Goal: Transaction & Acquisition: Purchase product/service

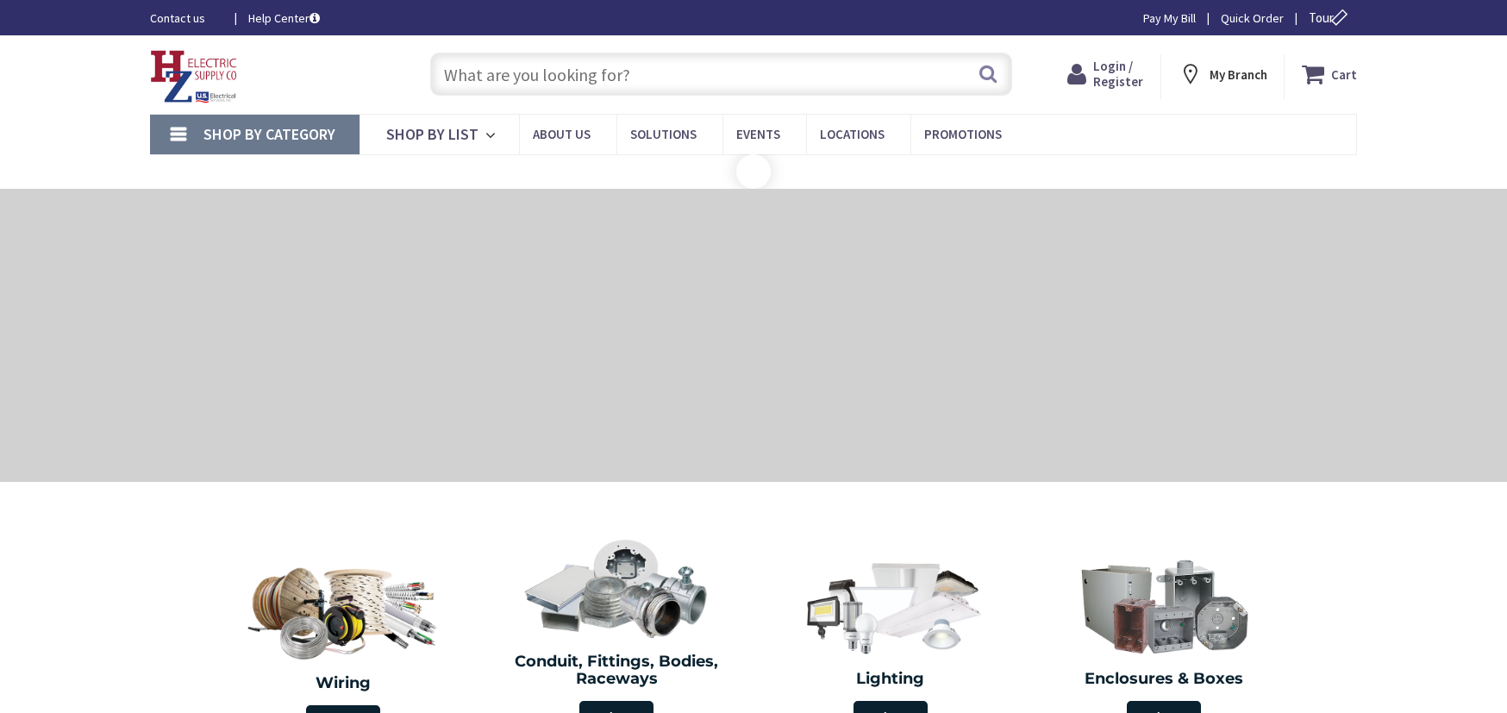
drag, startPoint x: 0, startPoint y: 0, endPoint x: 1121, endPoint y: 78, distance: 1123.5
click at [1121, 78] on span "Login / Register" at bounding box center [1118, 74] width 50 height 32
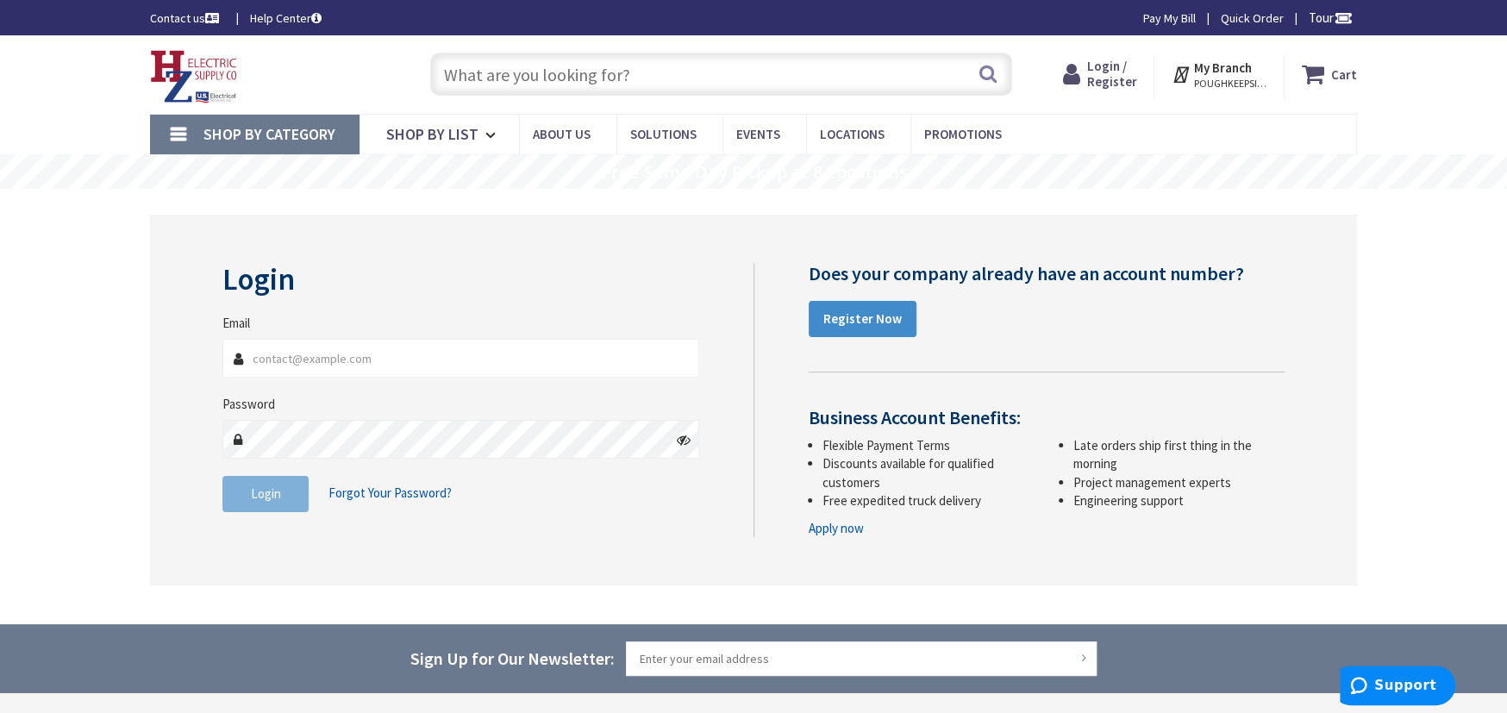
type input "andrew@pidalaelectric.com"
click at [1121, 78] on span "Login / Register" at bounding box center [1111, 74] width 50 height 32
drag, startPoint x: 0, startPoint y: 0, endPoint x: 1121, endPoint y: 78, distance: 1123.5
click at [1121, 78] on span "Login / Register" at bounding box center [1111, 74] width 50 height 32
type input "andrew@pidalaelectric.com"
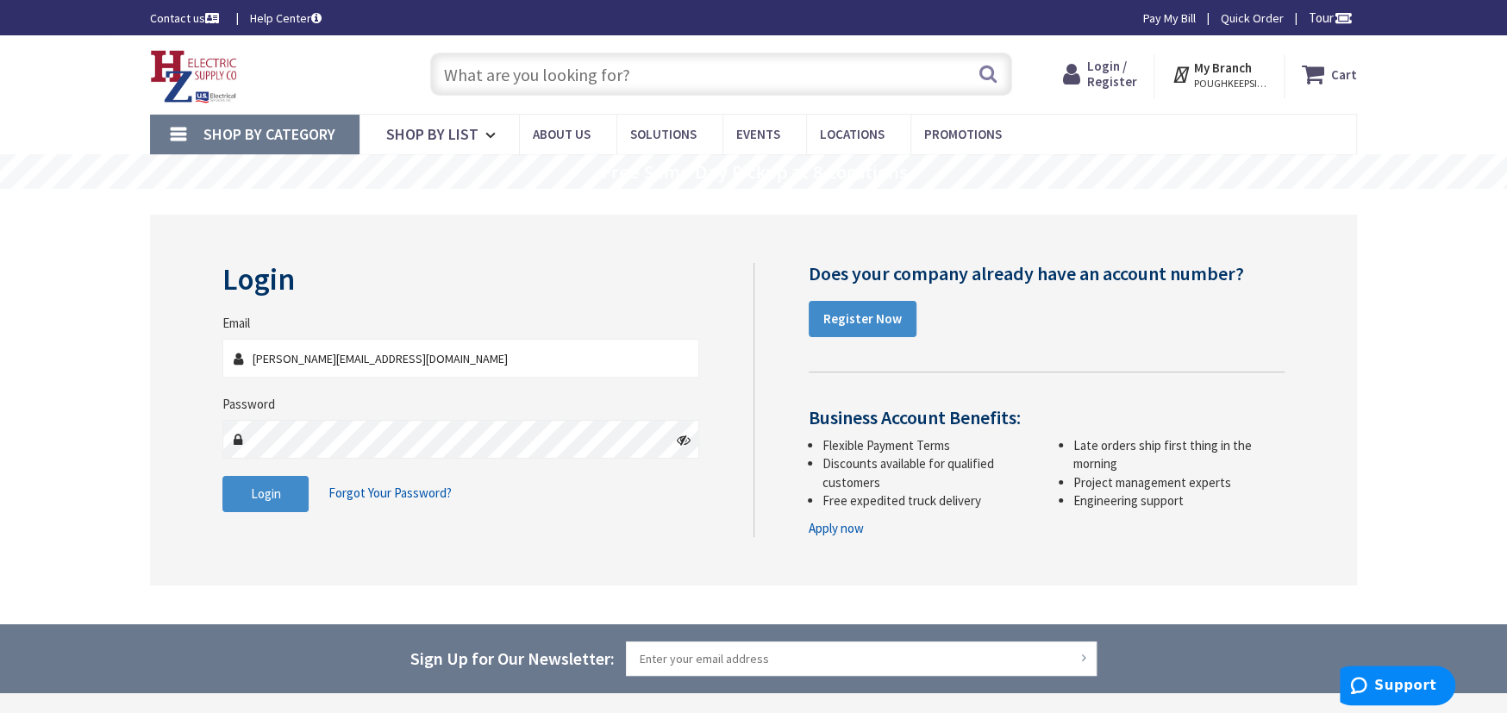
click at [1117, 79] on span "Login / Register" at bounding box center [1111, 74] width 50 height 32
type input "andrew@pidalaelectric.com"
click at [287, 497] on button "Login" at bounding box center [265, 494] width 86 height 36
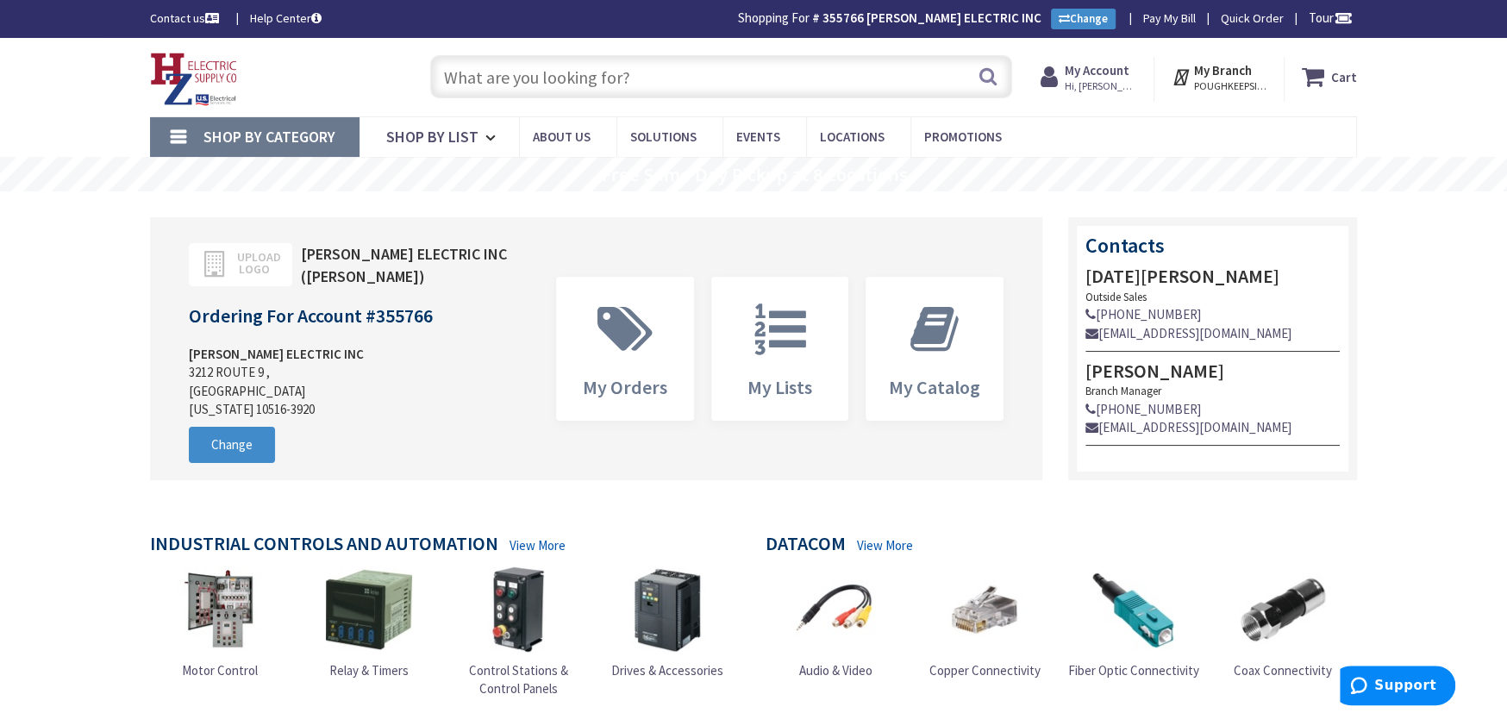
click at [312, 128] on span "Shop By Category" at bounding box center [269, 137] width 132 height 20
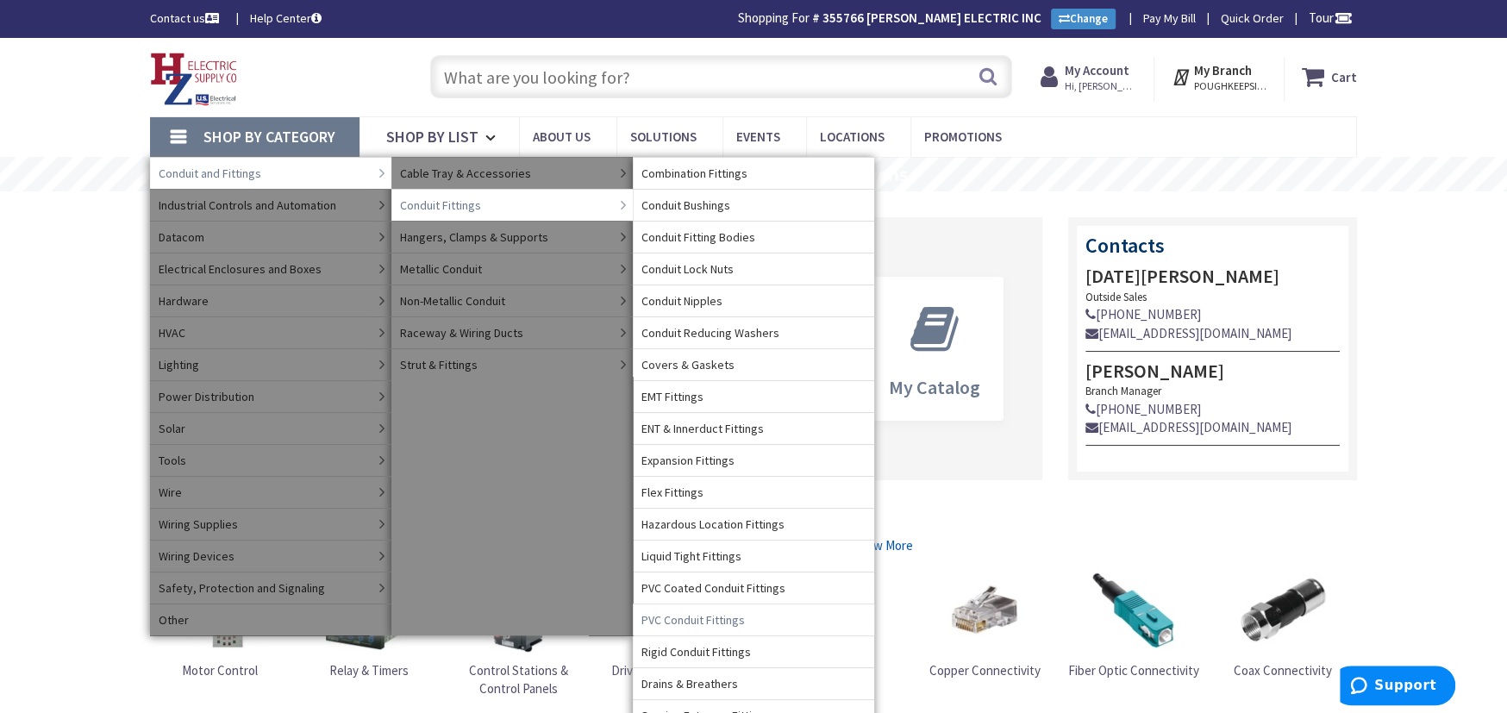
click at [681, 622] on span "PVC Conduit Fittings" at bounding box center [692, 619] width 103 height 17
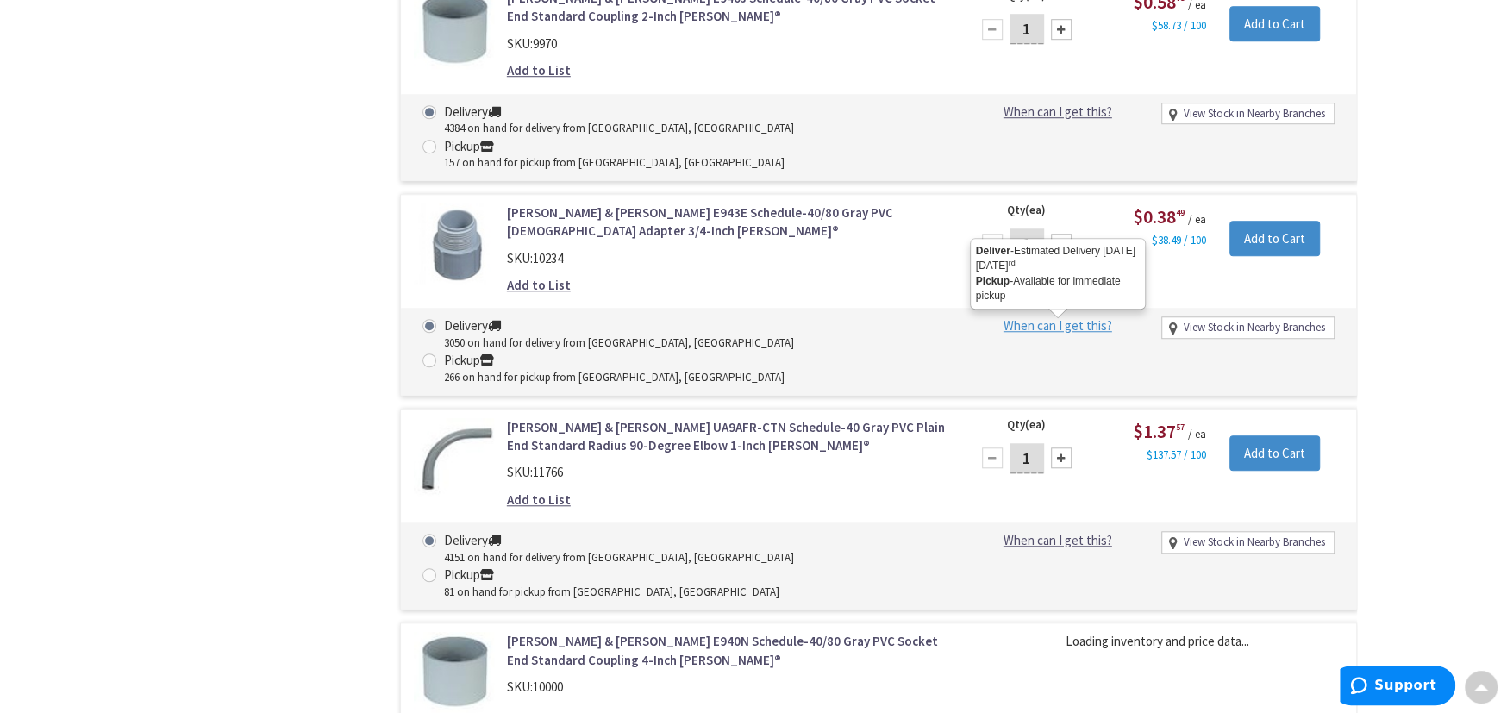
scroll to position [1116, 0]
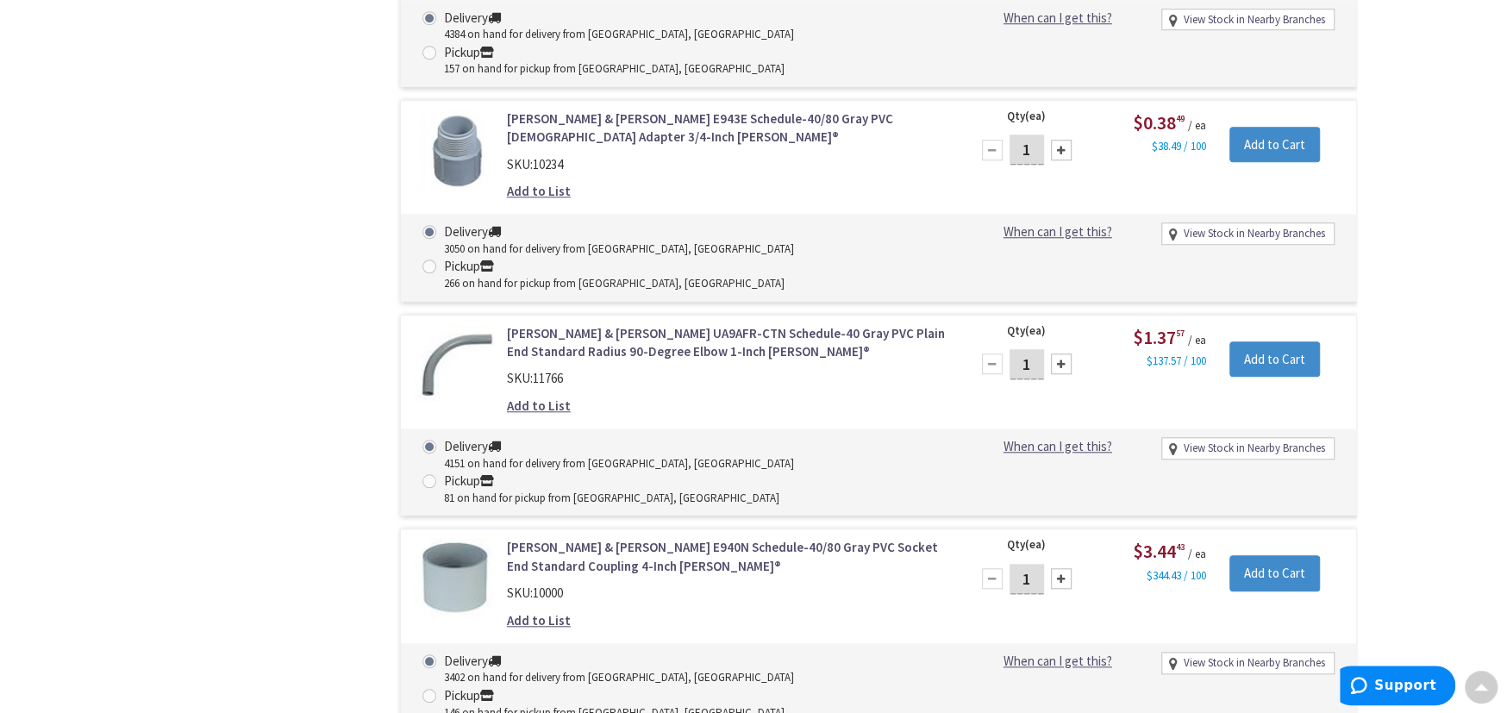
click at [1055, 568] on div at bounding box center [1061, 578] width 21 height 21
type input "4"
click at [1288, 555] on input "Add to Cart" at bounding box center [1274, 573] width 91 height 36
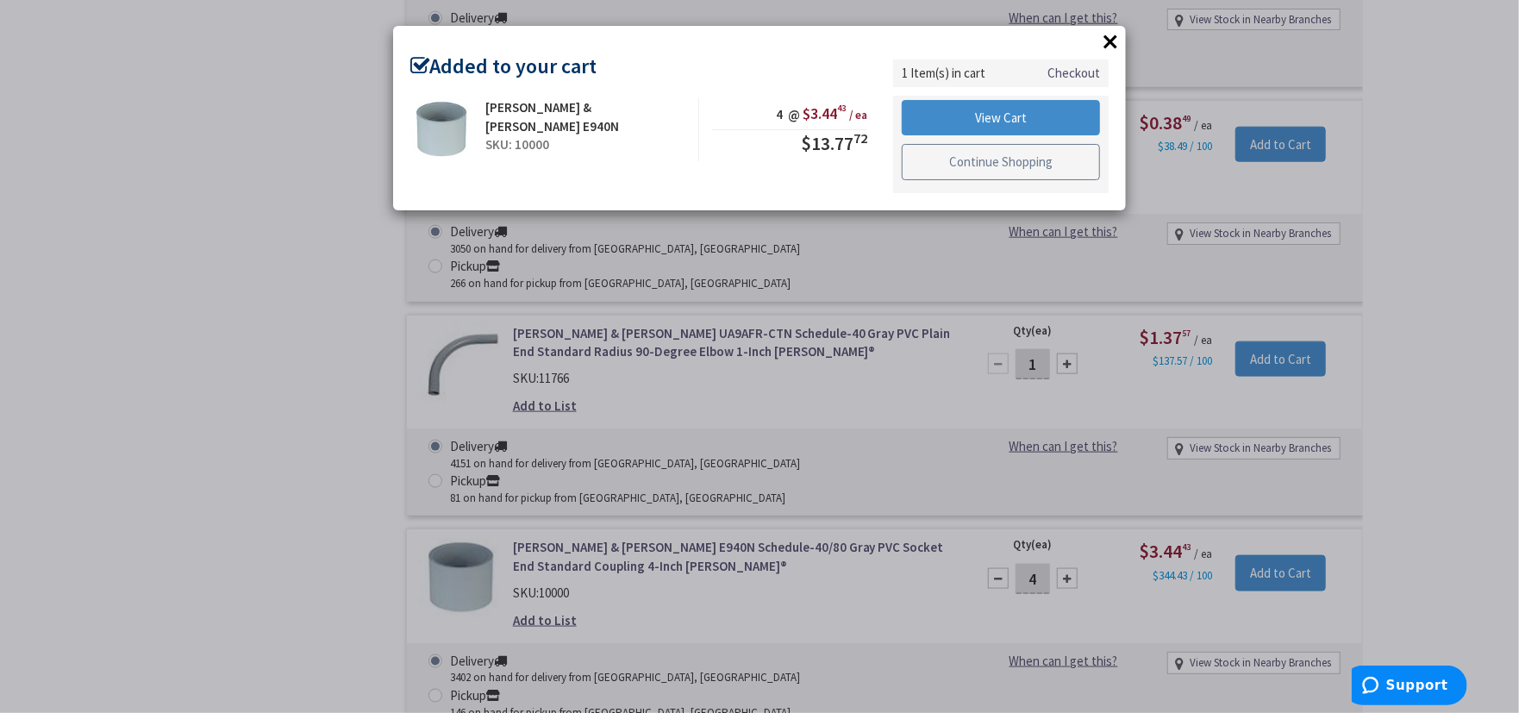
click at [963, 167] on link "Continue Shopping" at bounding box center [1001, 162] width 198 height 36
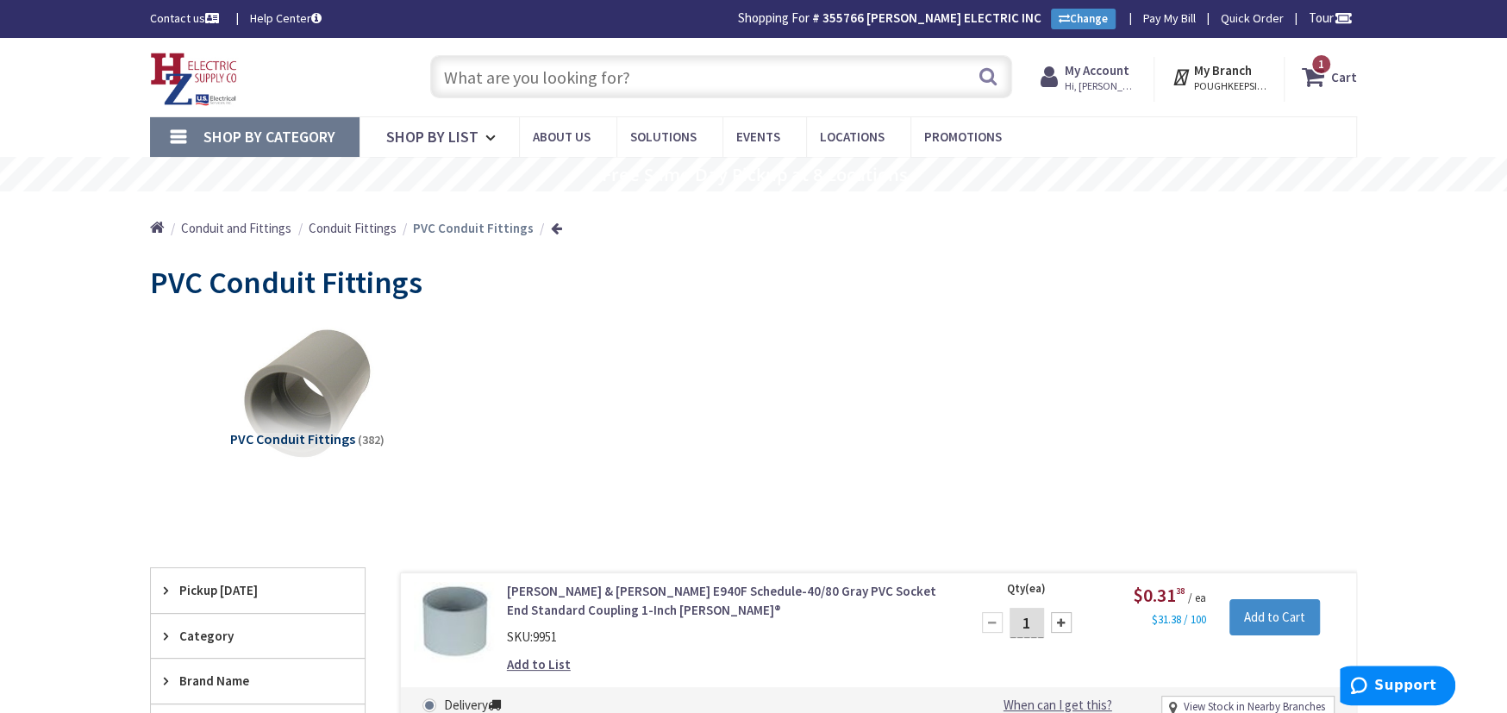
scroll to position [632, 0]
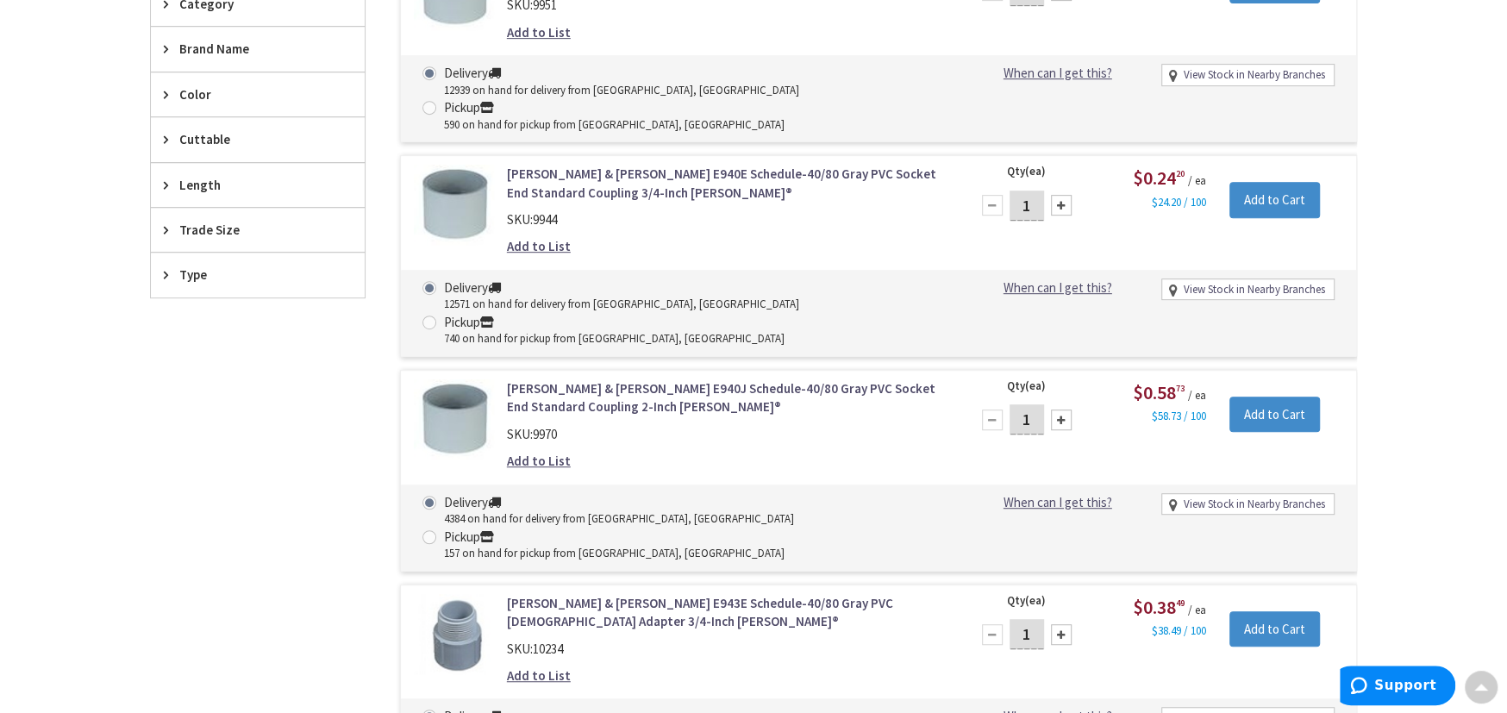
click at [199, 234] on span "Trade Size" at bounding box center [249, 230] width 141 height 18
click at [185, 318] on span "2 Inch" at bounding box center [258, 322] width 214 height 29
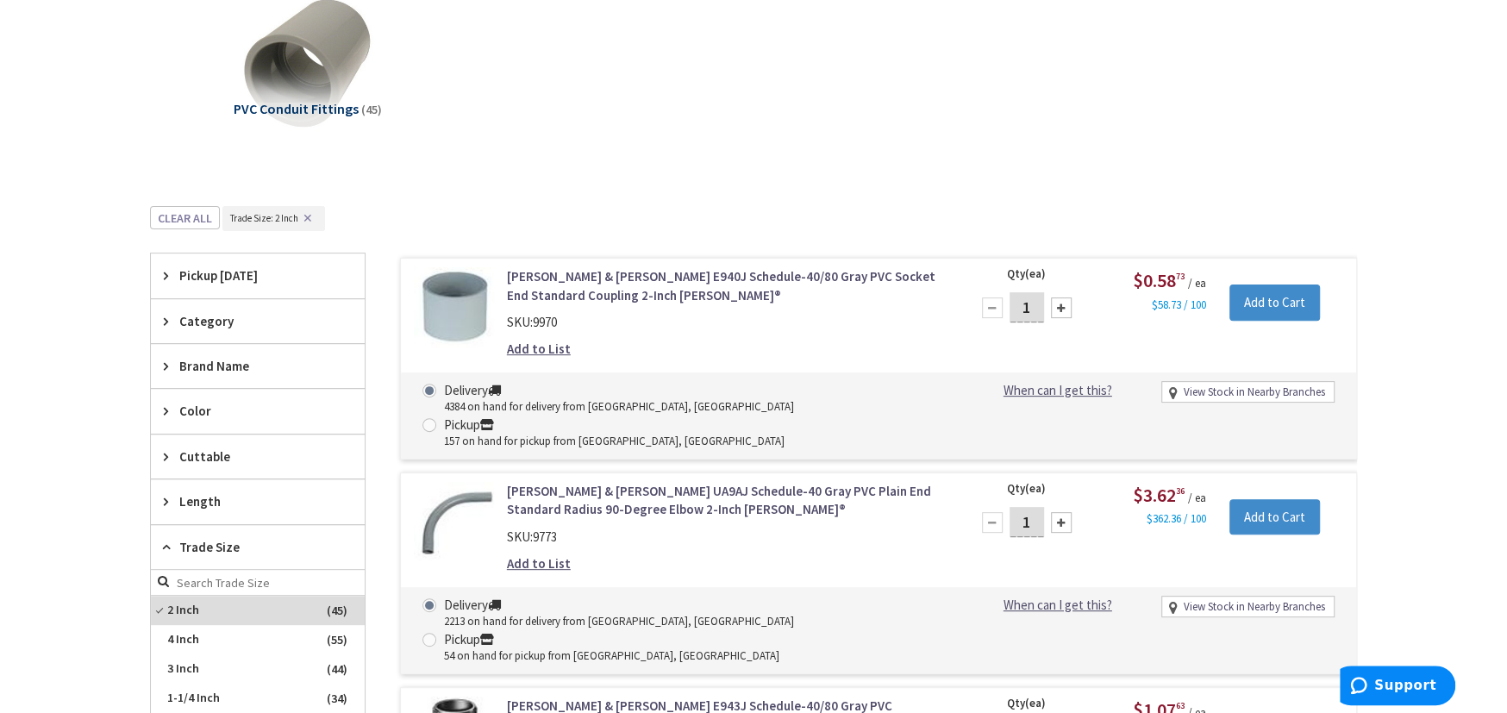
scroll to position [331, 0]
click at [1037, 303] on input "1" at bounding box center [1027, 306] width 34 height 30
type input "25"
click at [1248, 303] on input "Add to Cart" at bounding box center [1274, 302] width 91 height 36
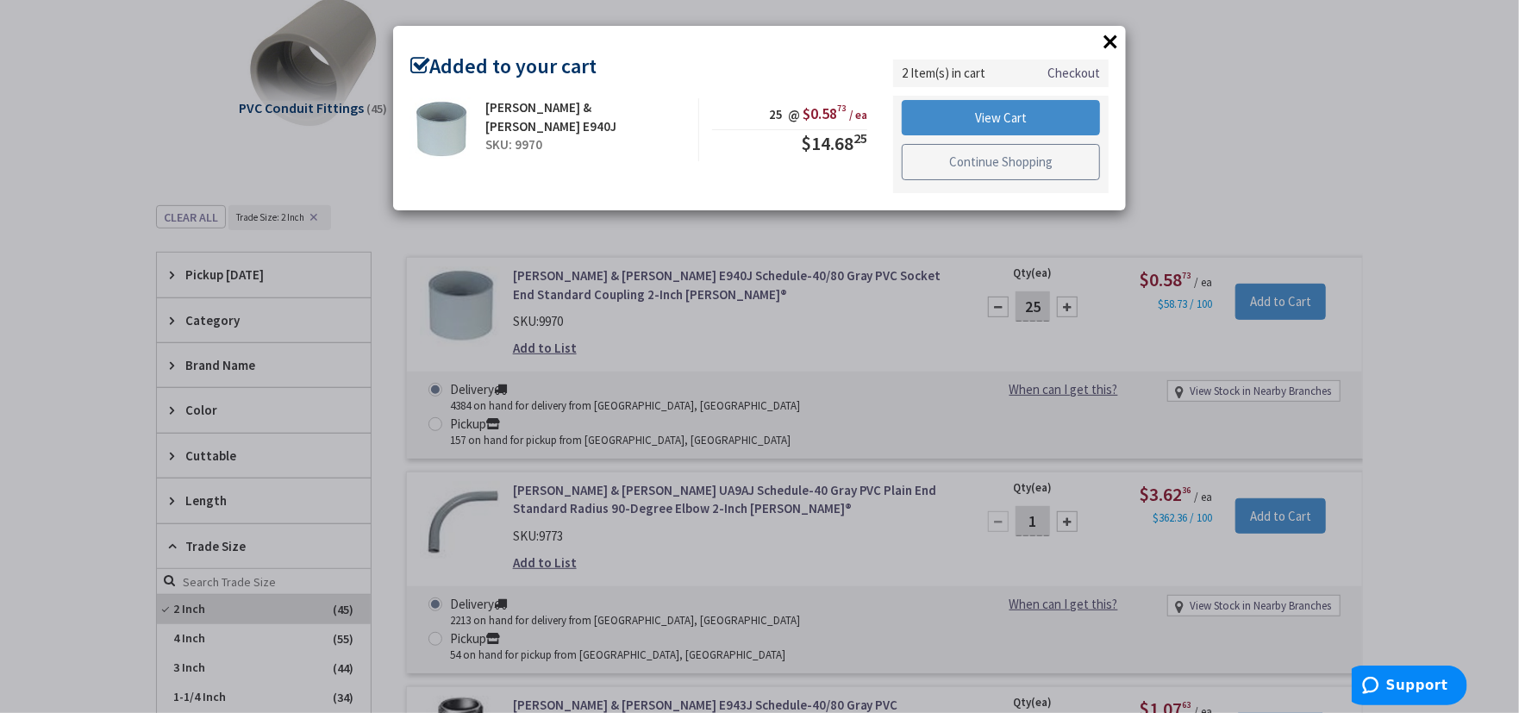
click at [940, 163] on link "Continue Shopping" at bounding box center [1001, 162] width 198 height 36
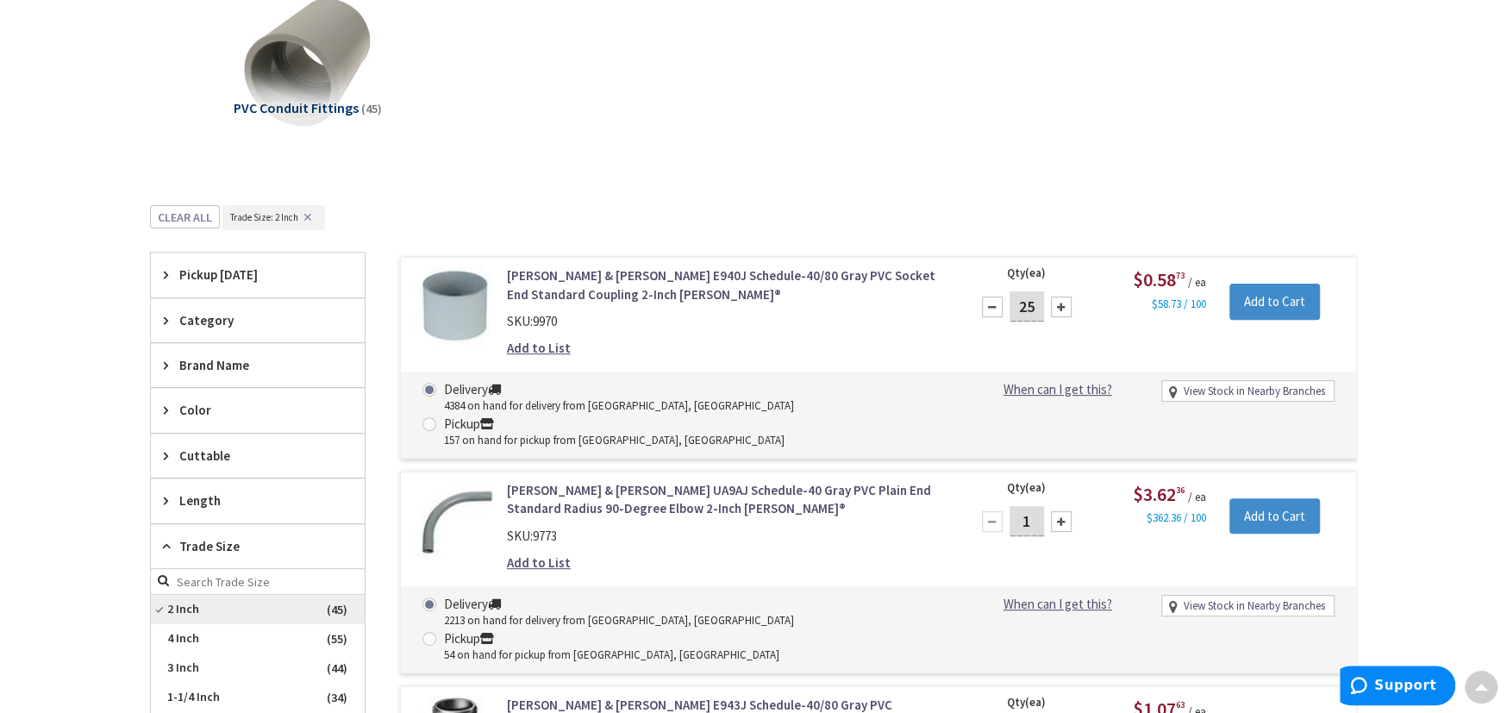
scroll to position [647, 0]
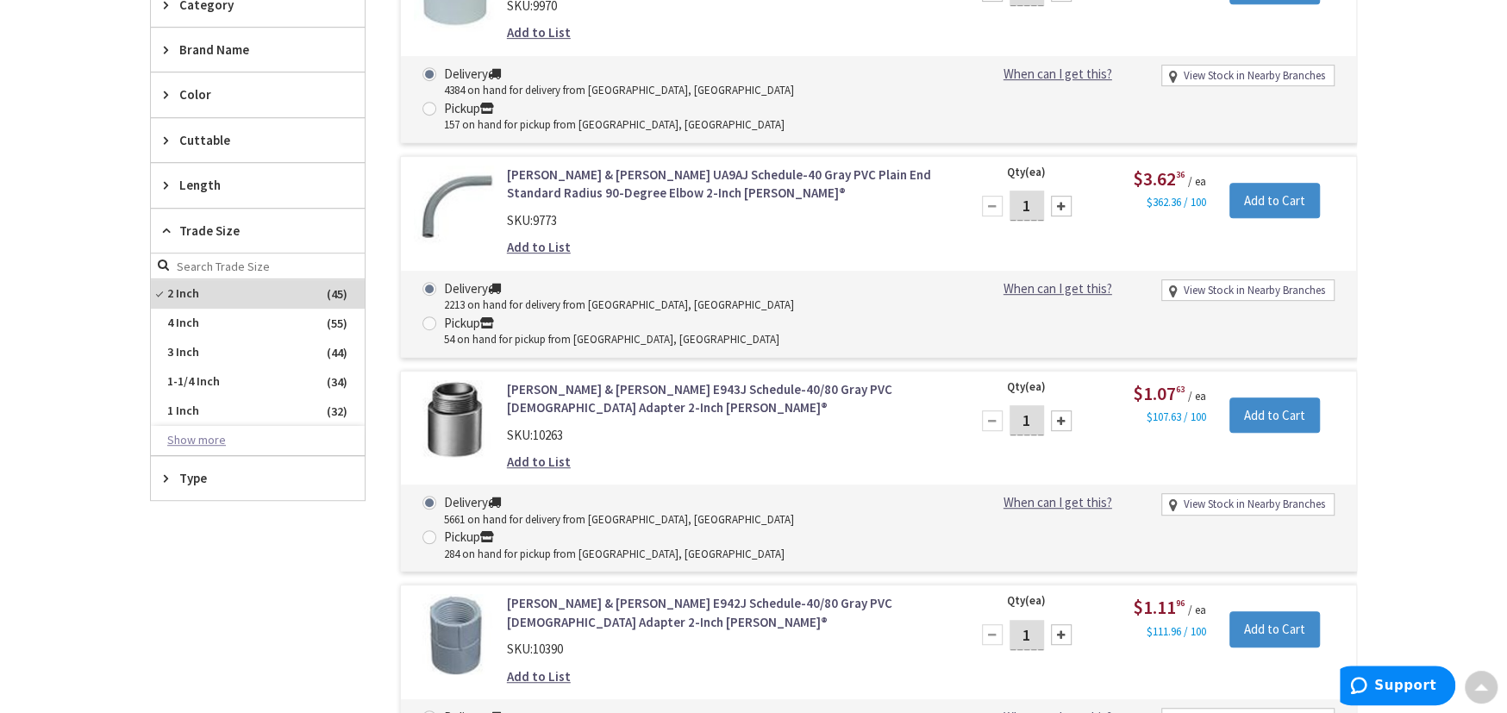
click at [220, 434] on button "Show more" at bounding box center [258, 440] width 214 height 29
click at [186, 434] on span "2-1/2 Inch" at bounding box center [258, 440] width 214 height 29
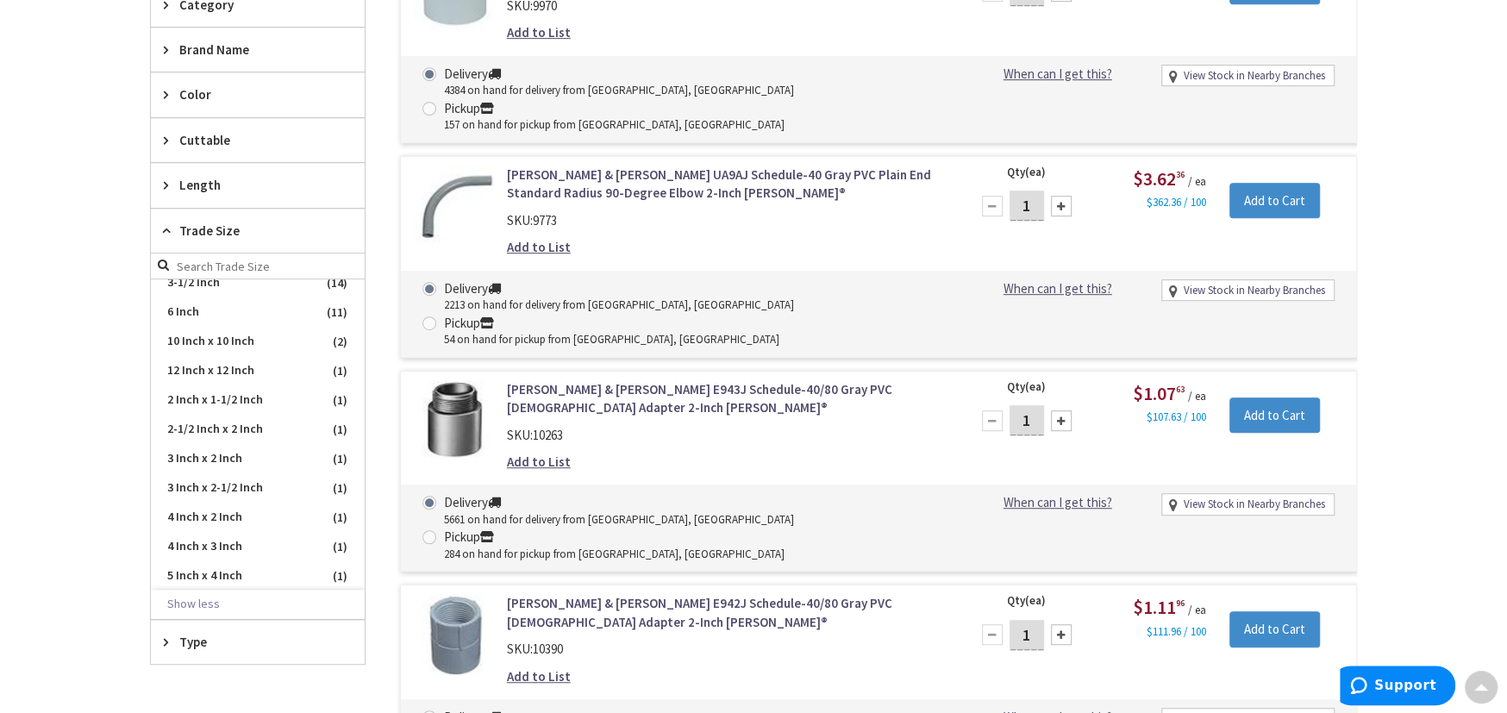
scroll to position [963, 0]
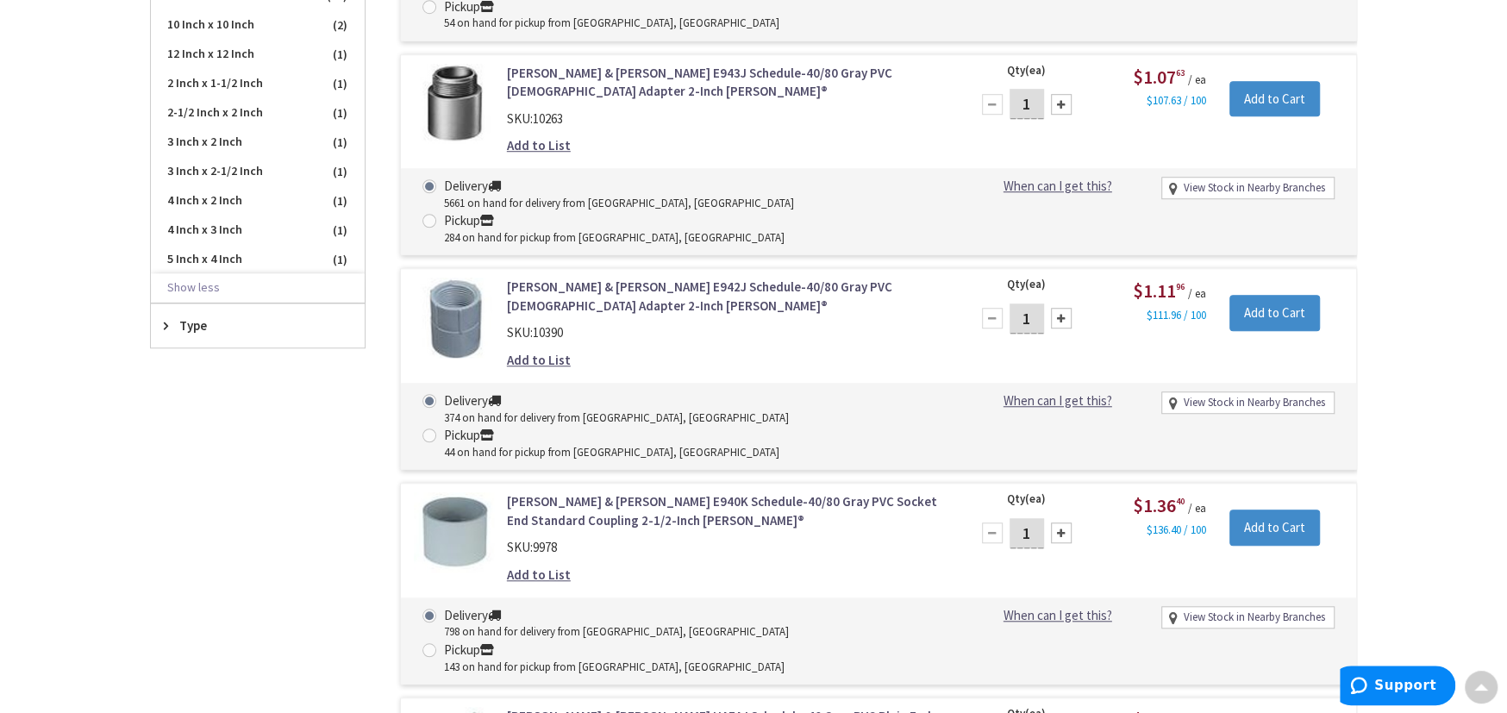
click at [1030, 518] on input "1" at bounding box center [1027, 533] width 34 height 30
type input "15"
click at [1267, 510] on input "Add to Cart" at bounding box center [1274, 528] width 91 height 36
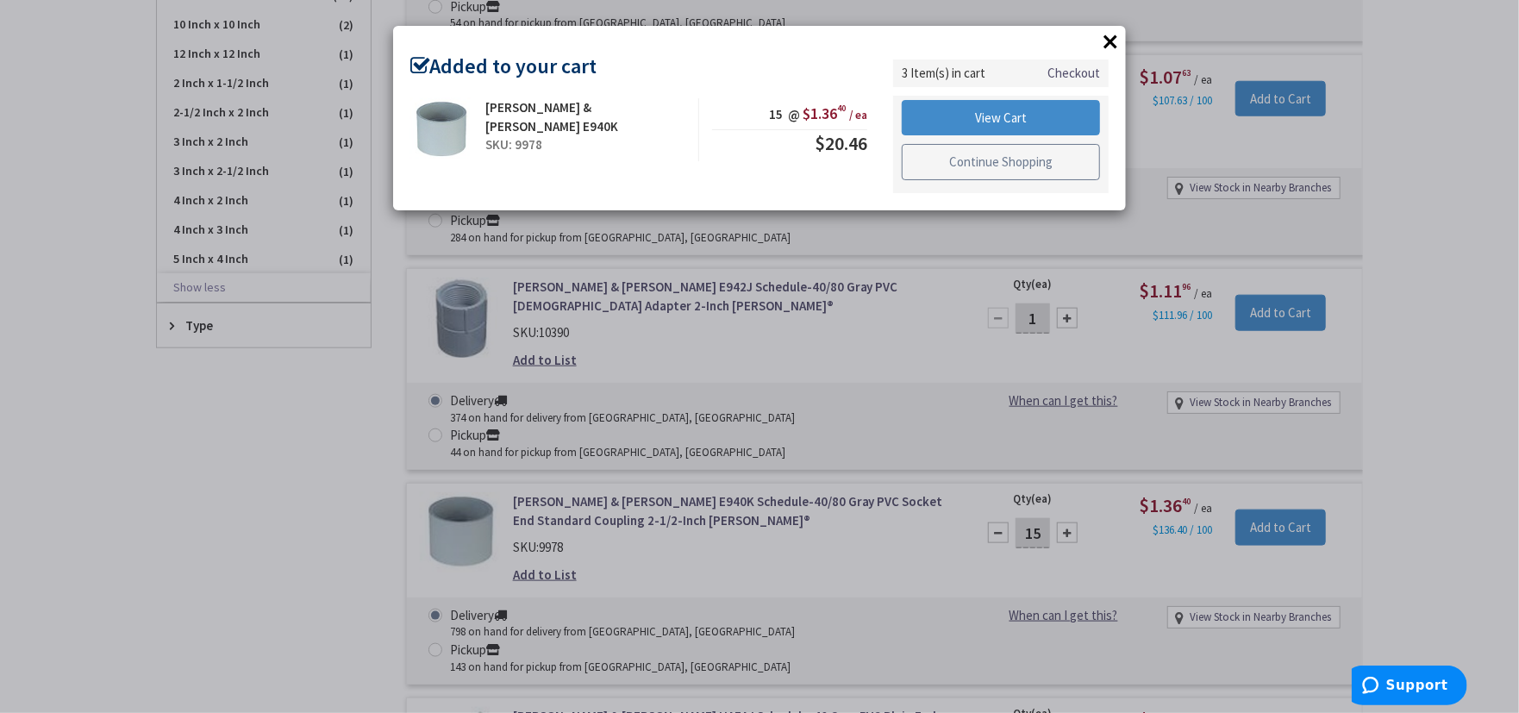
click at [1002, 157] on link "Continue Shopping" at bounding box center [1001, 162] width 198 height 36
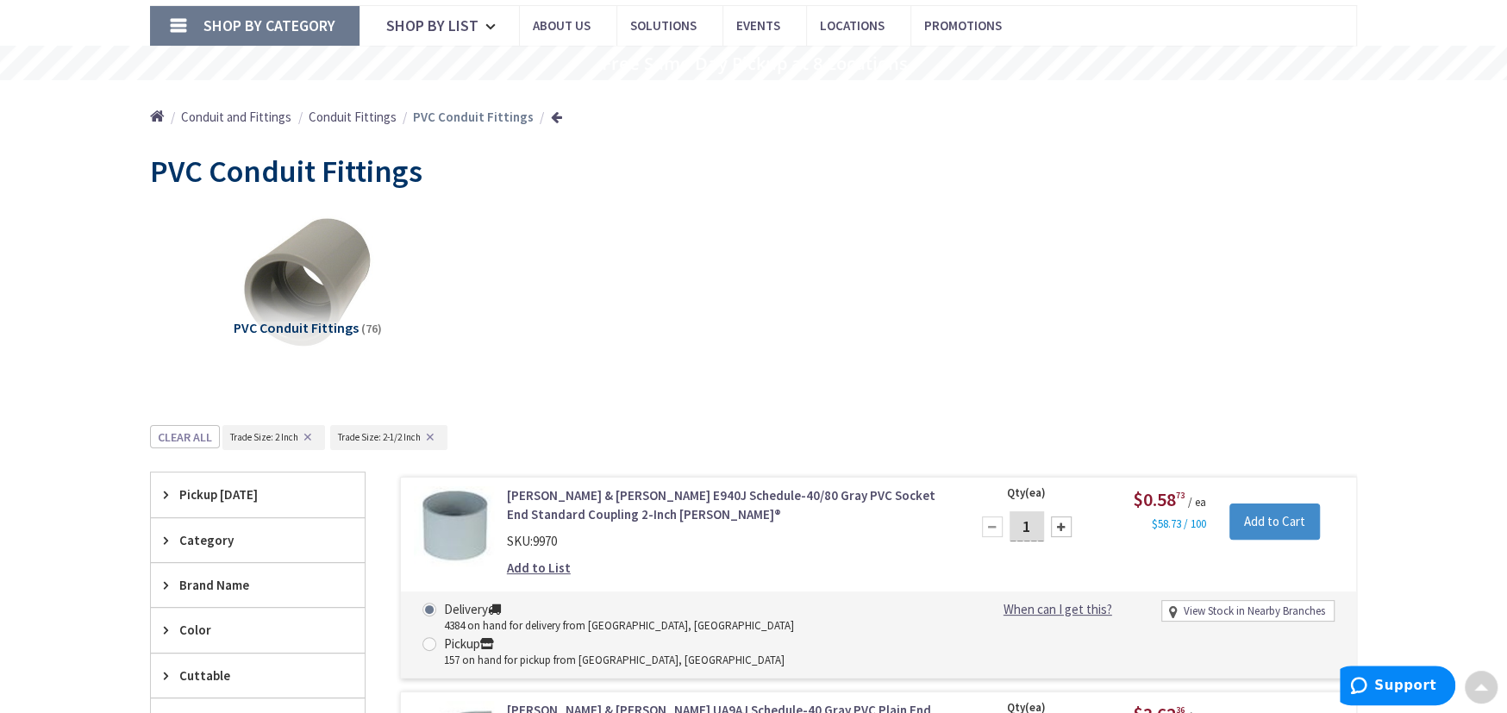
scroll to position [0, 0]
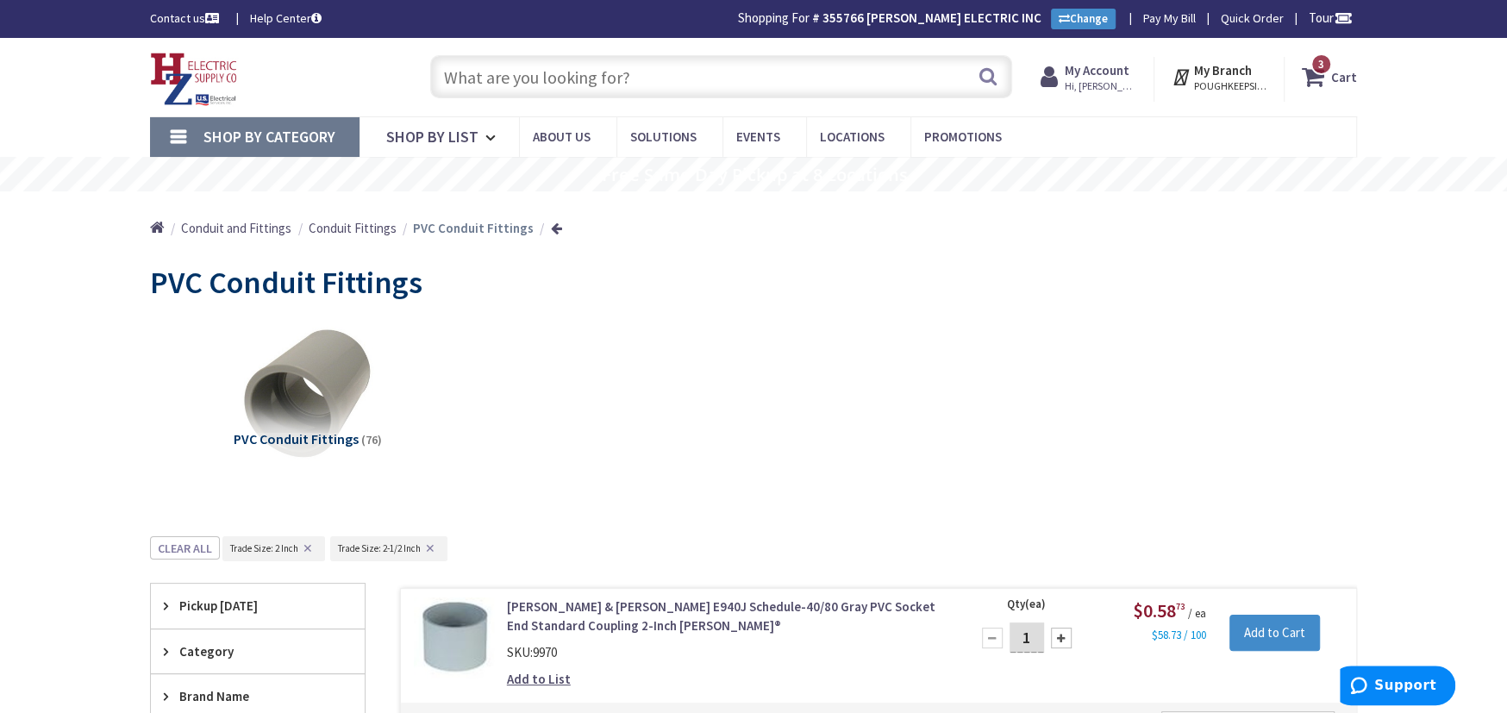
click at [240, 132] on span "Shop By Category" at bounding box center [269, 137] width 132 height 20
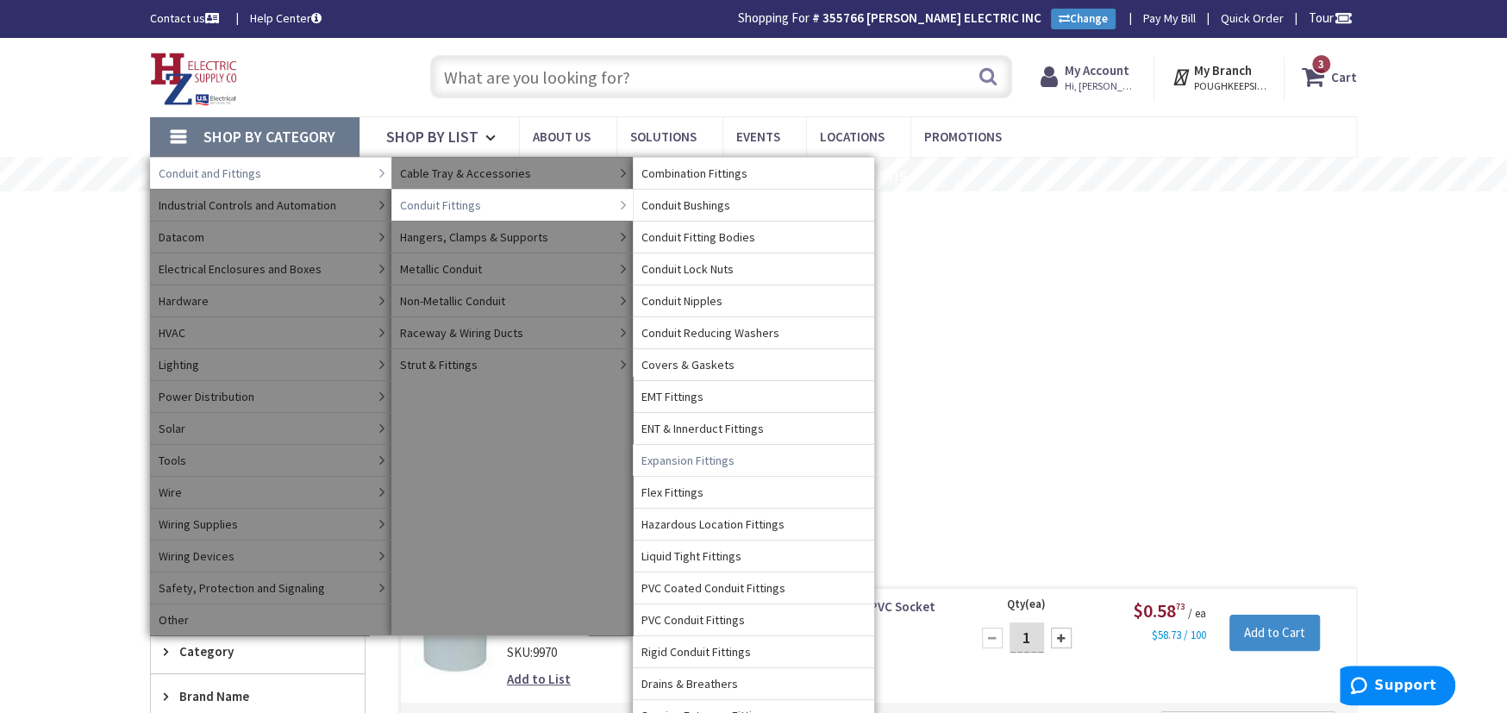
click at [672, 453] on span "Expansion Fittings" at bounding box center [687, 460] width 93 height 17
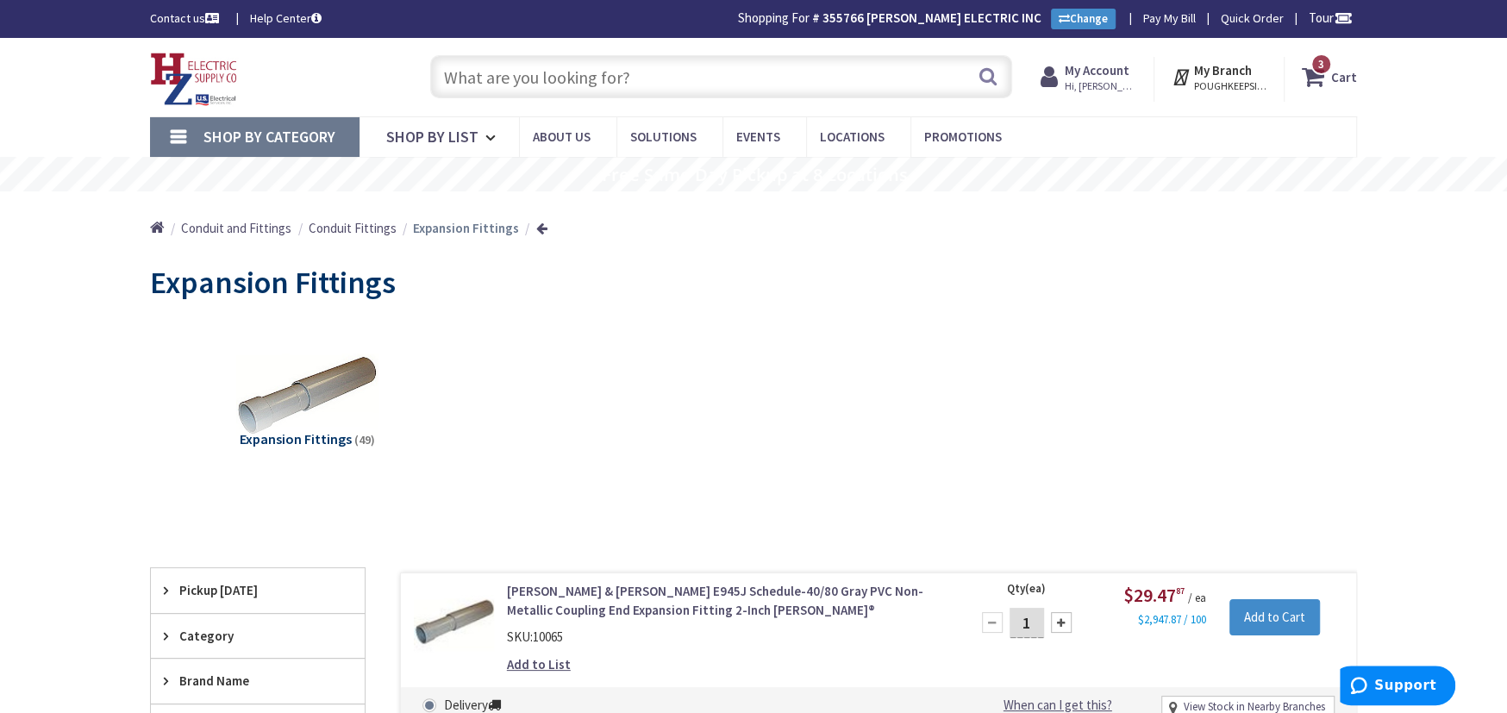
scroll to position [316, 0]
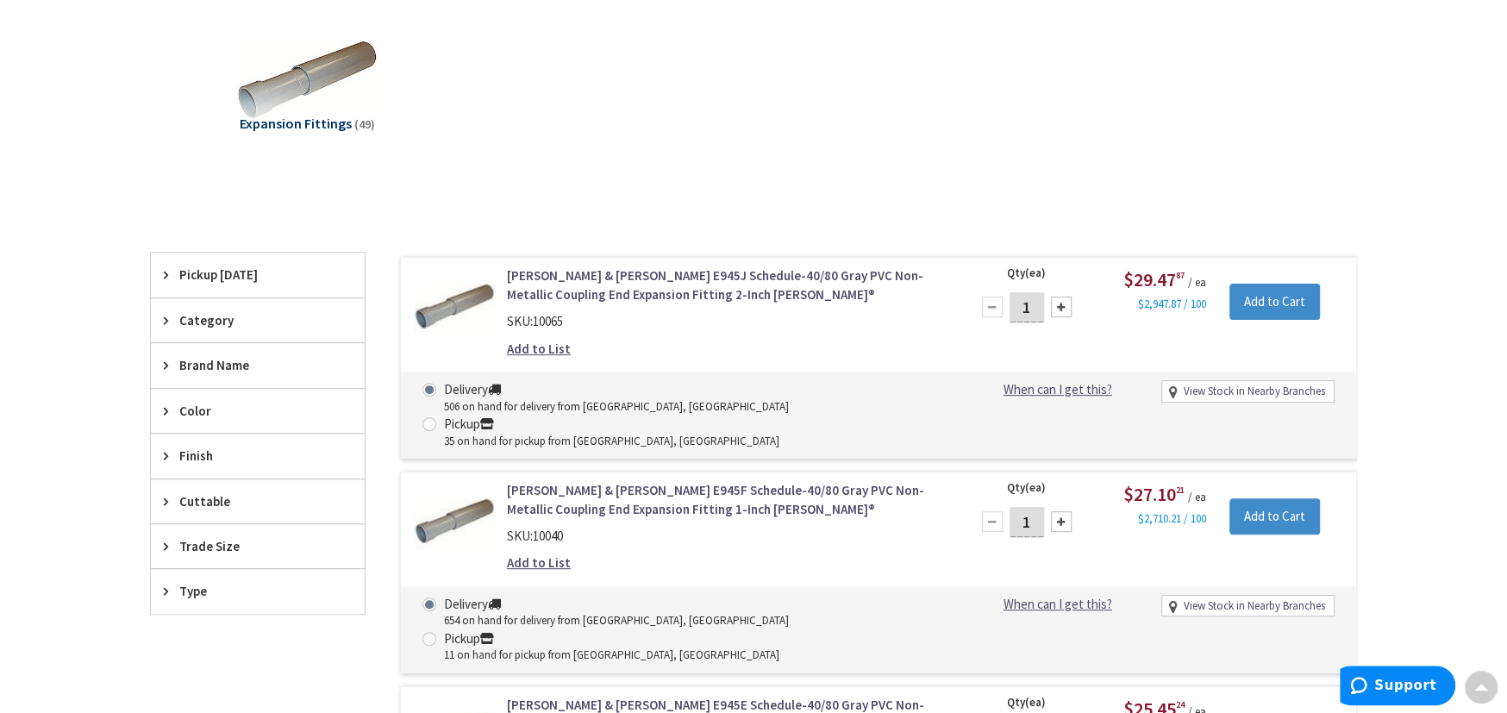
click at [217, 541] on span "Trade Size" at bounding box center [249, 546] width 141 height 18
click at [191, 662] on span "1 Inch" at bounding box center [258, 668] width 214 height 29
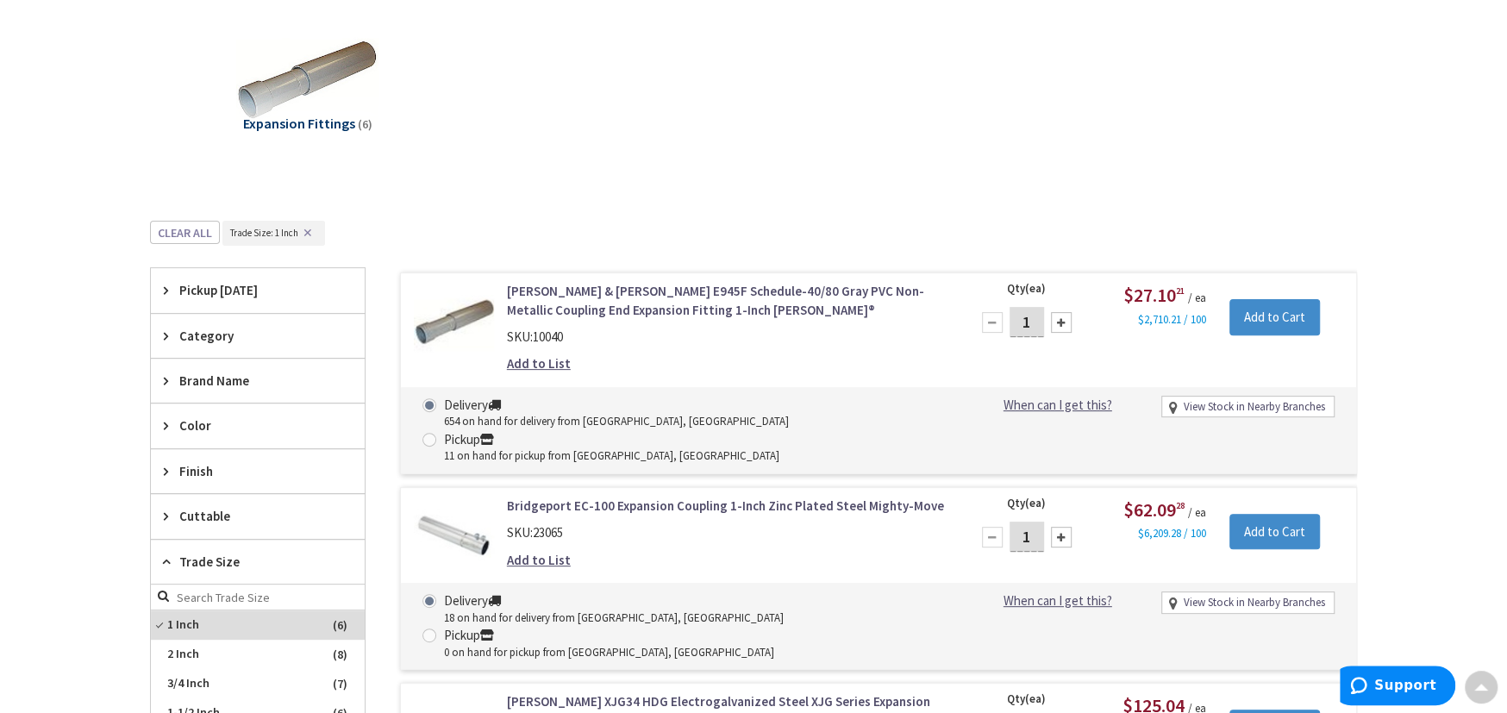
click at [1060, 322] on div at bounding box center [1061, 322] width 21 height 21
type input "5"
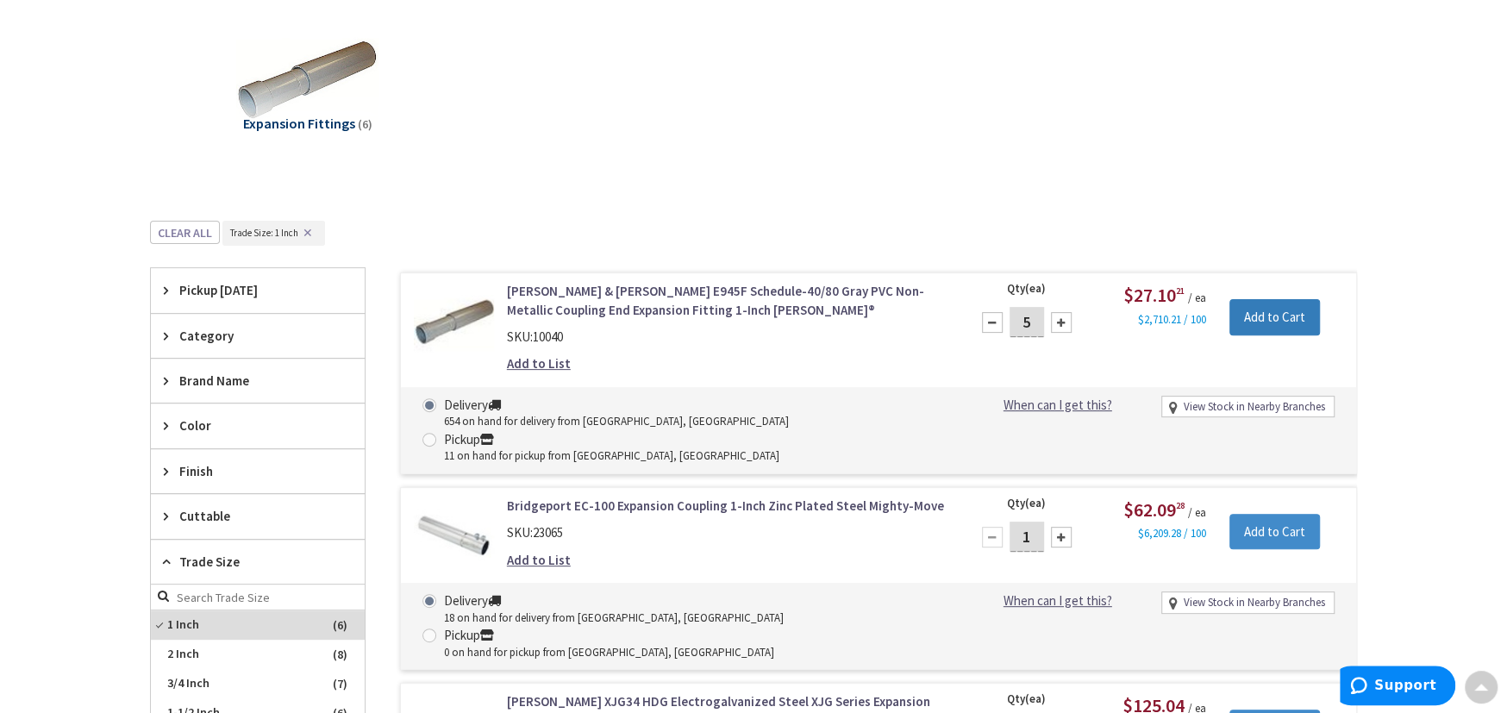
click at [1249, 310] on input "Add to Cart" at bounding box center [1274, 317] width 91 height 36
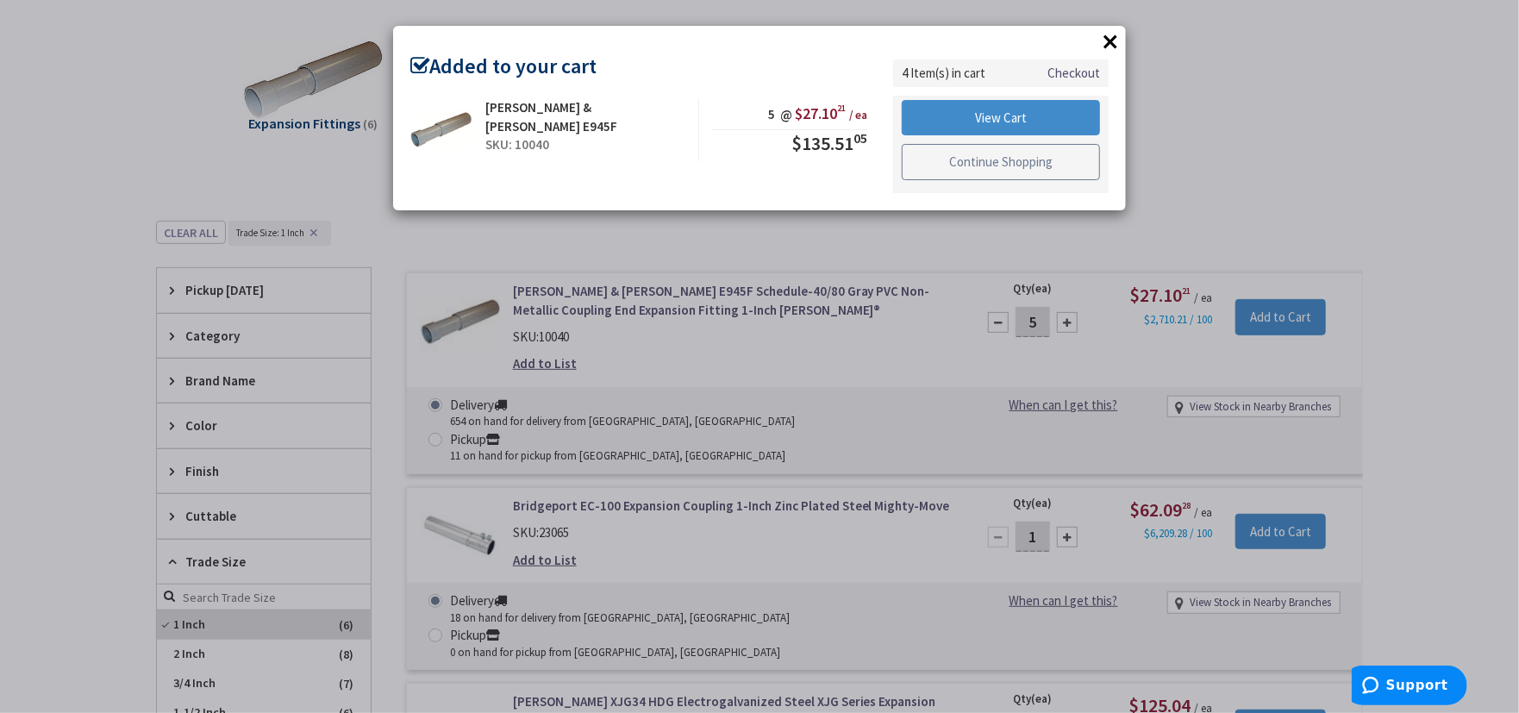
click at [998, 156] on link "Continue Shopping" at bounding box center [1001, 162] width 198 height 36
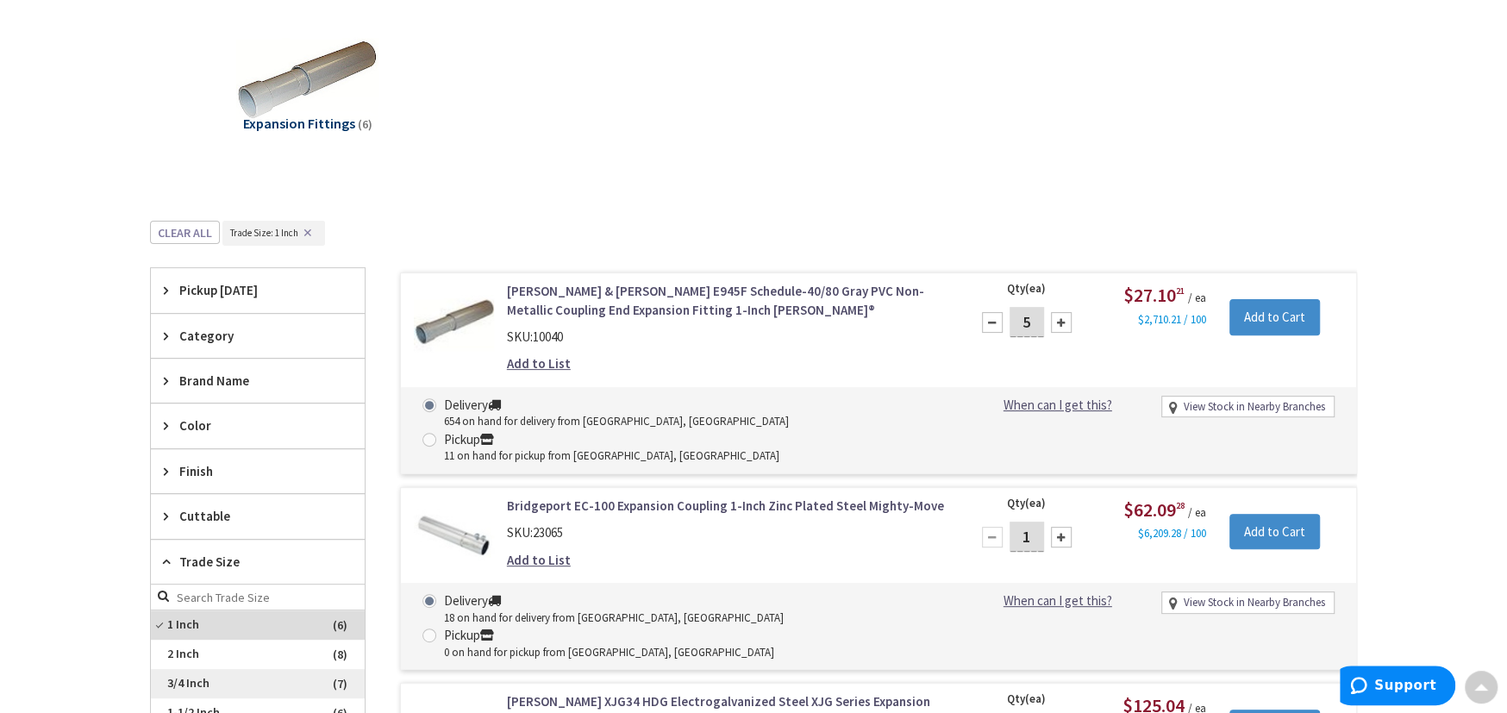
click at [203, 681] on span "3/4 Inch" at bounding box center [258, 683] width 214 height 29
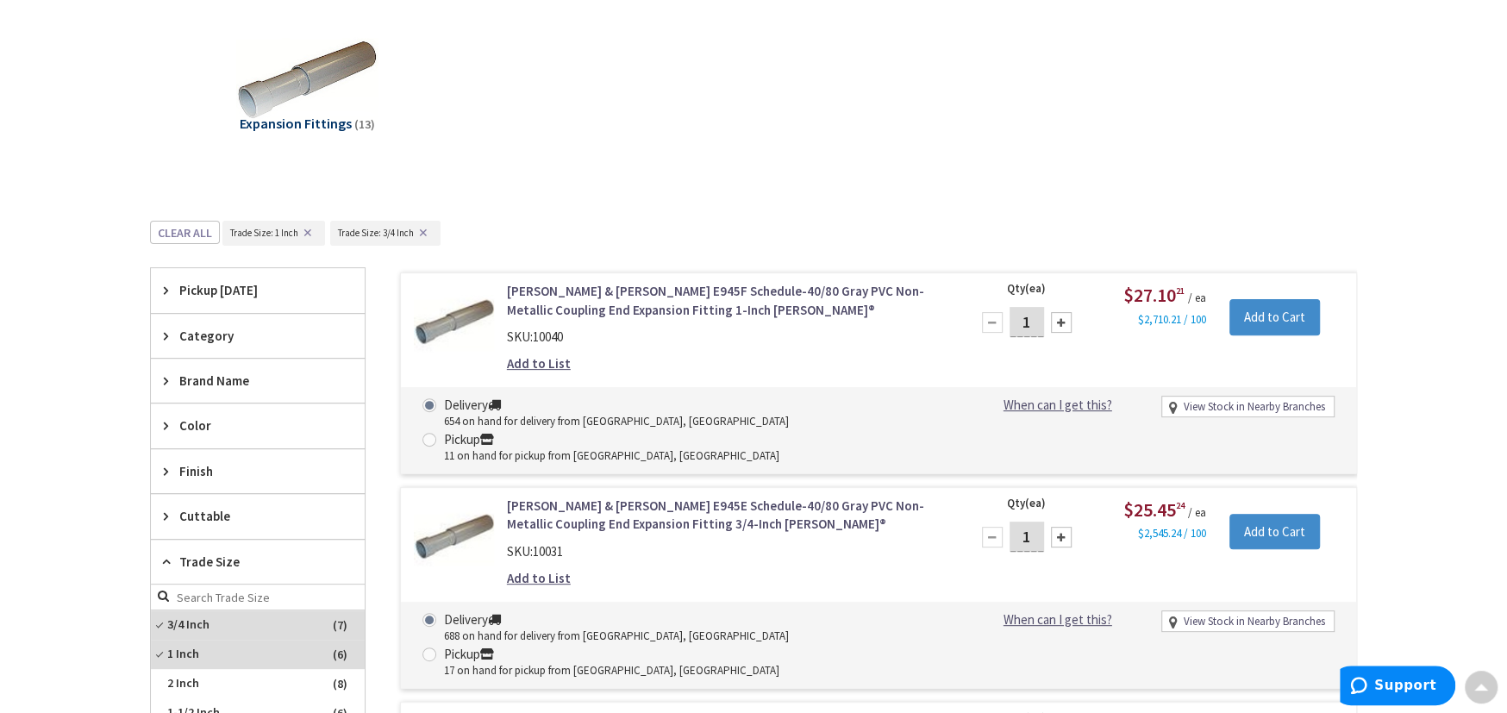
click at [1056, 527] on div at bounding box center [1061, 537] width 21 height 21
type input "5"
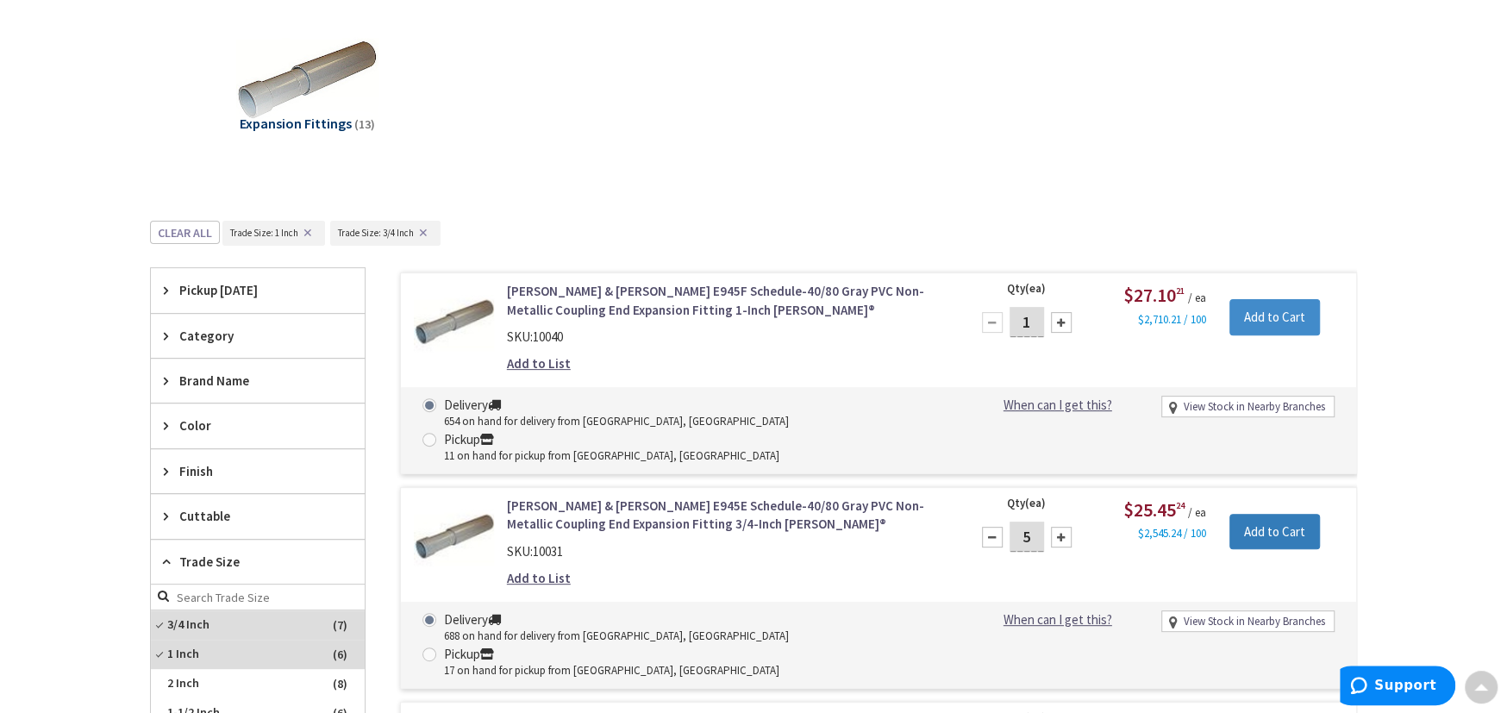
click at [1298, 514] on input "Add to Cart" at bounding box center [1274, 532] width 91 height 36
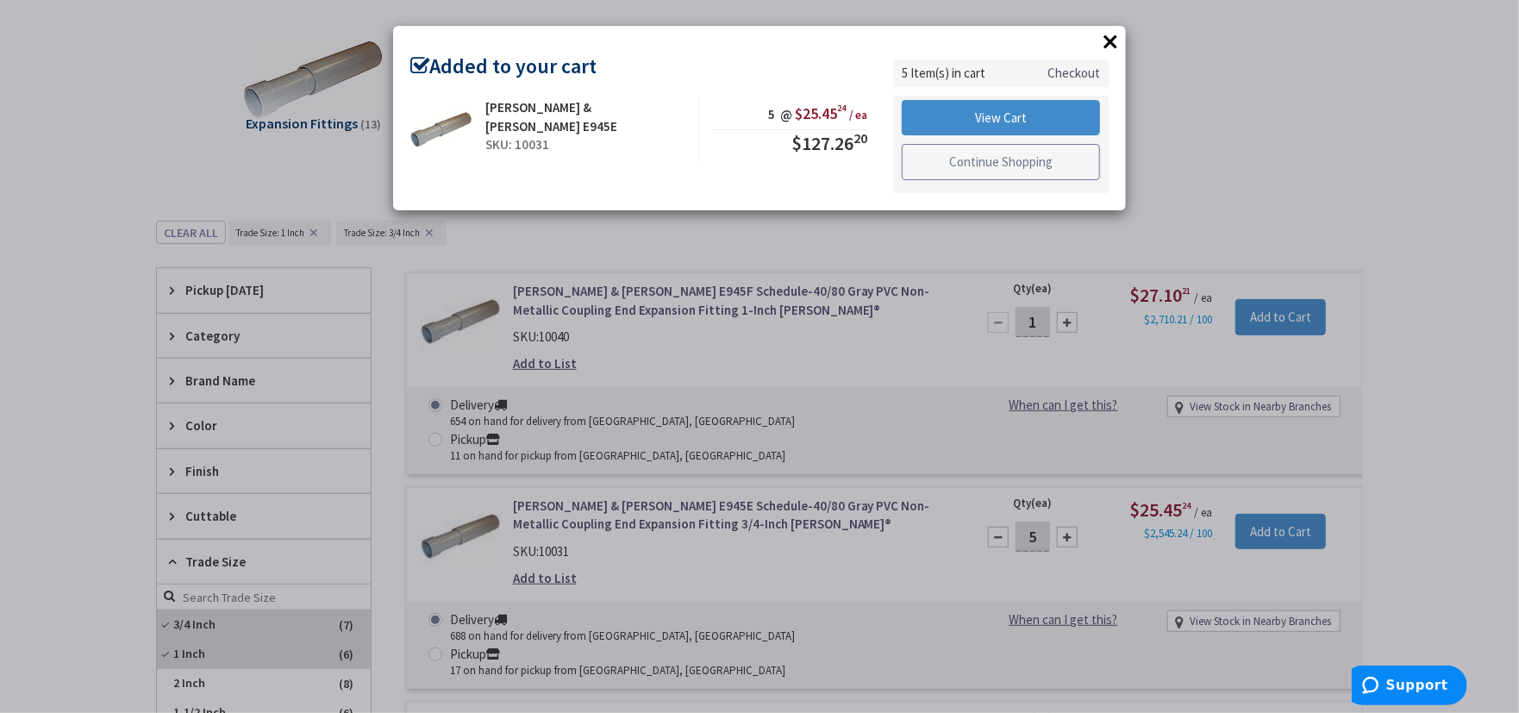
click at [960, 158] on link "Continue Shopping" at bounding box center [1001, 162] width 198 height 36
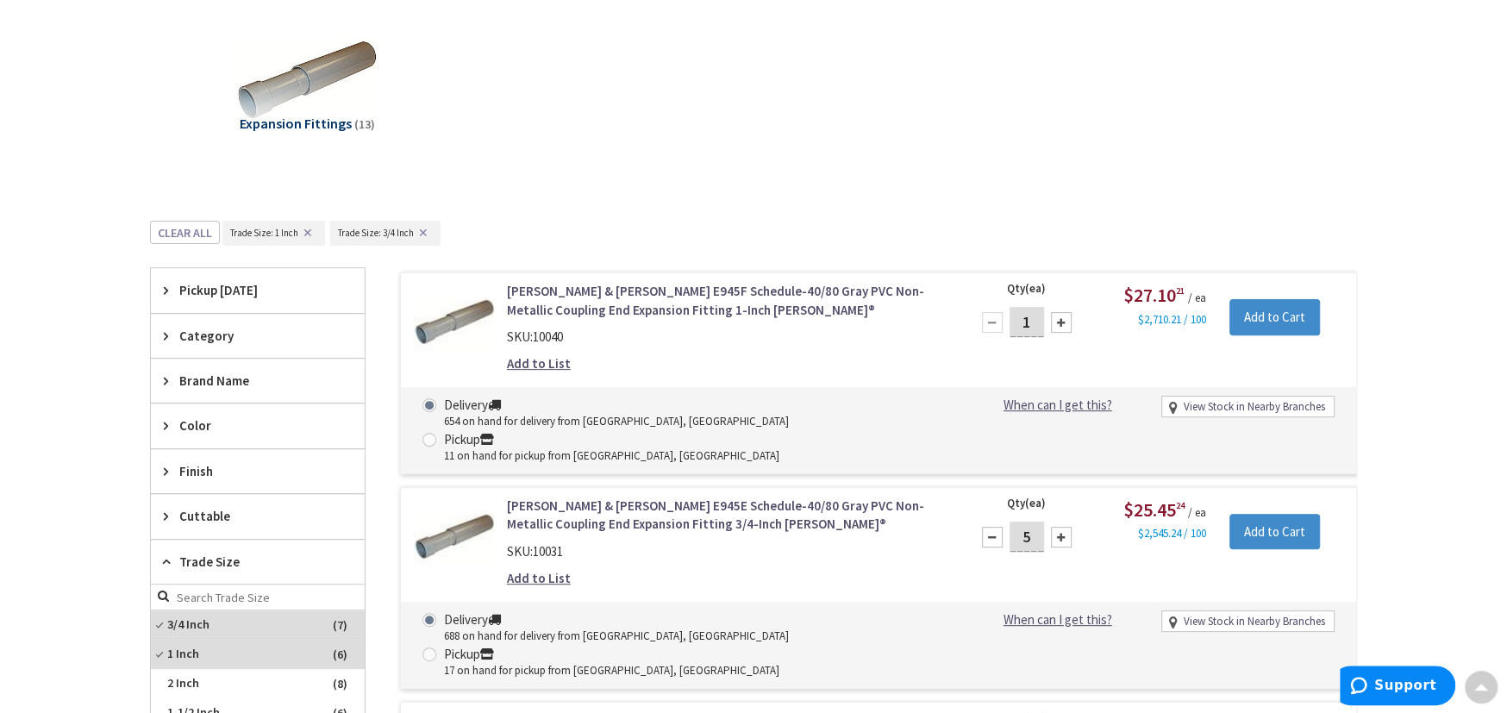
scroll to position [0, 0]
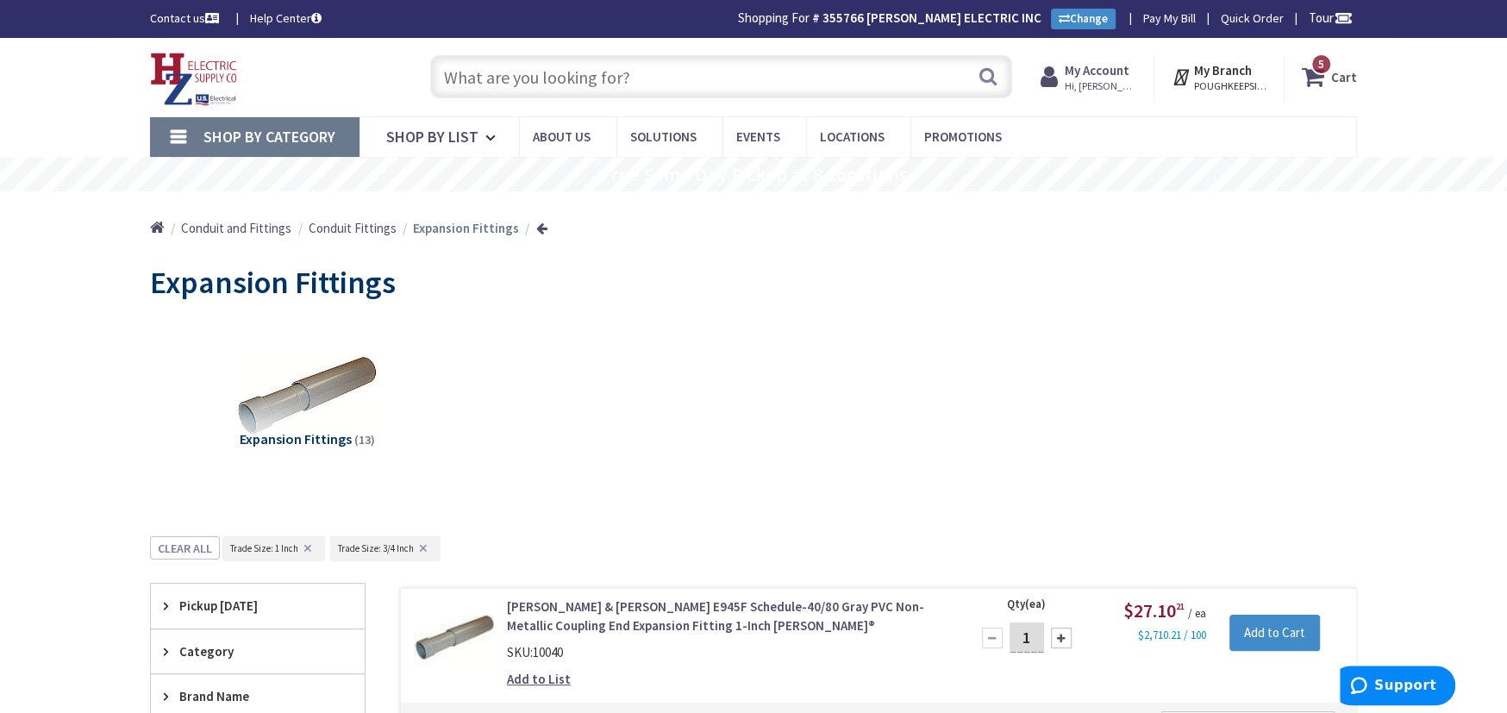
click at [450, 71] on input "text" at bounding box center [721, 76] width 582 height 43
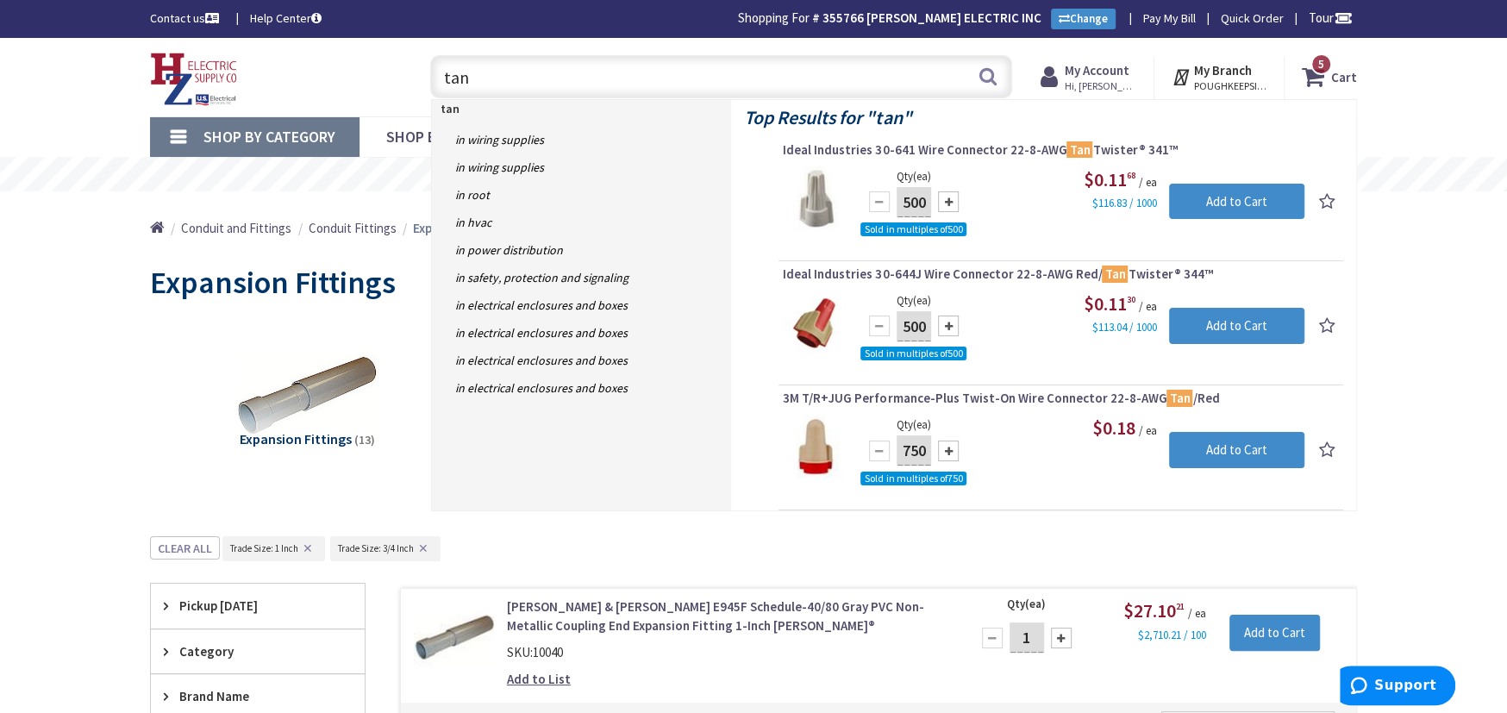
click at [916, 204] on input "500" at bounding box center [914, 202] width 34 height 30
click at [1233, 215] on input "Add to Cart" at bounding box center [1236, 202] width 135 height 36
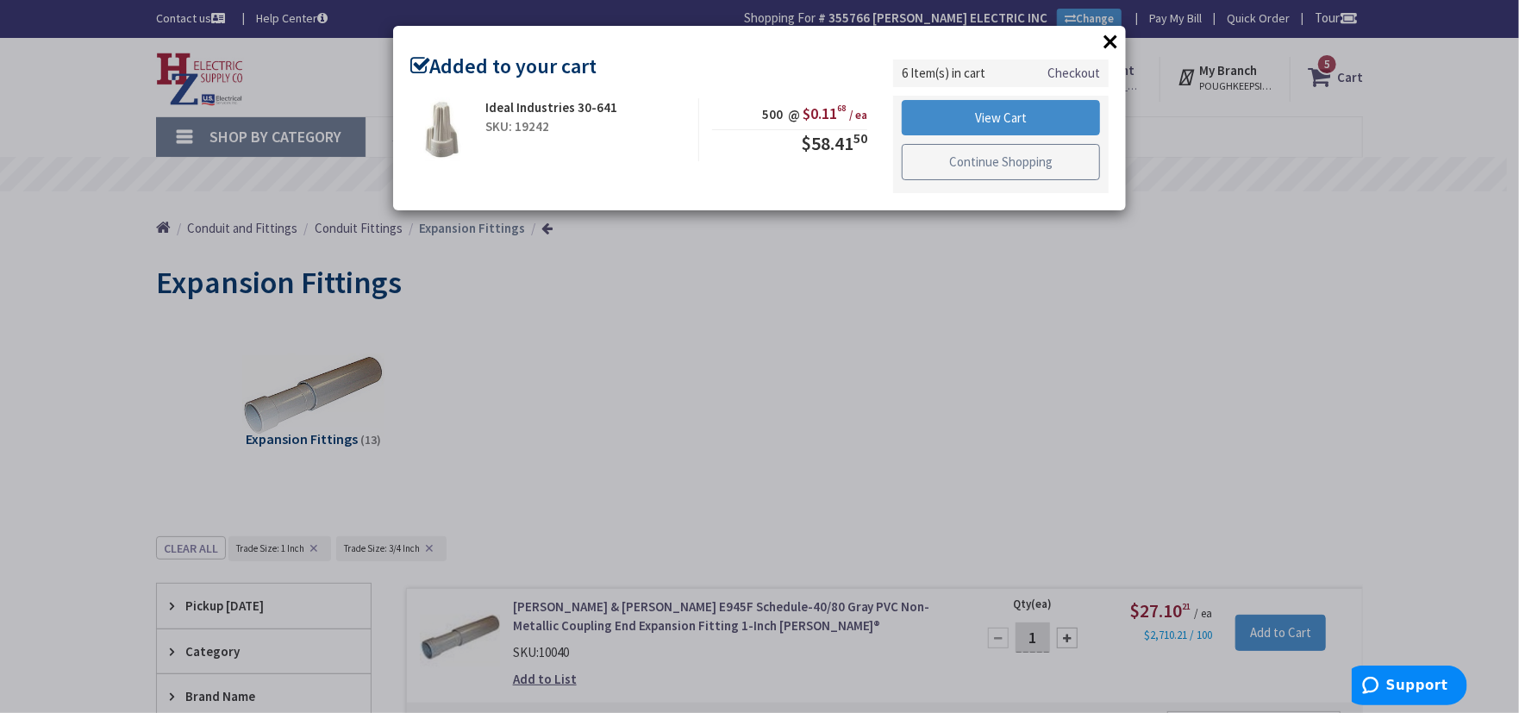
click at [985, 168] on link "Continue Shopping" at bounding box center [1001, 162] width 198 height 36
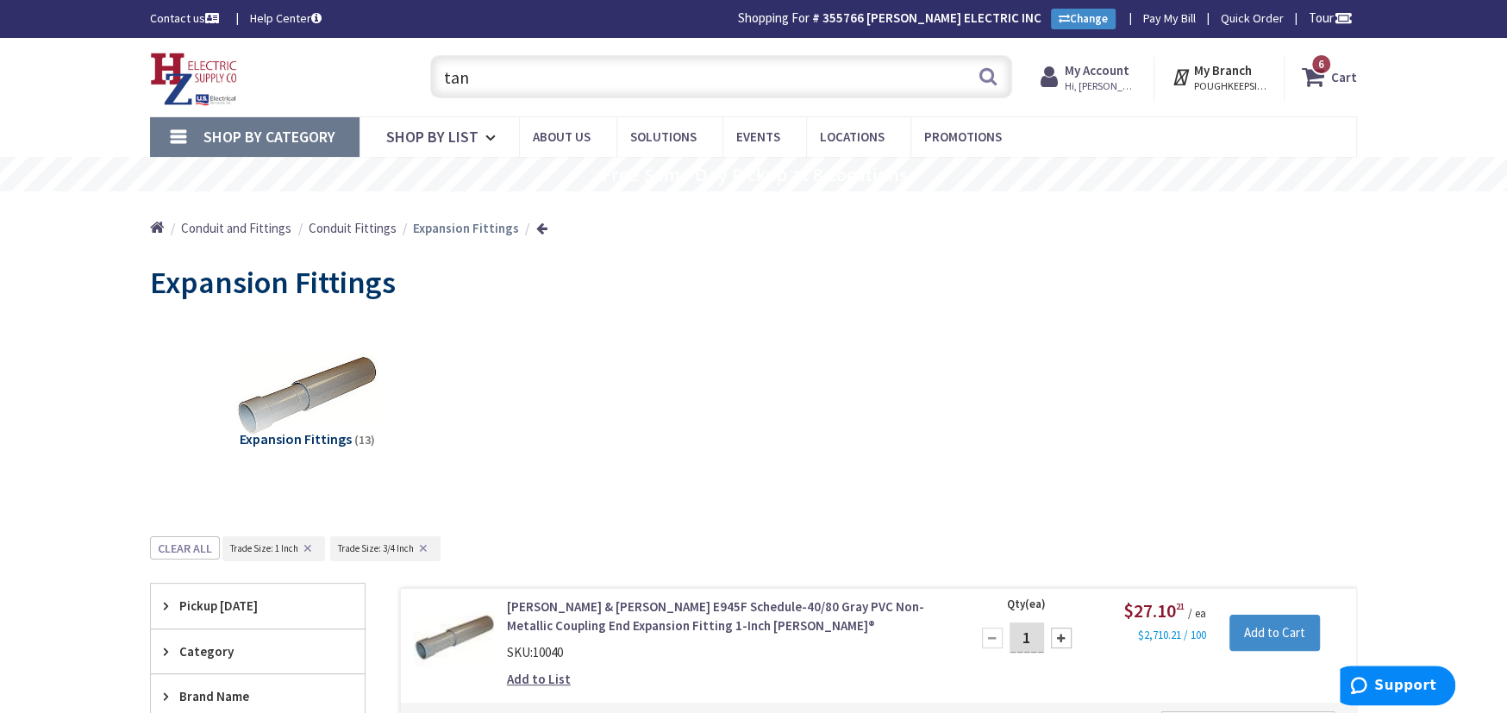
click at [483, 79] on input "tan" at bounding box center [721, 76] width 582 height 43
type input "t"
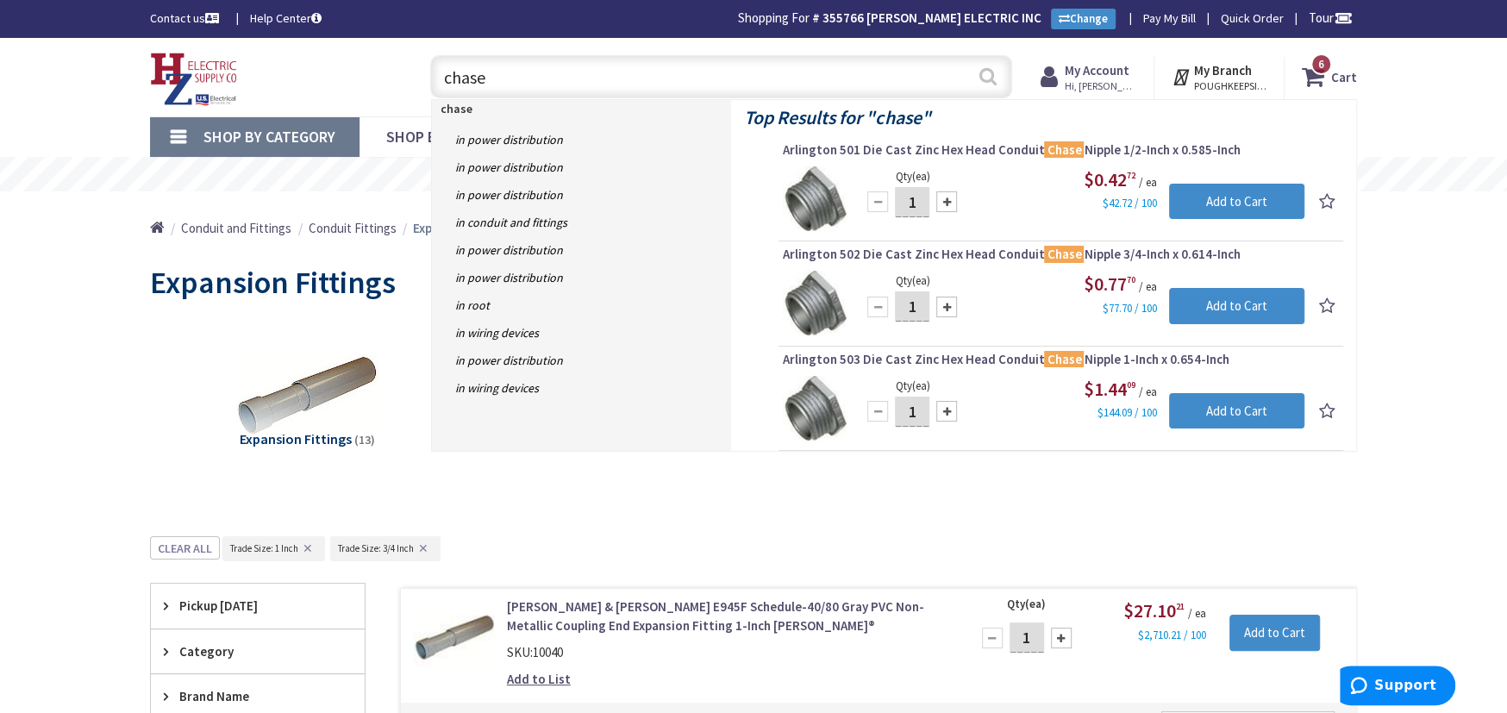
type input "chase"
click at [990, 74] on button "Search" at bounding box center [988, 76] width 22 height 39
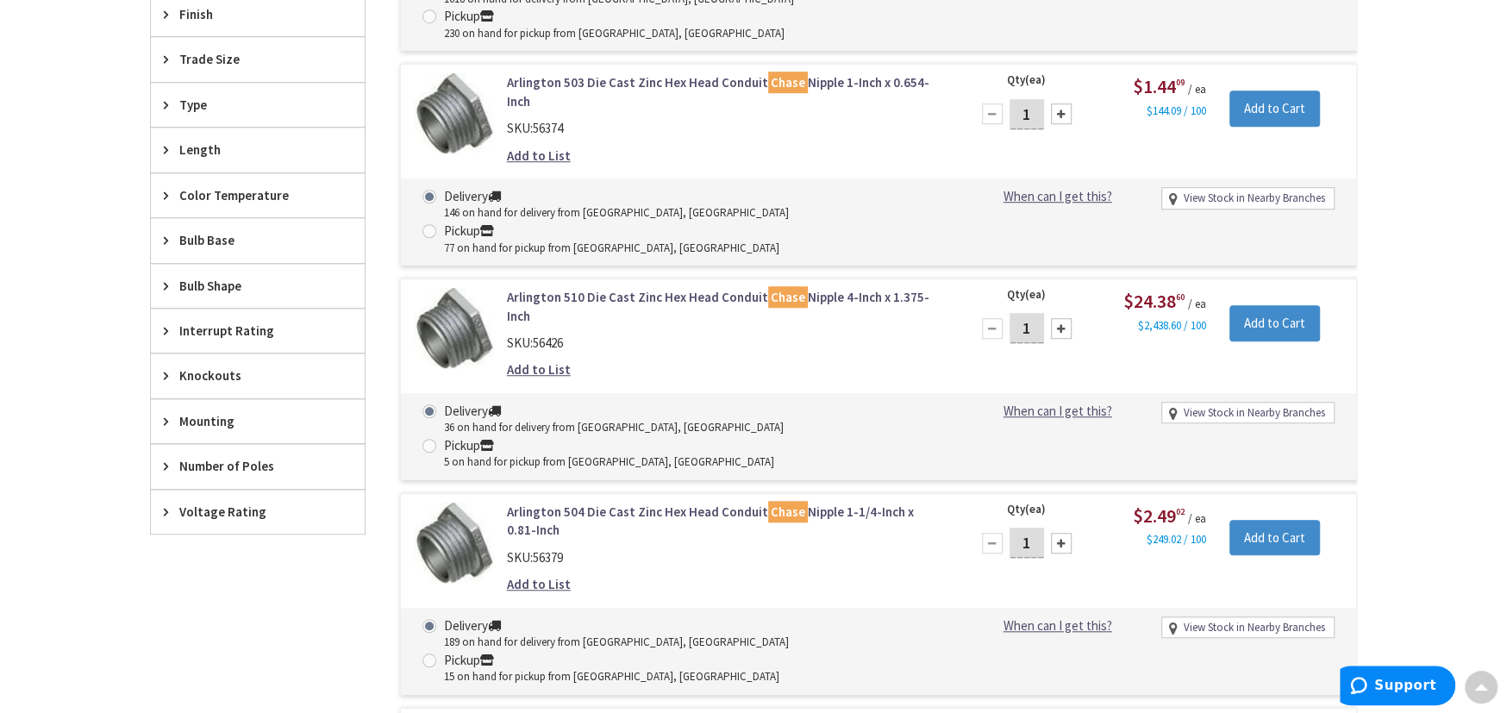
scroll to position [1266, 0]
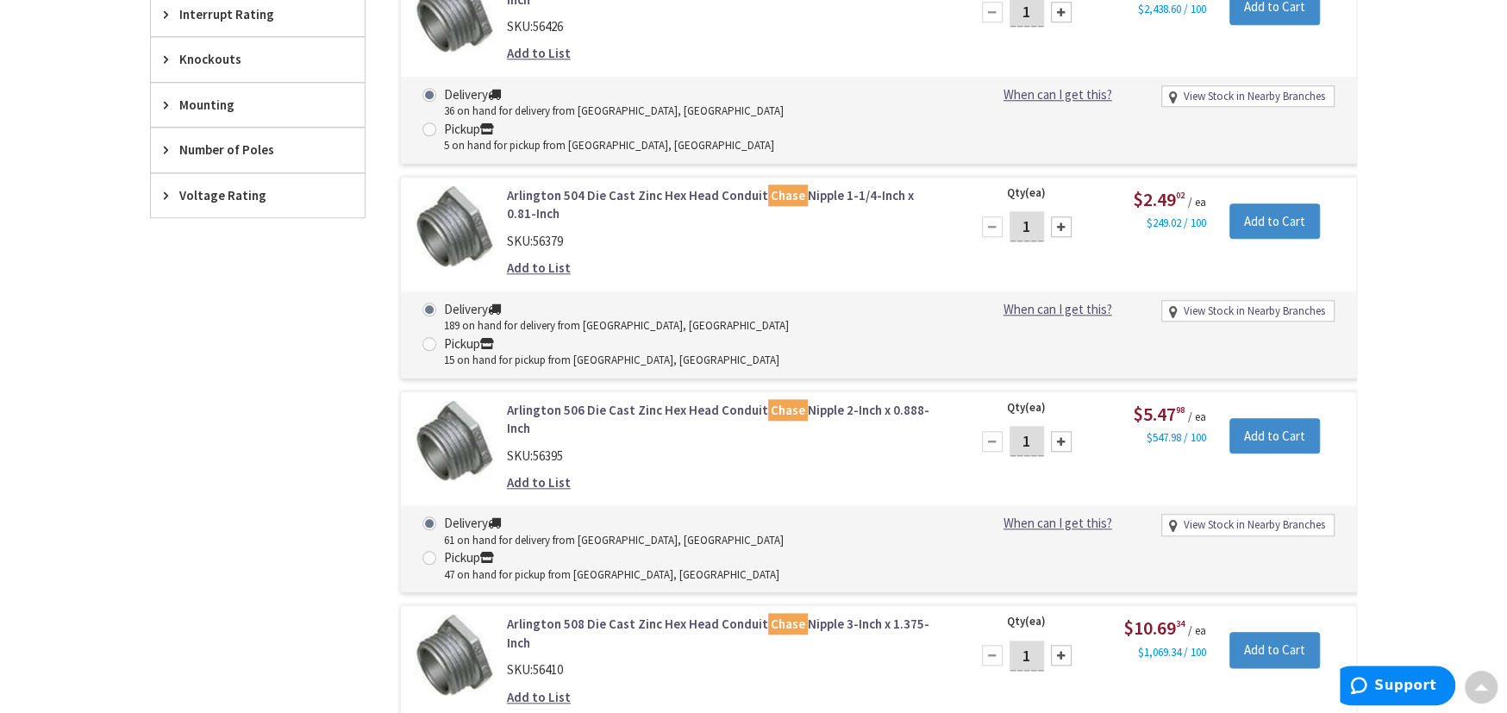
click at [1060, 431] on div at bounding box center [1061, 441] width 21 height 21
type input "4"
click at [1235, 418] on input "Add to Cart" at bounding box center [1274, 436] width 91 height 36
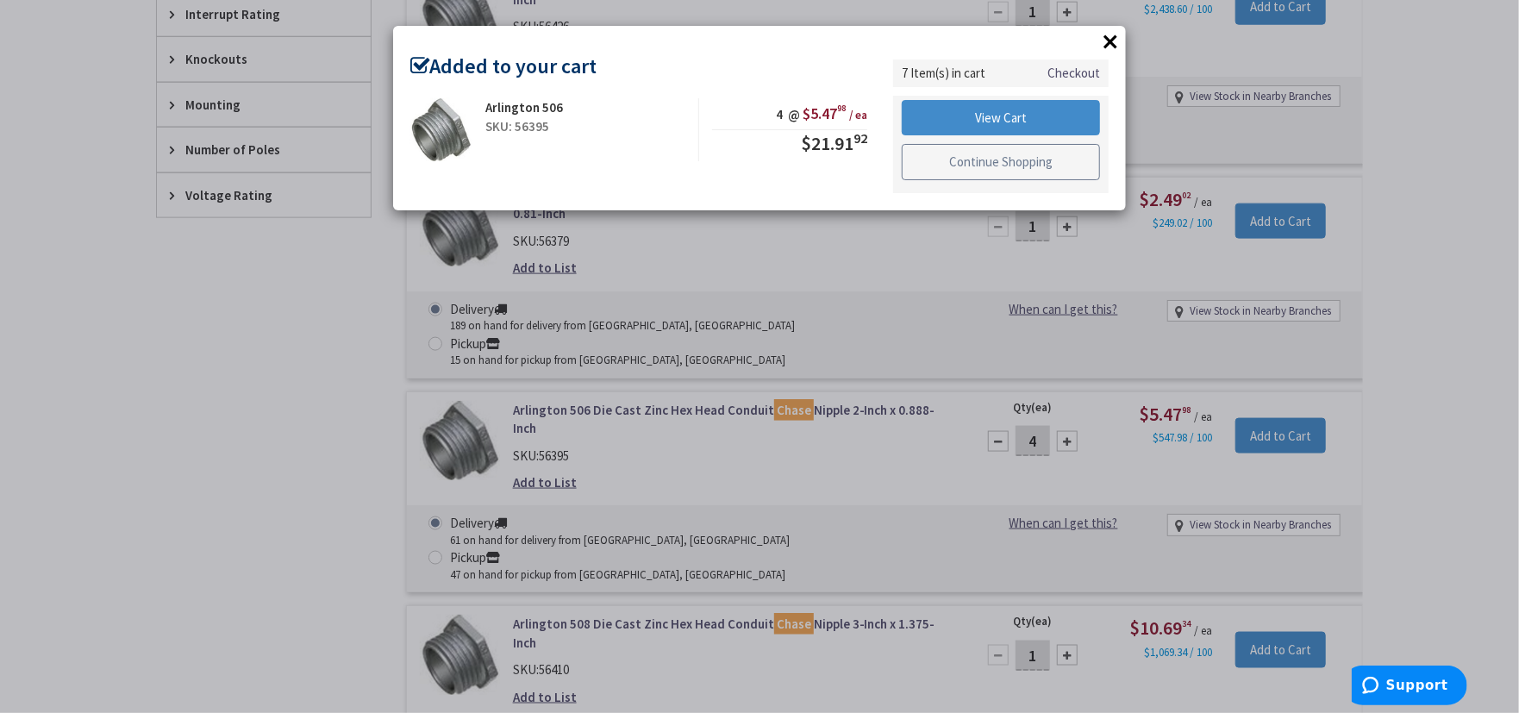
click at [1035, 172] on link "Continue Shopping" at bounding box center [1001, 162] width 198 height 36
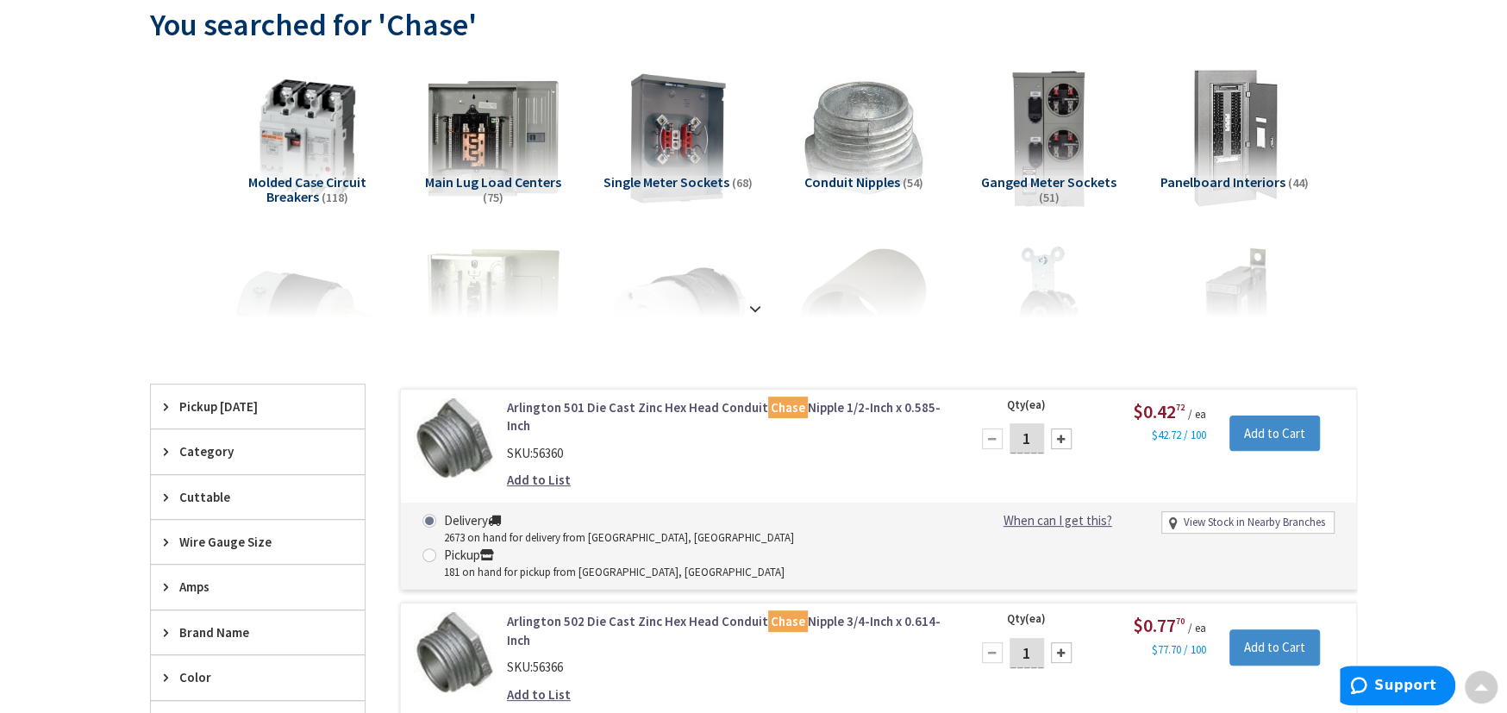
scroll to position [0, 0]
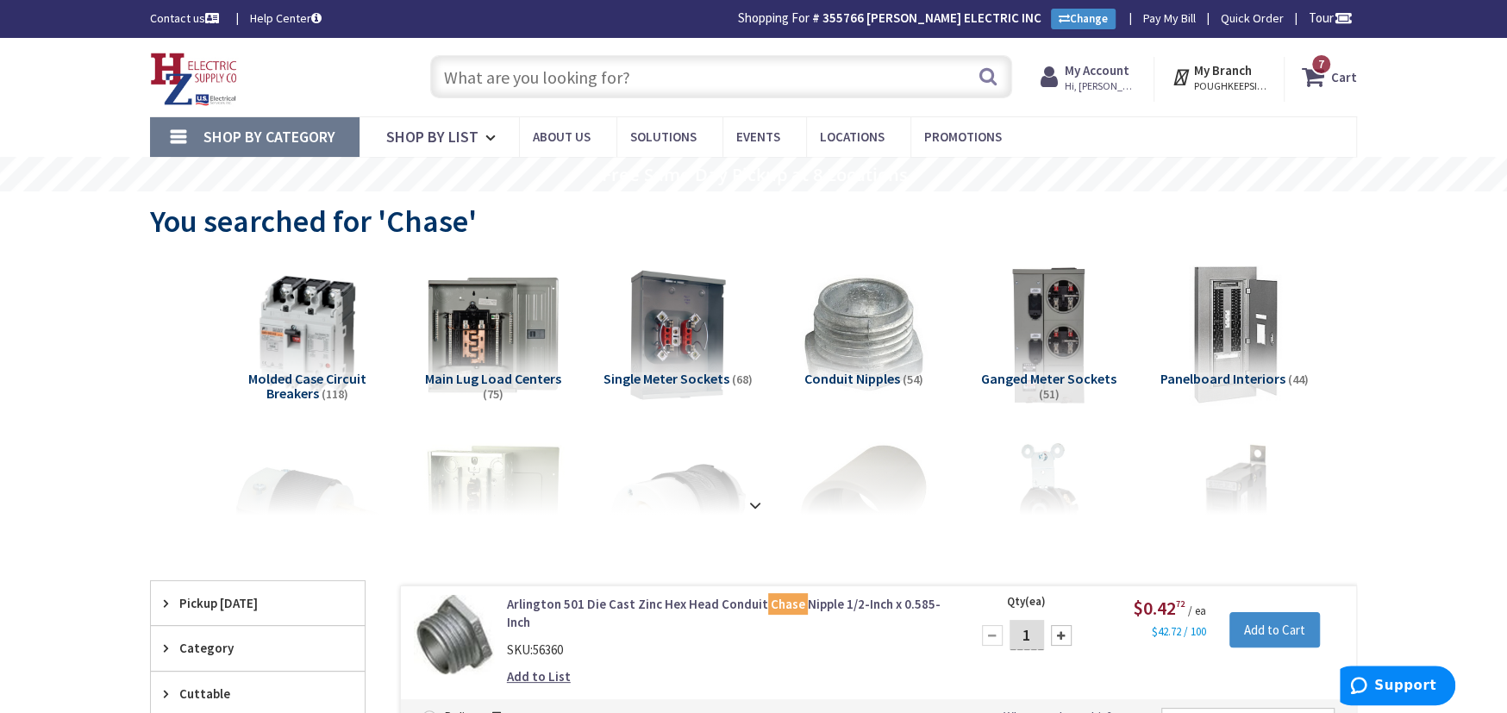
click at [278, 128] on span "Shop By Category" at bounding box center [269, 137] width 132 height 20
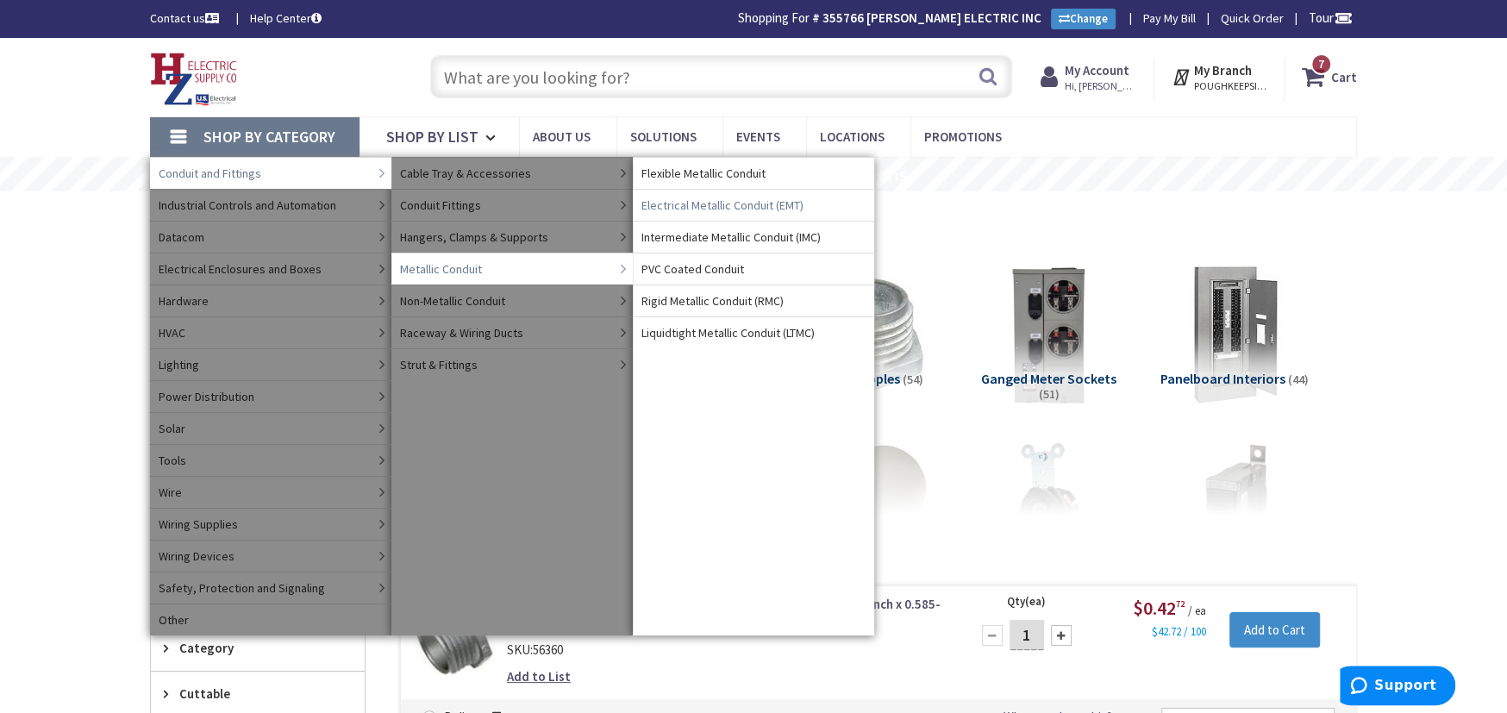
click at [692, 204] on span "Electrical Metallic Conduit (EMT)" at bounding box center [722, 205] width 162 height 17
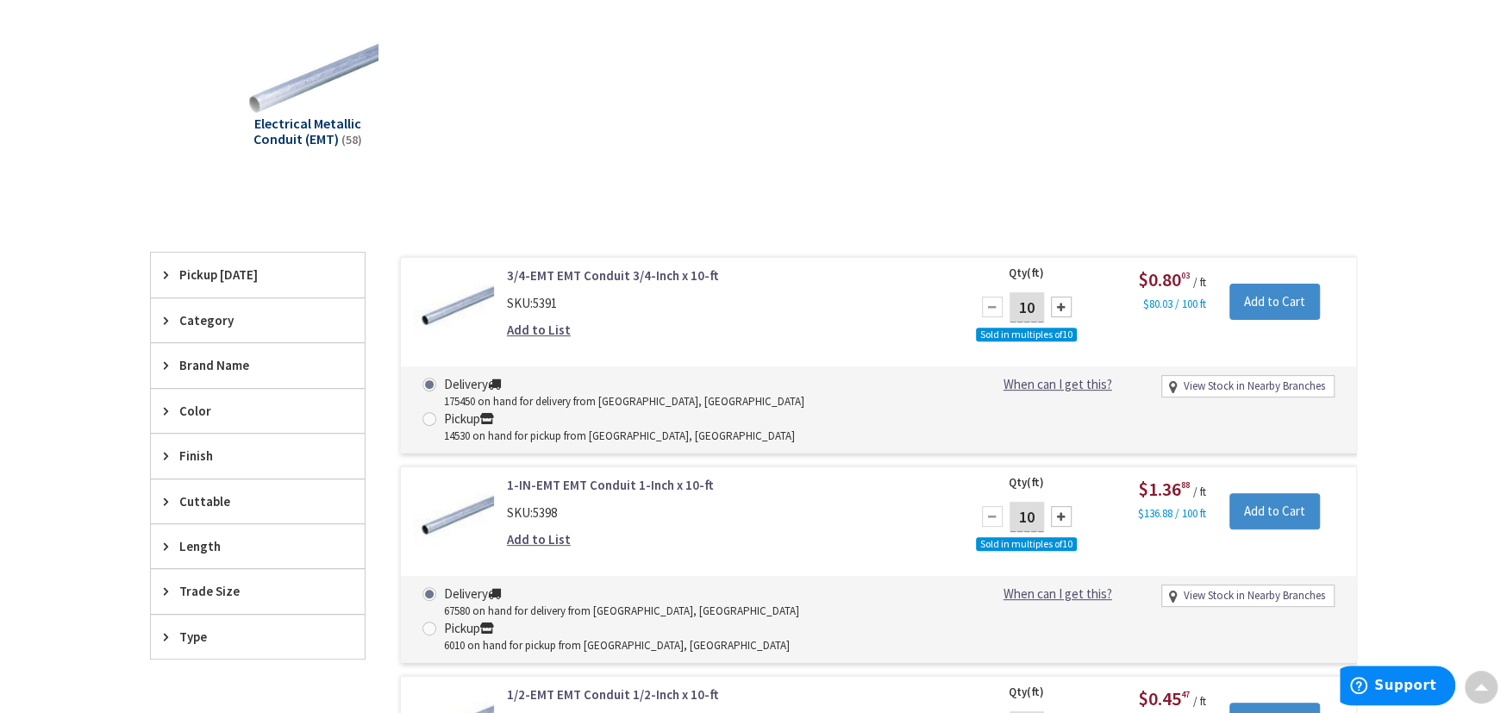
scroll to position [632, 0]
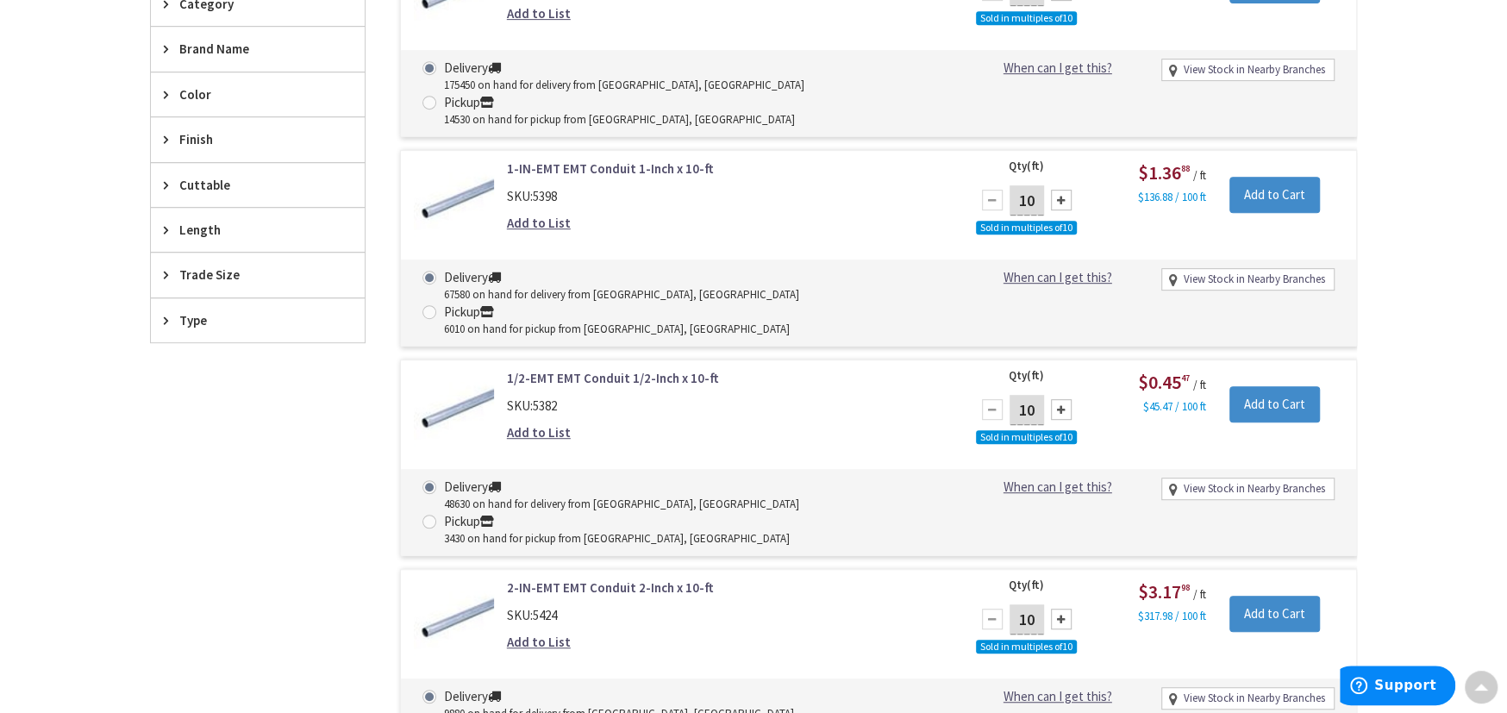
click at [1038, 395] on input "10" at bounding box center [1027, 410] width 34 height 30
type input "1"
type input "200"
click at [1256, 386] on input "Add to Cart" at bounding box center [1274, 404] width 91 height 36
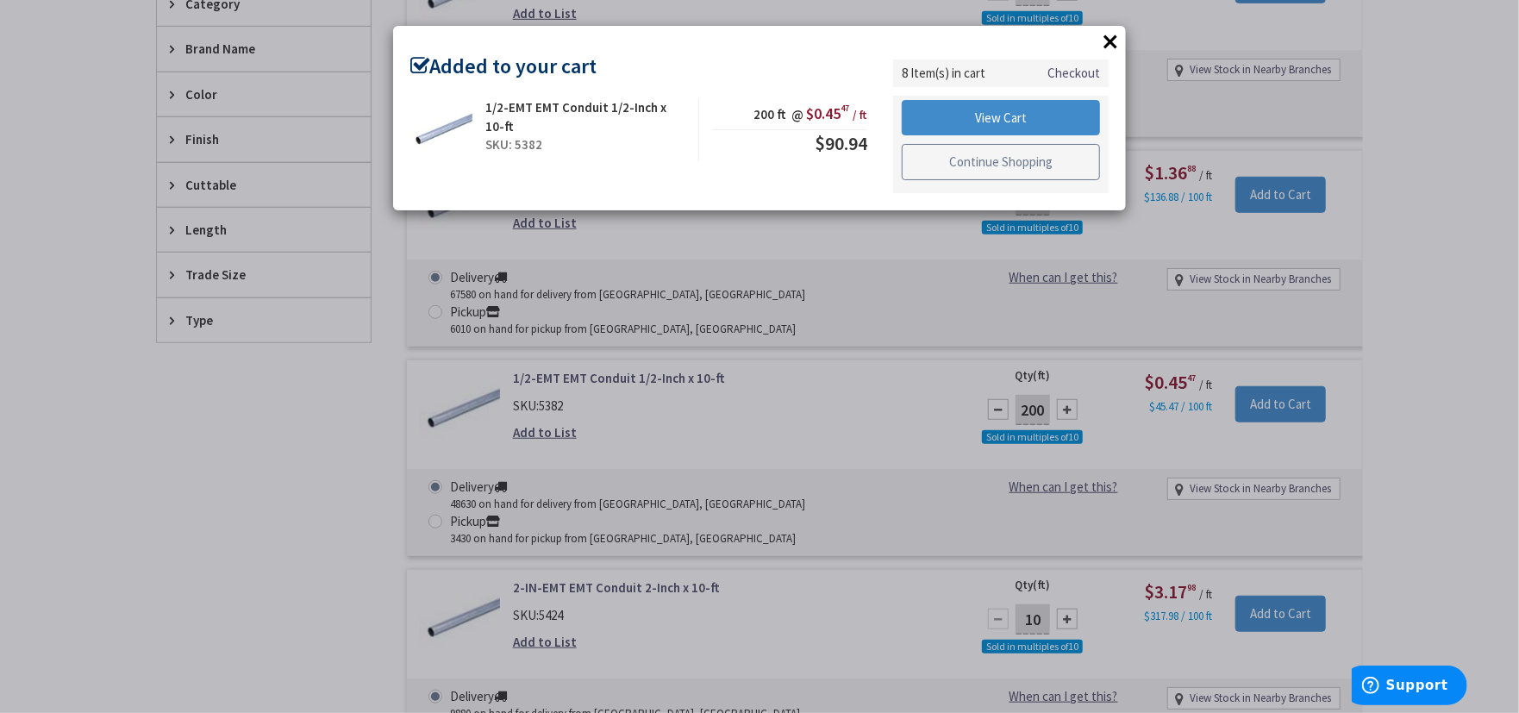
click at [962, 164] on link "Continue Shopping" at bounding box center [1001, 162] width 198 height 36
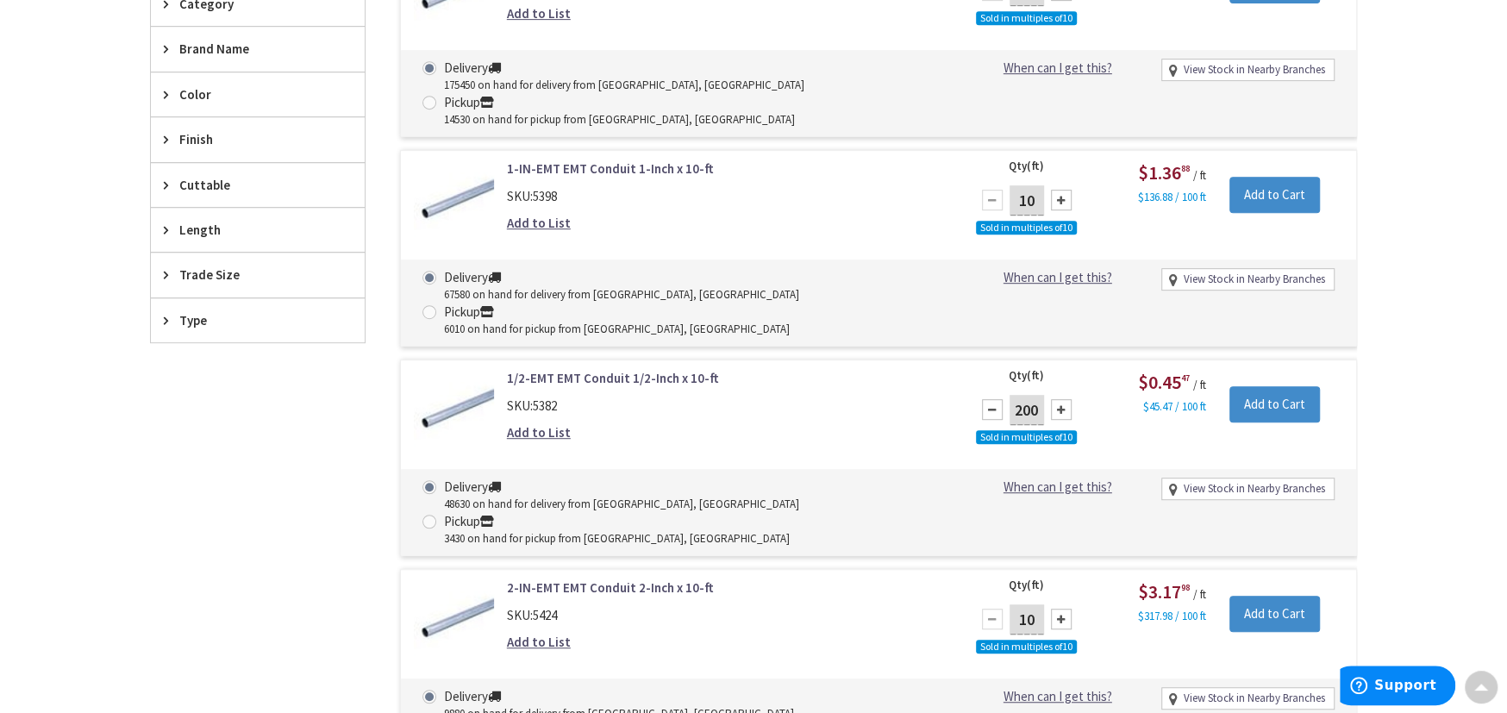
scroll to position [0, 0]
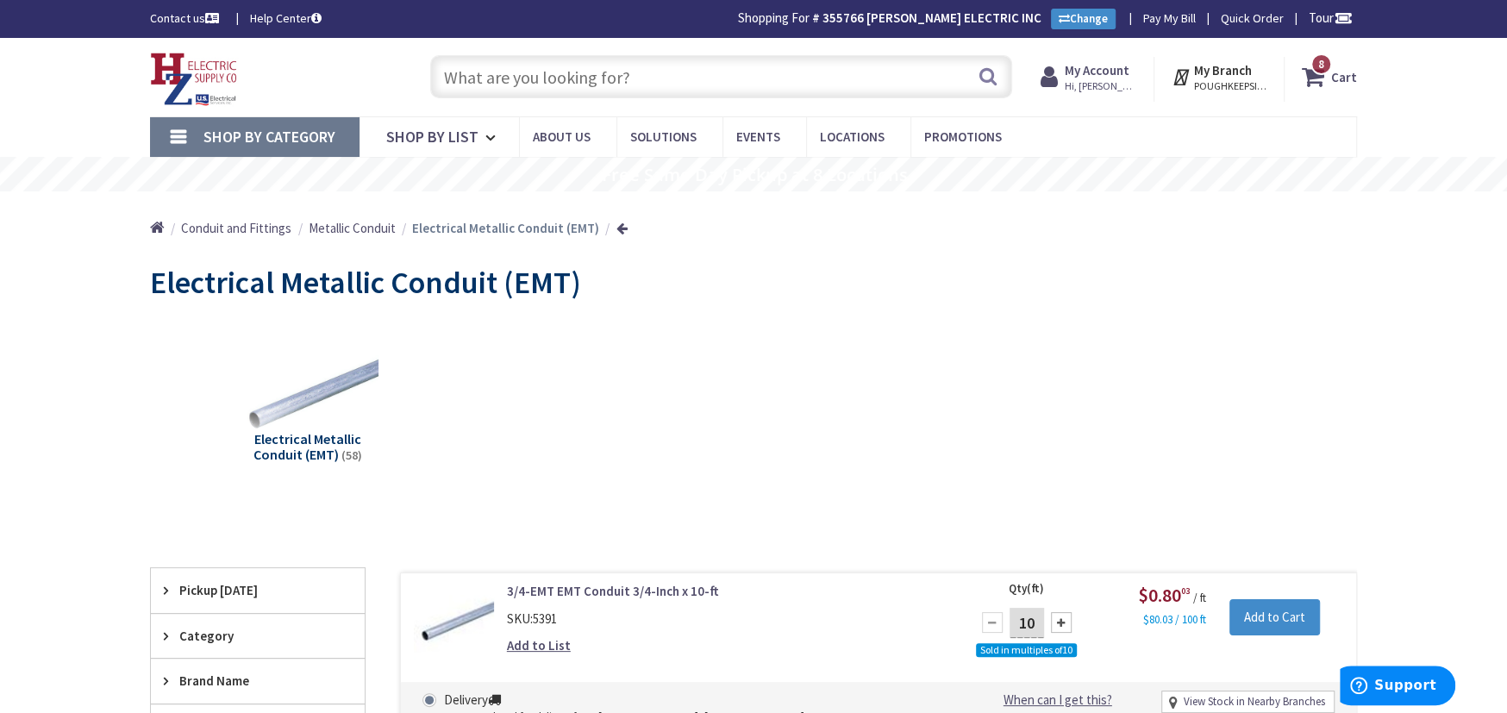
click at [478, 76] on input "text" at bounding box center [721, 76] width 582 height 43
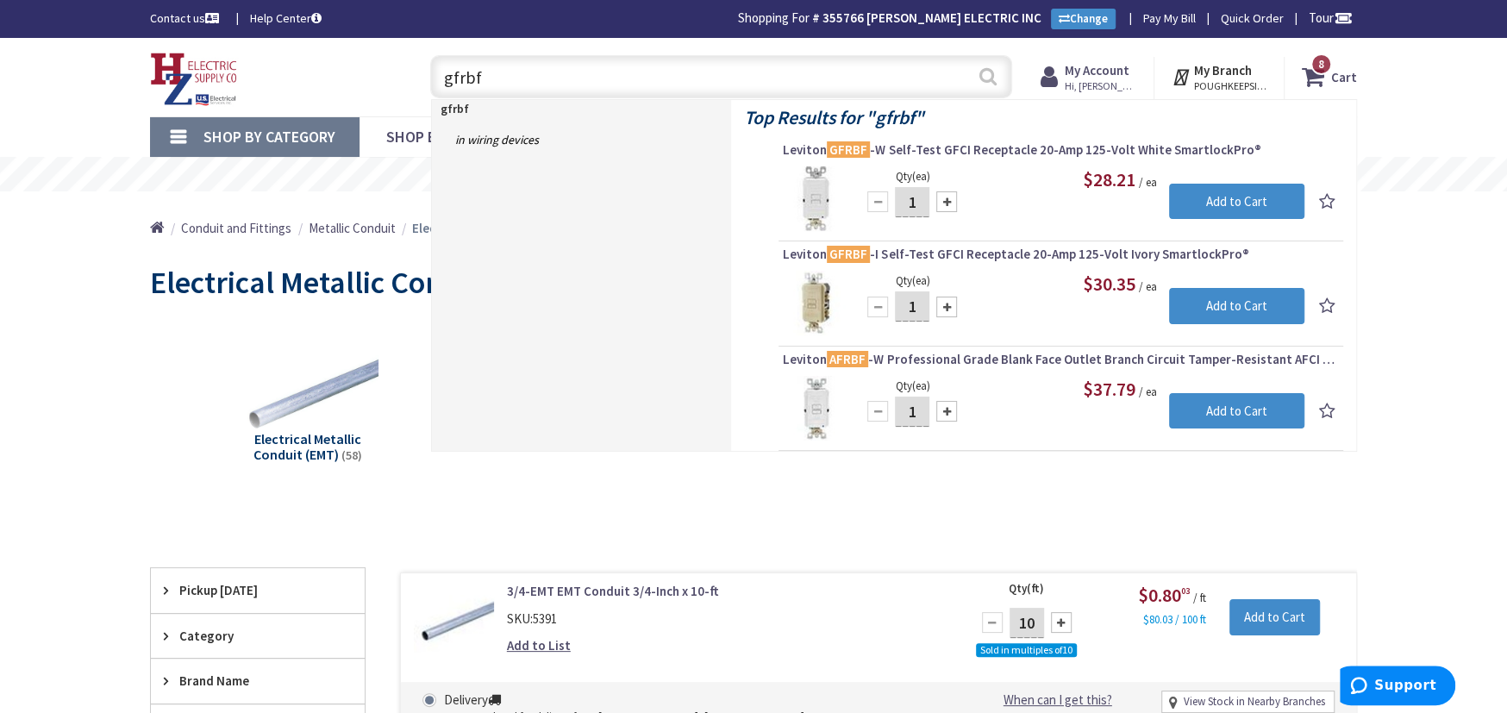
type input "gfrbf"
click at [984, 78] on button "Search" at bounding box center [988, 76] width 22 height 39
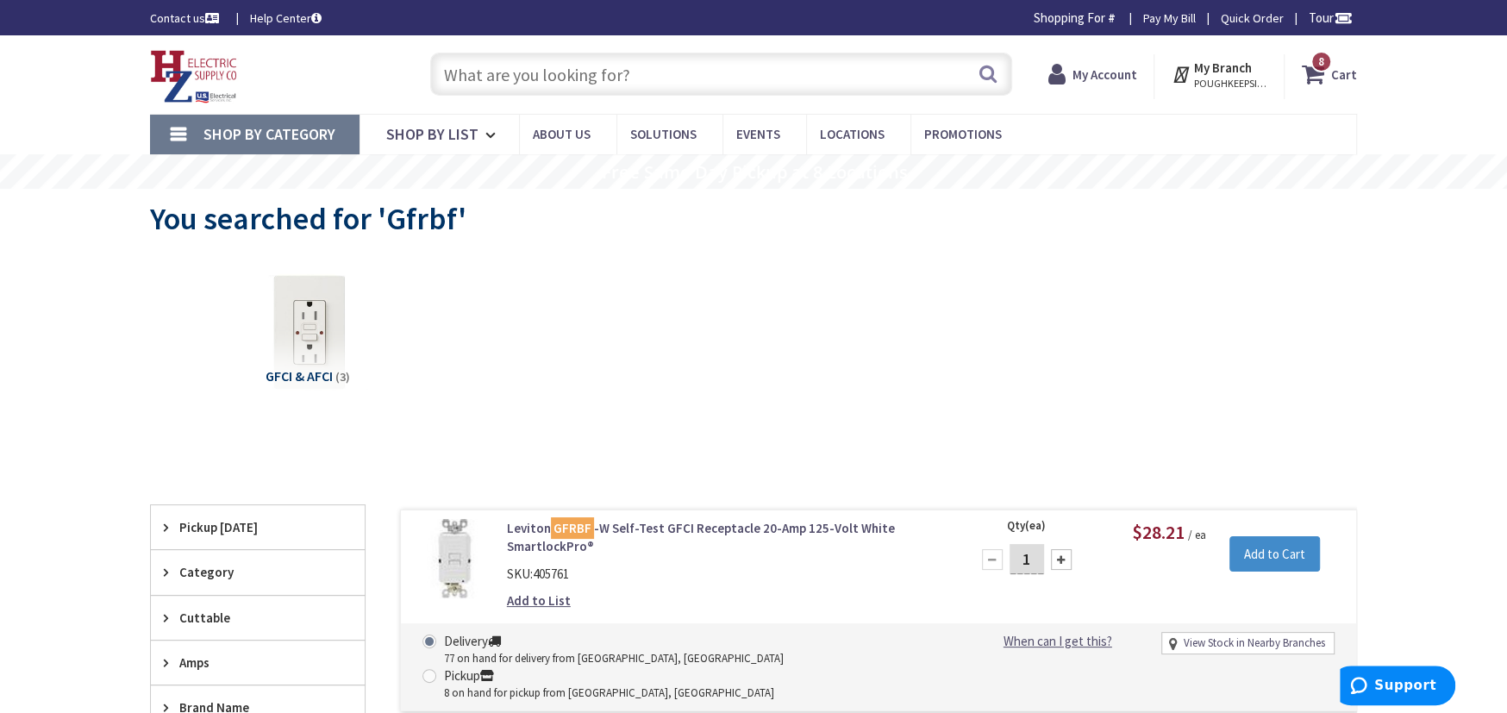
click at [1062, 556] on div at bounding box center [1061, 559] width 21 height 21
type input "2"
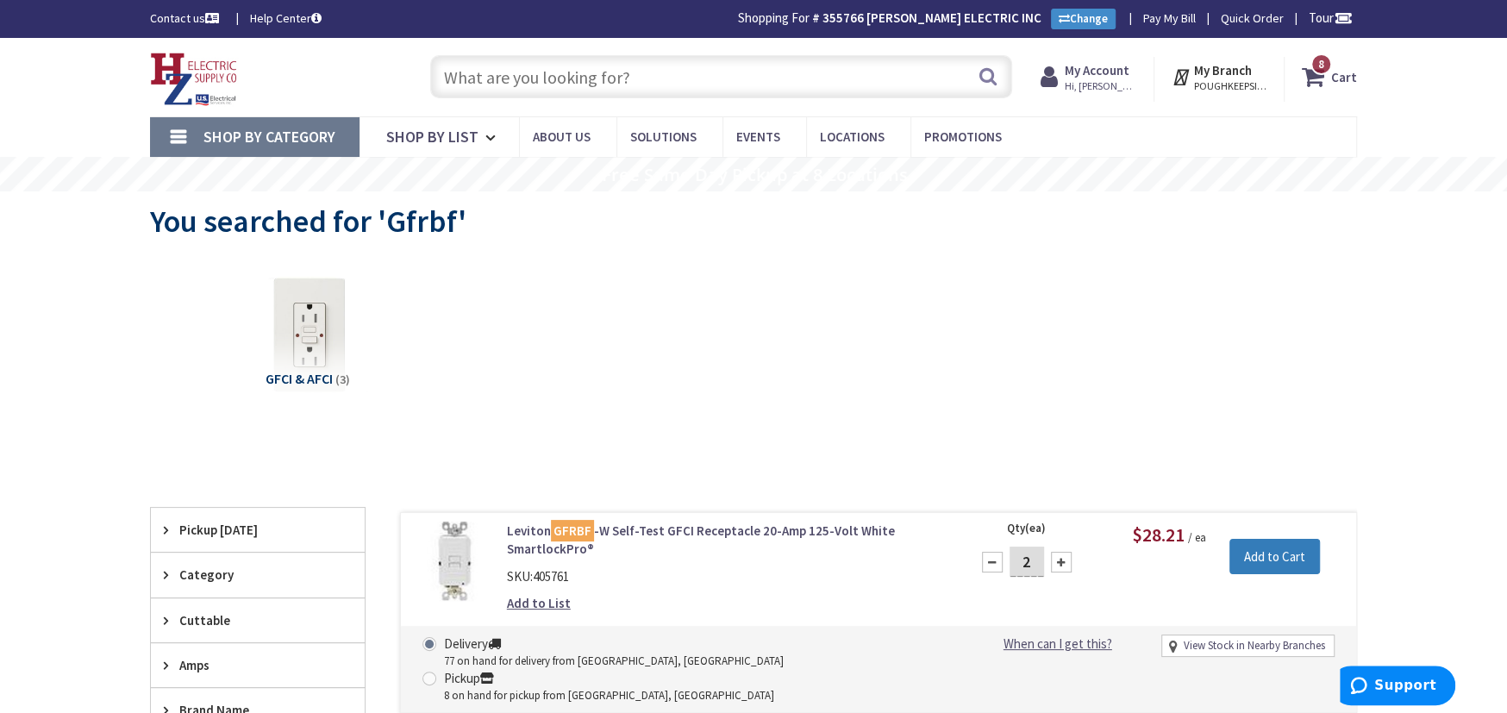
click at [1279, 554] on input "Add to Cart" at bounding box center [1274, 557] width 91 height 36
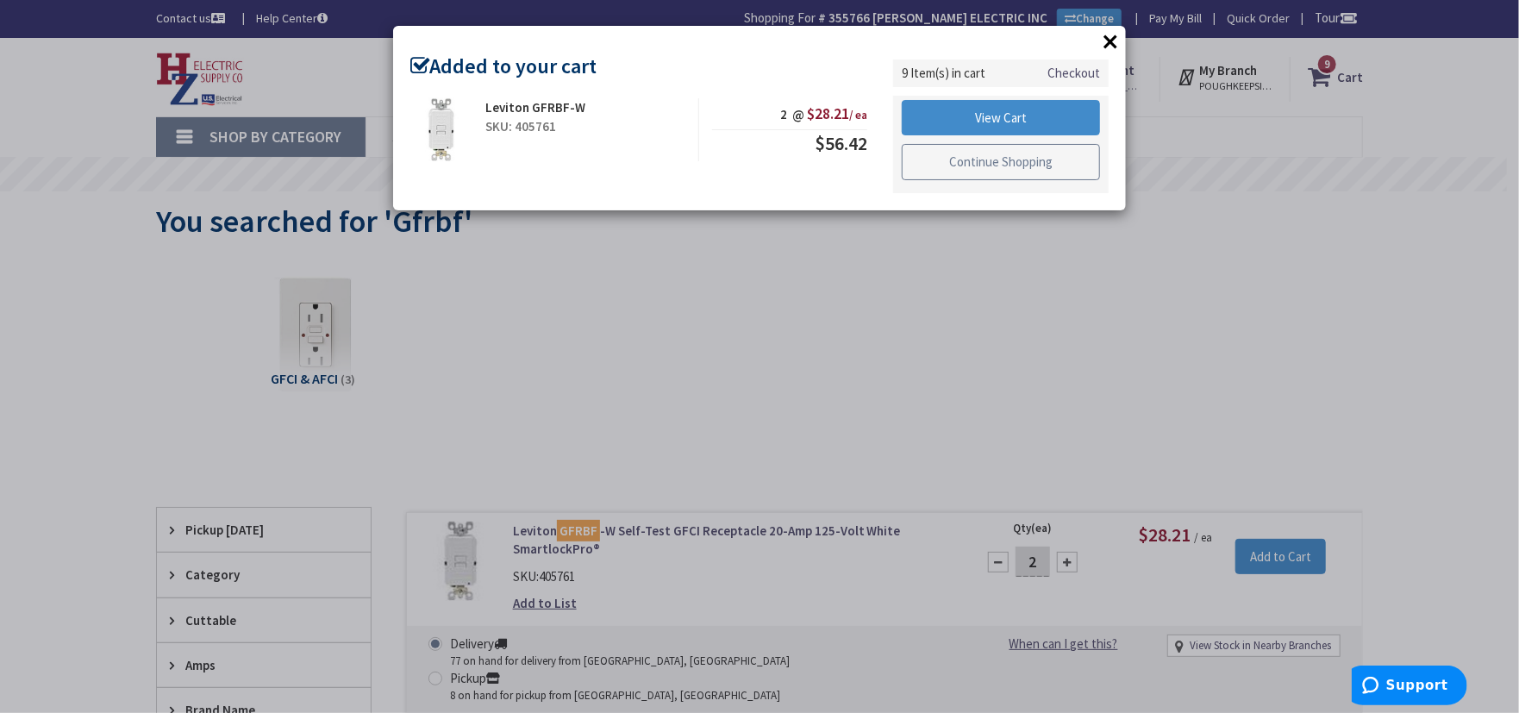
click at [1017, 159] on link "Continue Shopping" at bounding box center [1001, 162] width 198 height 36
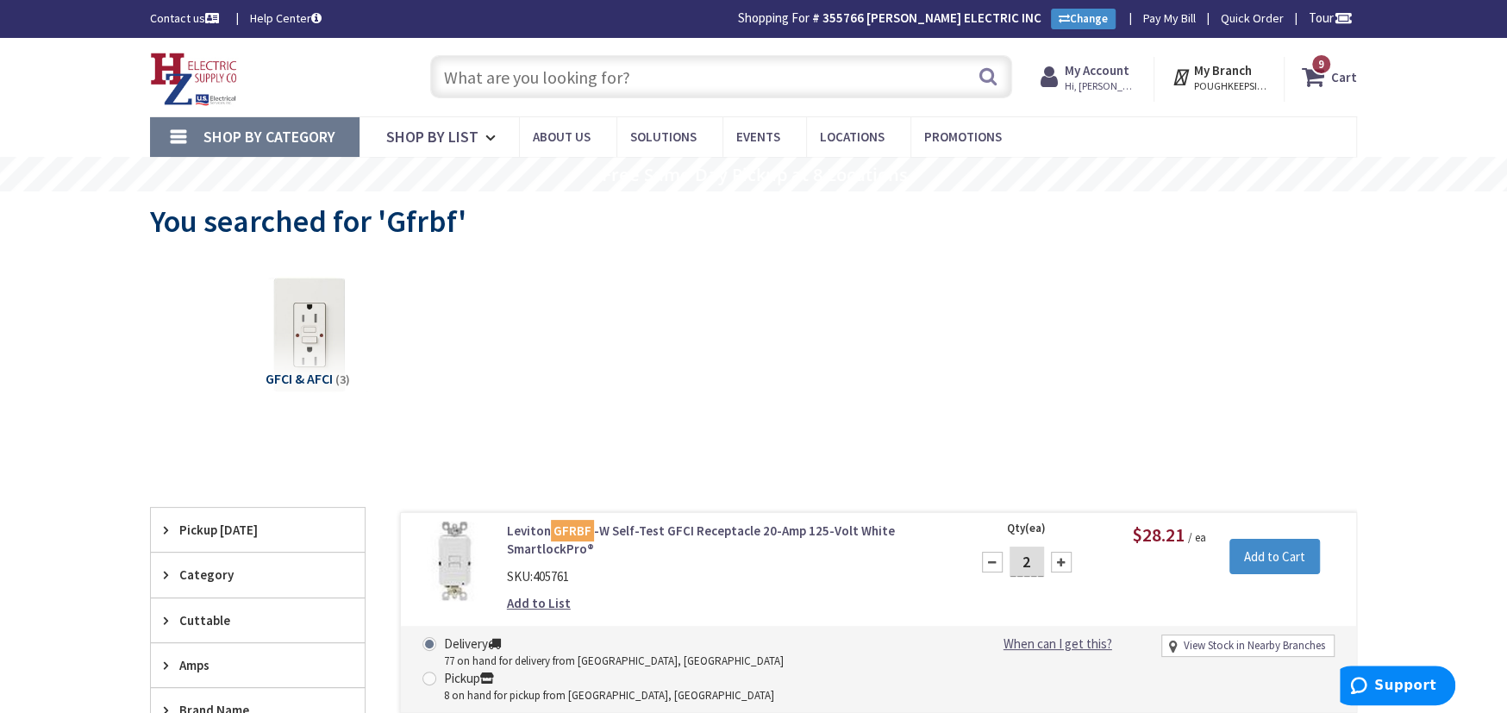
click at [448, 84] on input "text" at bounding box center [721, 76] width 582 height 43
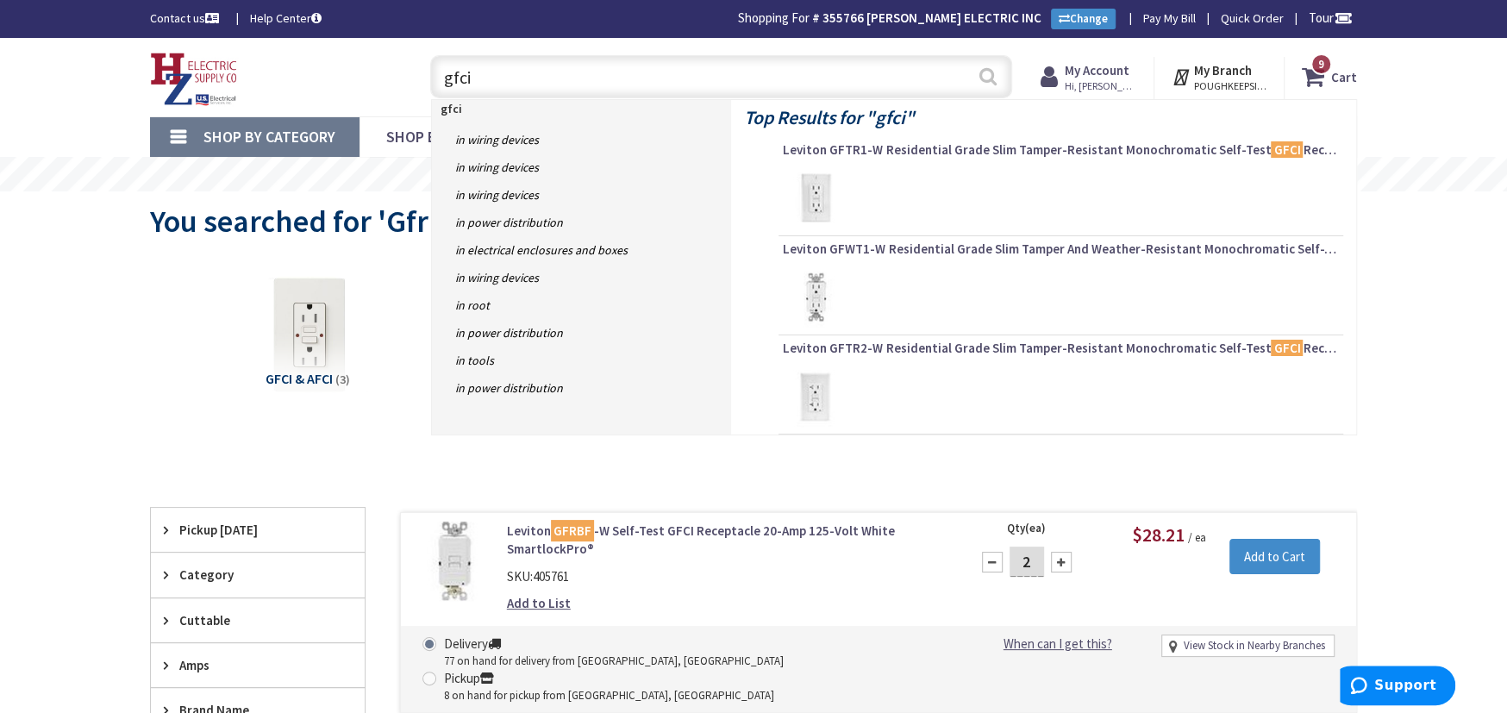
type input "gfci"
click at [983, 76] on button "Search" at bounding box center [988, 76] width 22 height 39
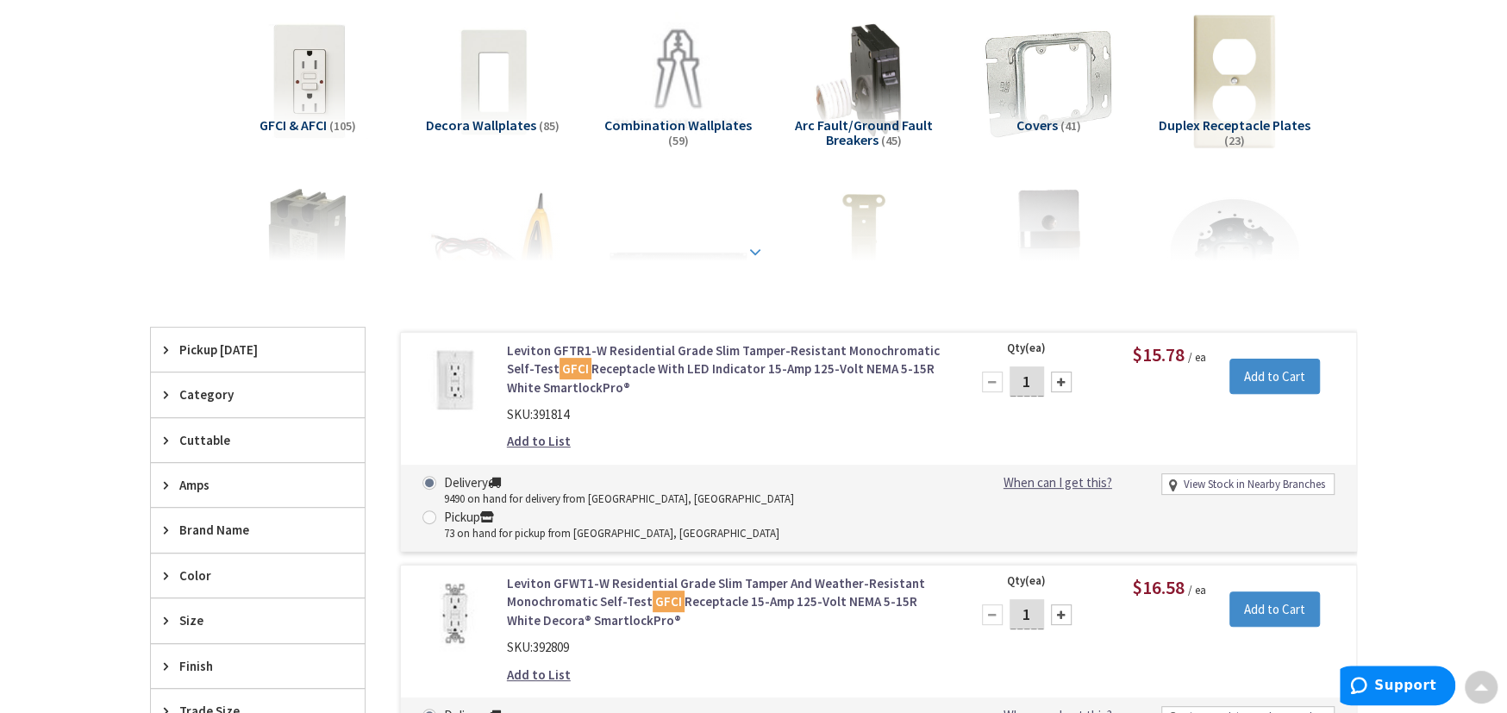
scroll to position [316, 0]
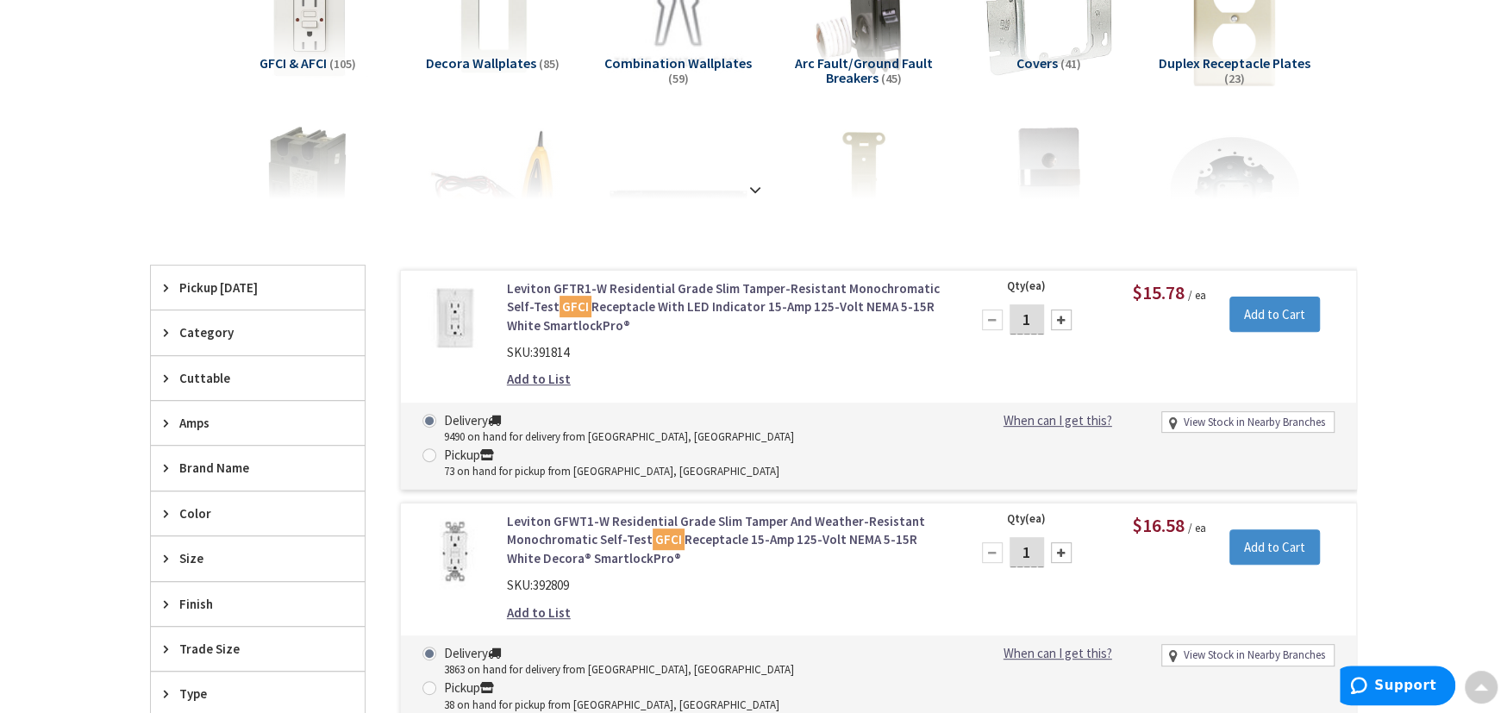
click at [1035, 537] on input "1" at bounding box center [1027, 552] width 34 height 30
type input "10"
click at [1273, 529] on input "Add to Cart" at bounding box center [1274, 547] width 91 height 36
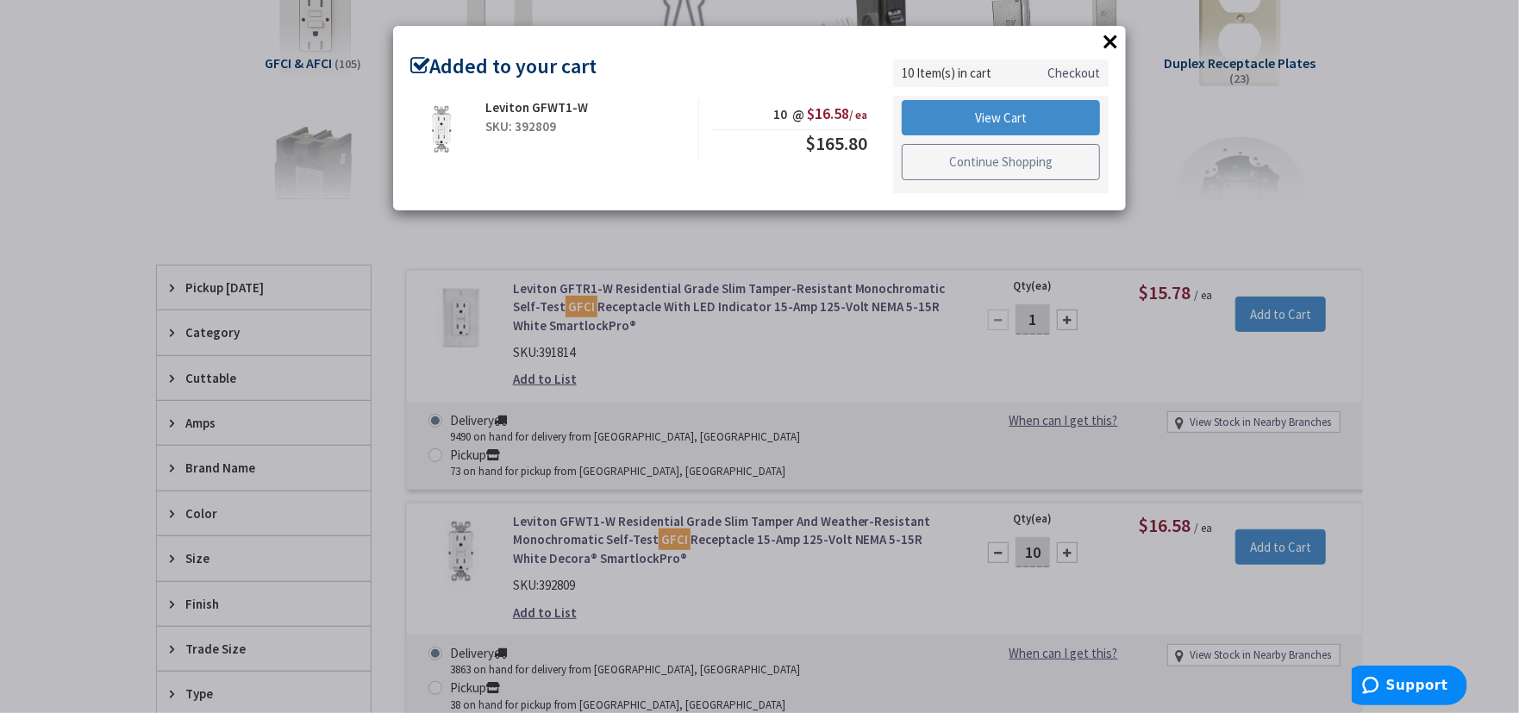
click at [933, 160] on link "Continue Shopping" at bounding box center [1001, 162] width 198 height 36
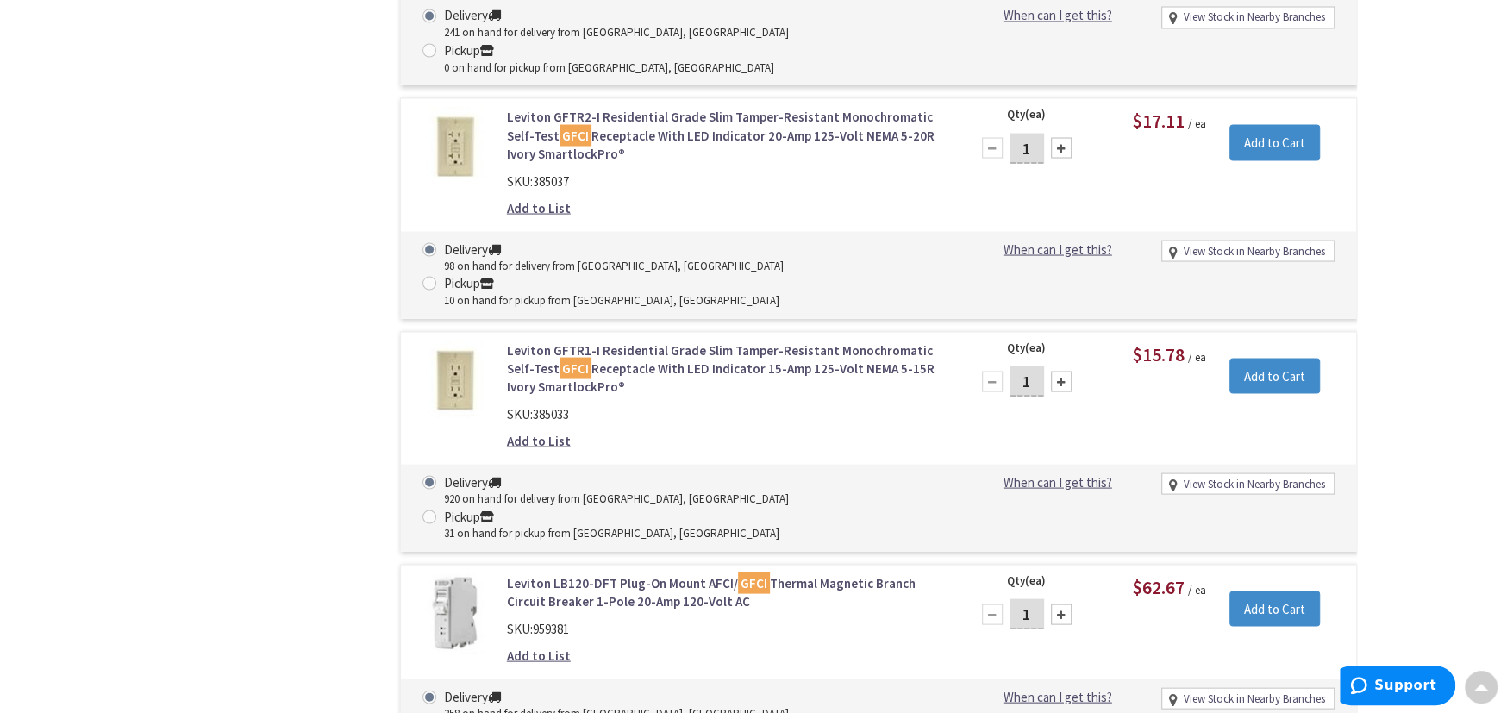
scroll to position [2845, 0]
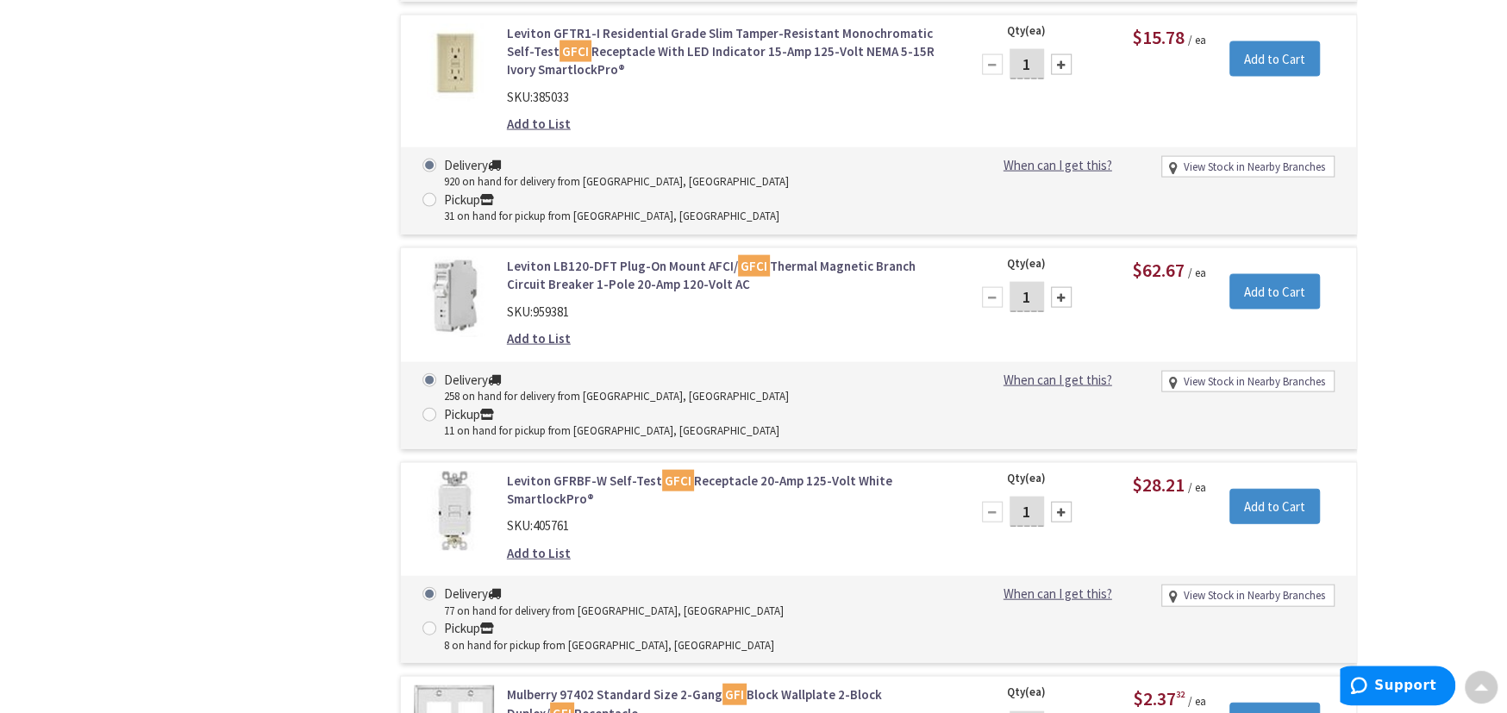
type input "10"
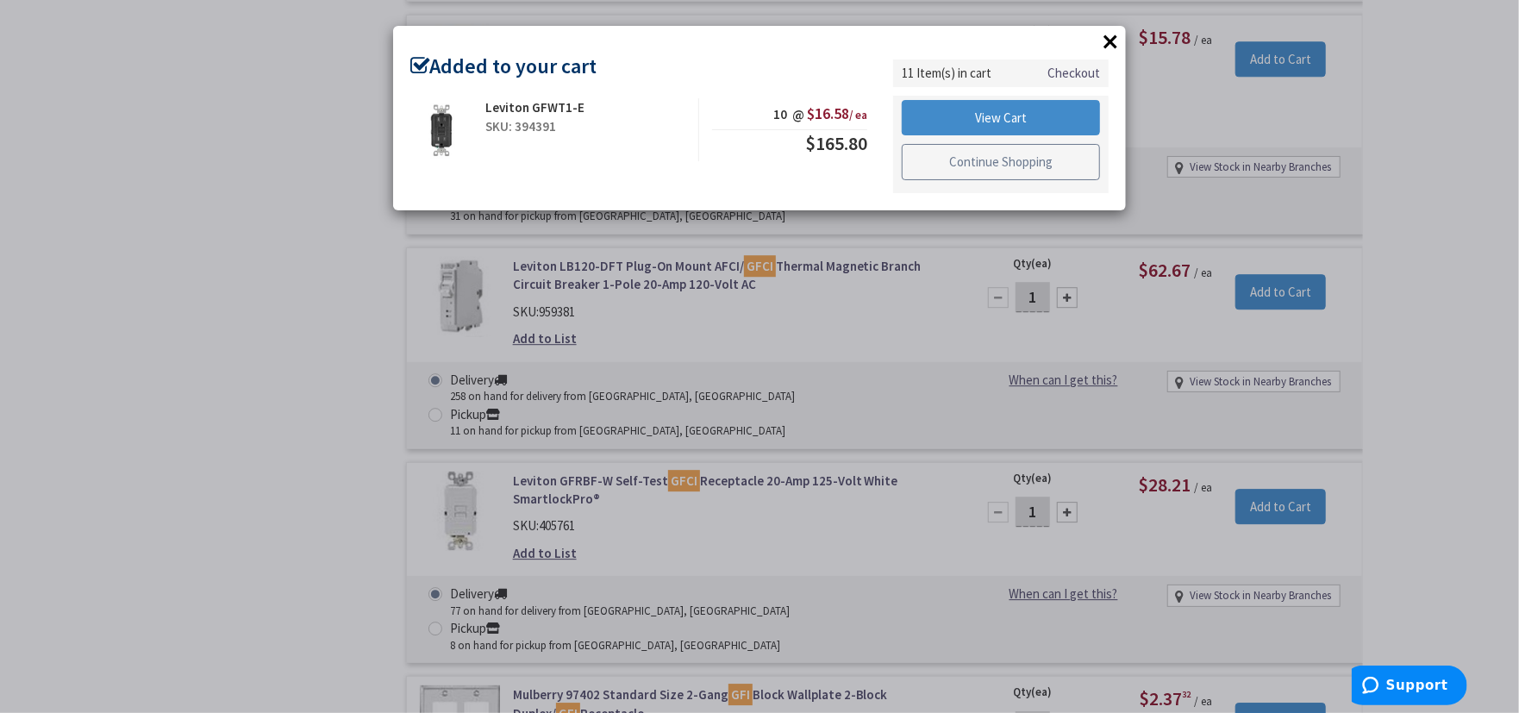
click at [991, 169] on link "Continue Shopping" at bounding box center [1001, 162] width 198 height 36
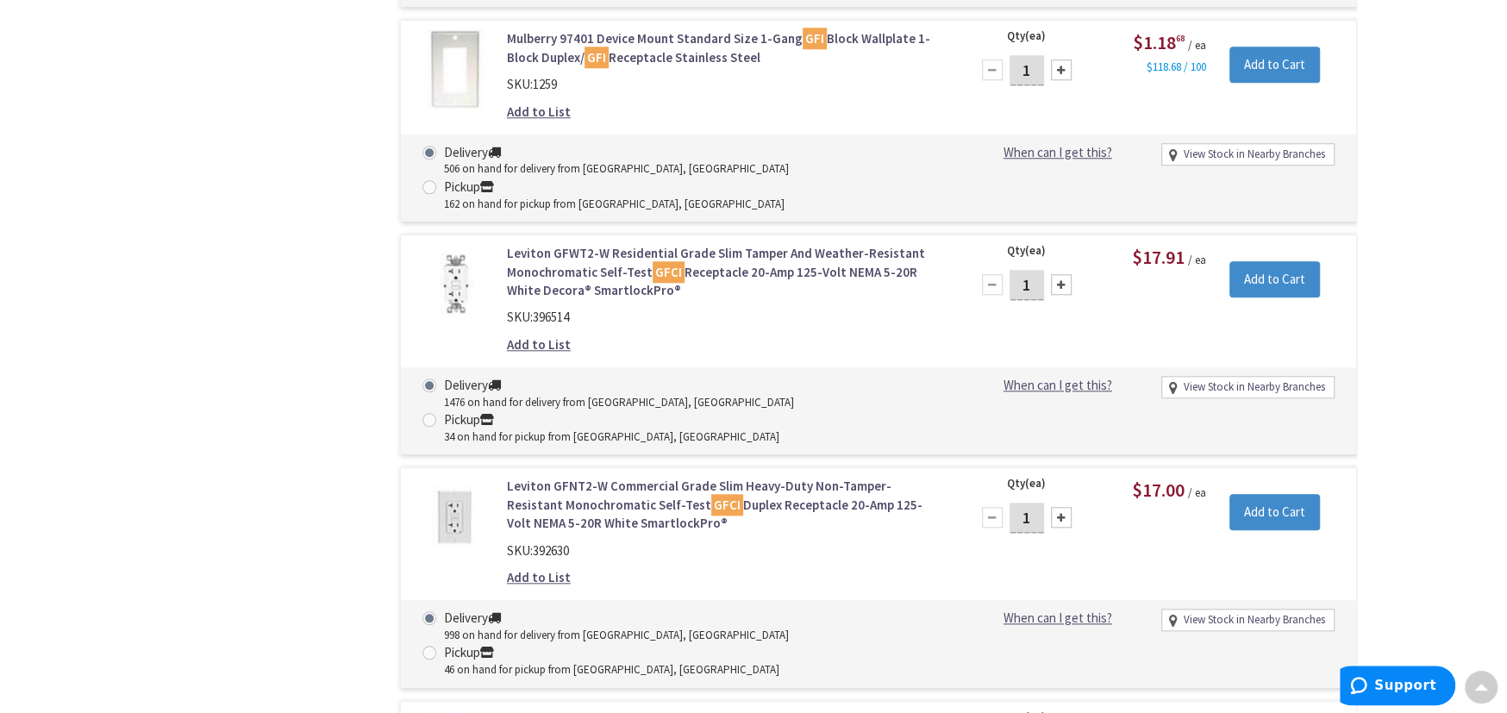
scroll to position [0, 0]
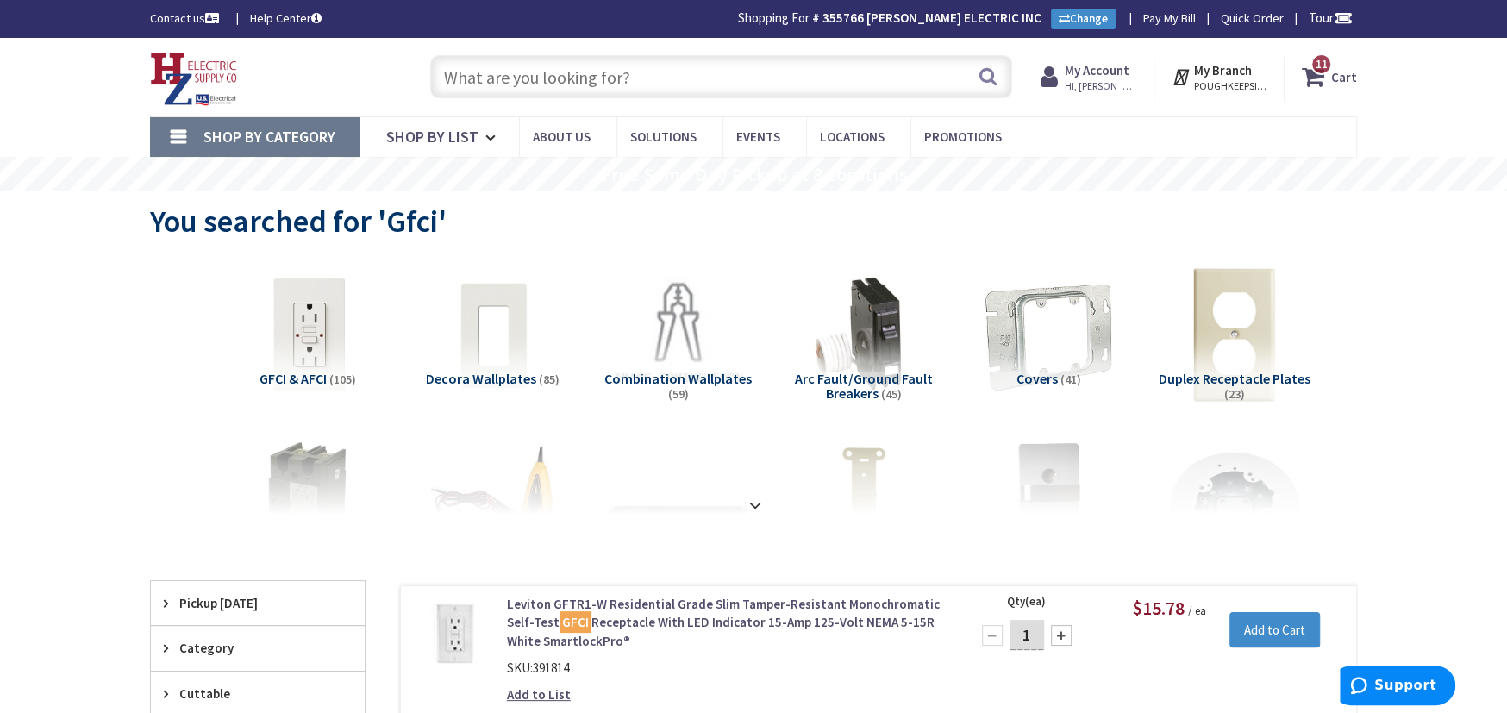
click at [247, 130] on span "Shop By Category" at bounding box center [269, 137] width 132 height 20
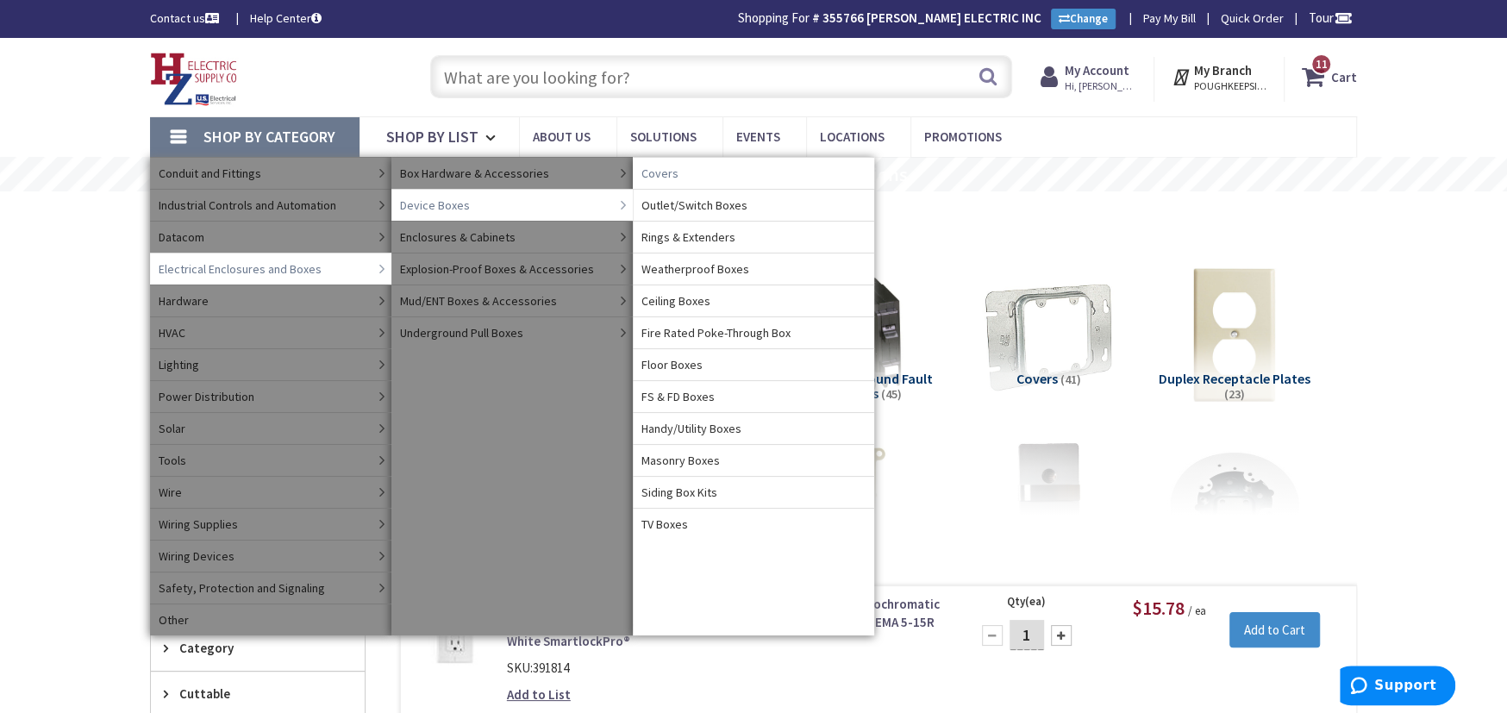
click at [670, 173] on span "Covers" at bounding box center [659, 173] width 37 height 17
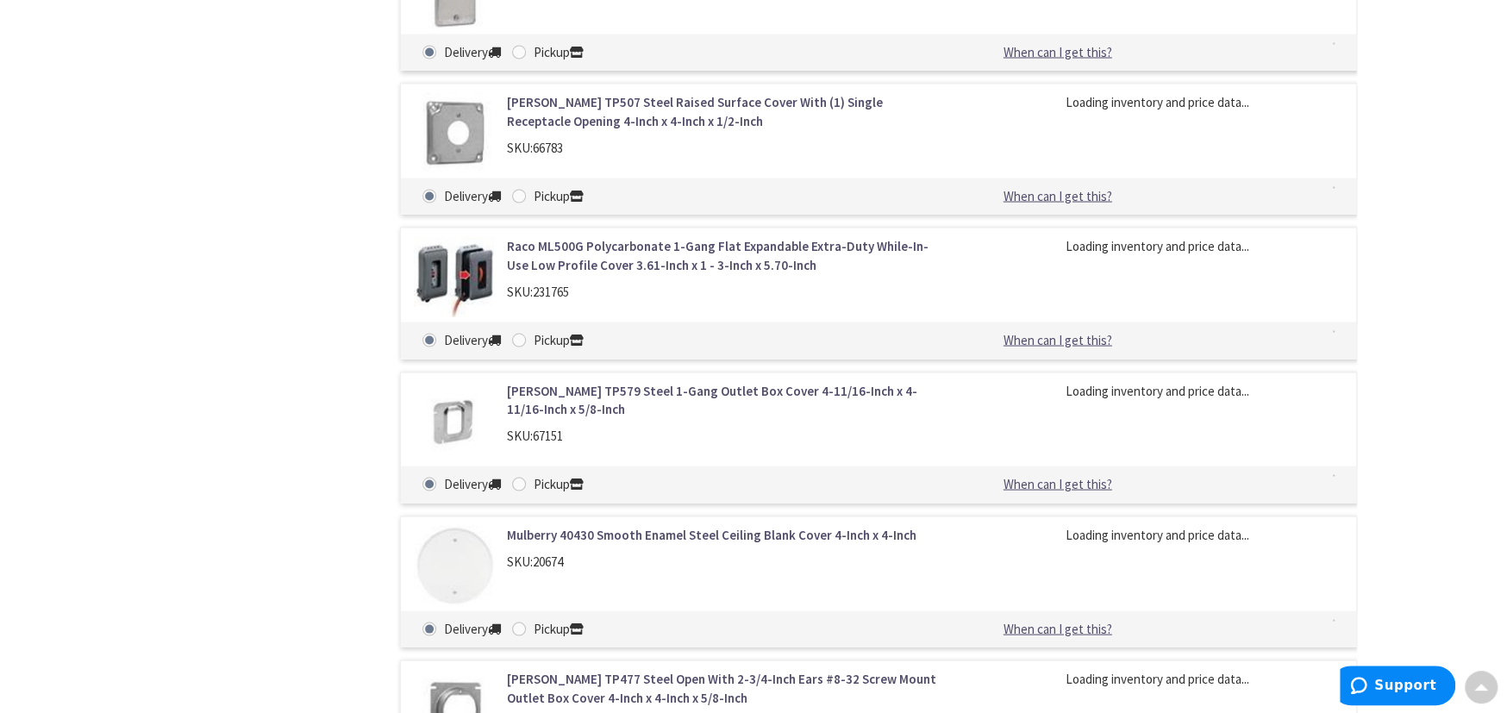
scroll to position [2519, 0]
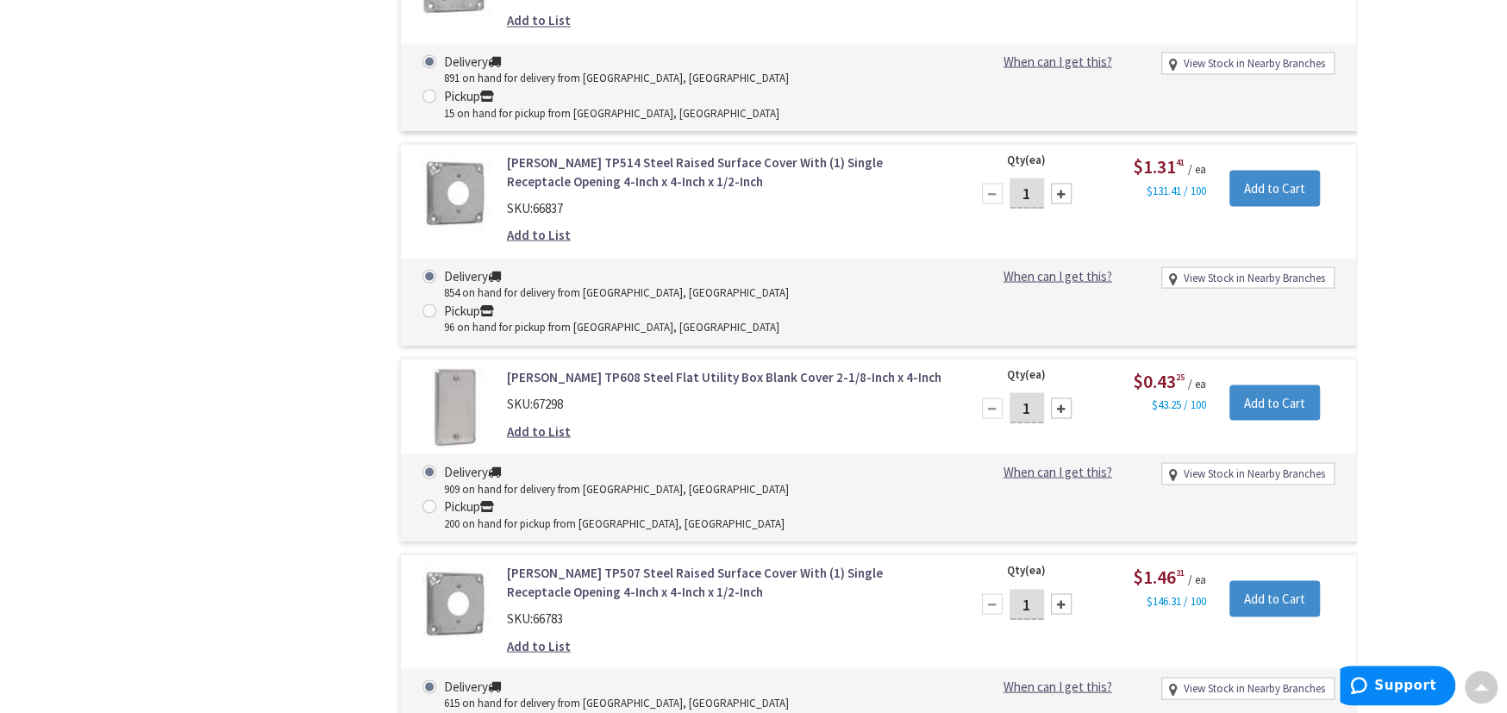
type input "6"
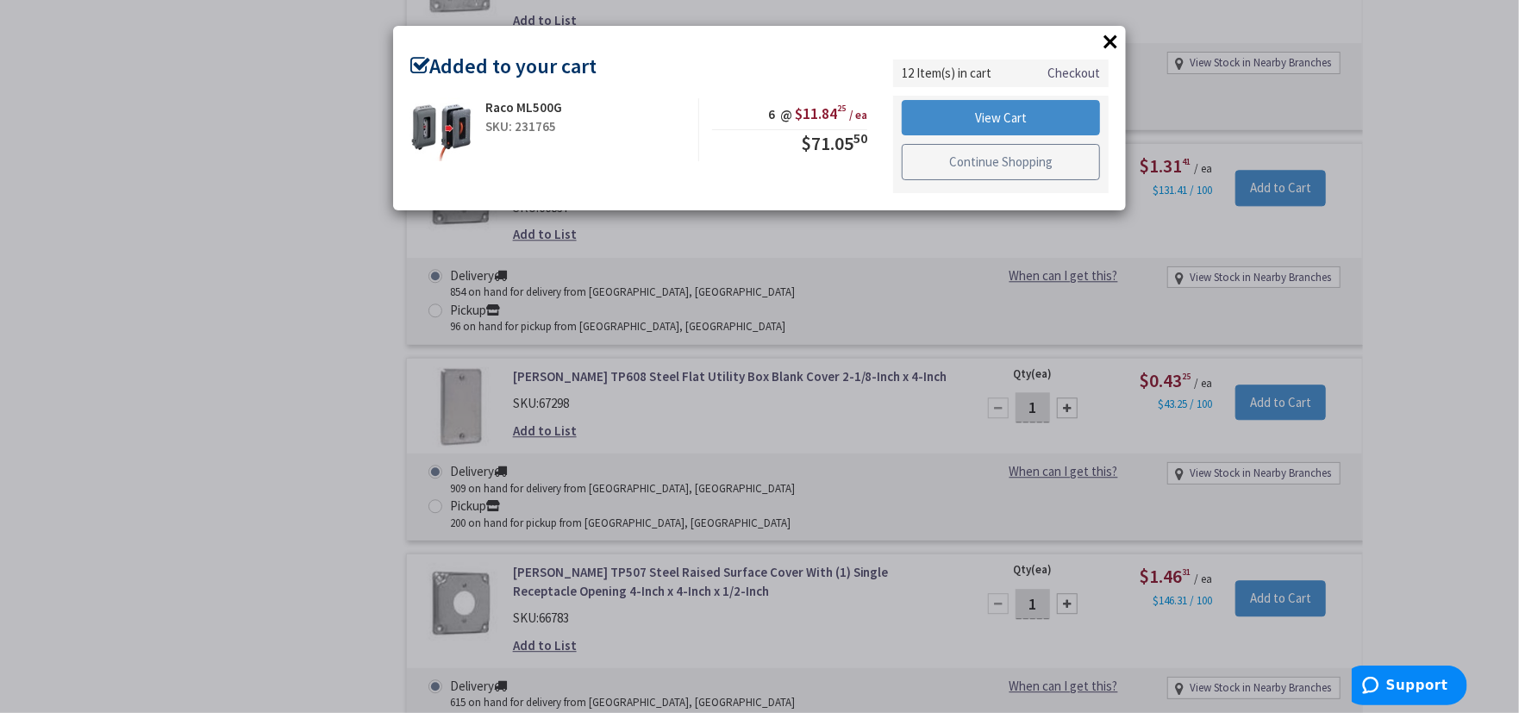
click at [1014, 159] on link "Continue Shopping" at bounding box center [1001, 162] width 198 height 36
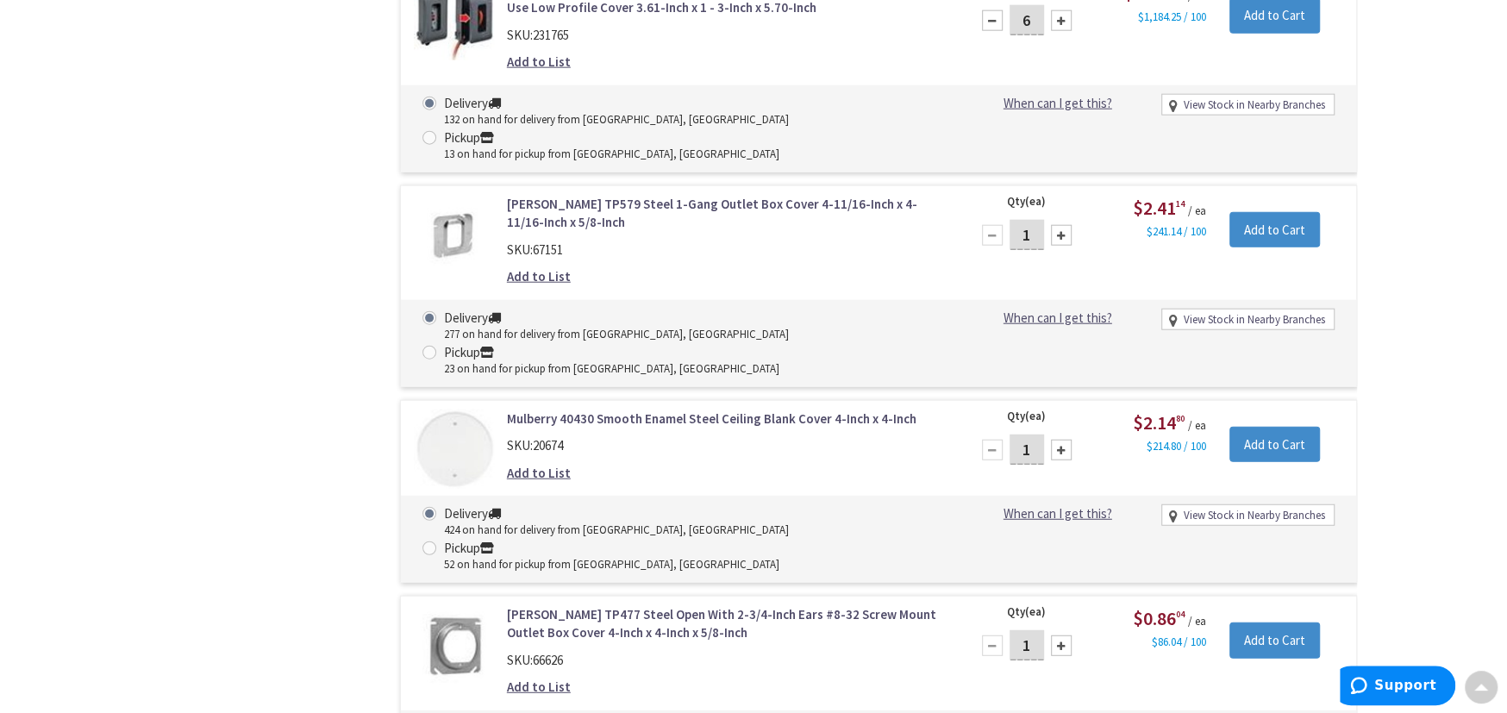
scroll to position [0, 0]
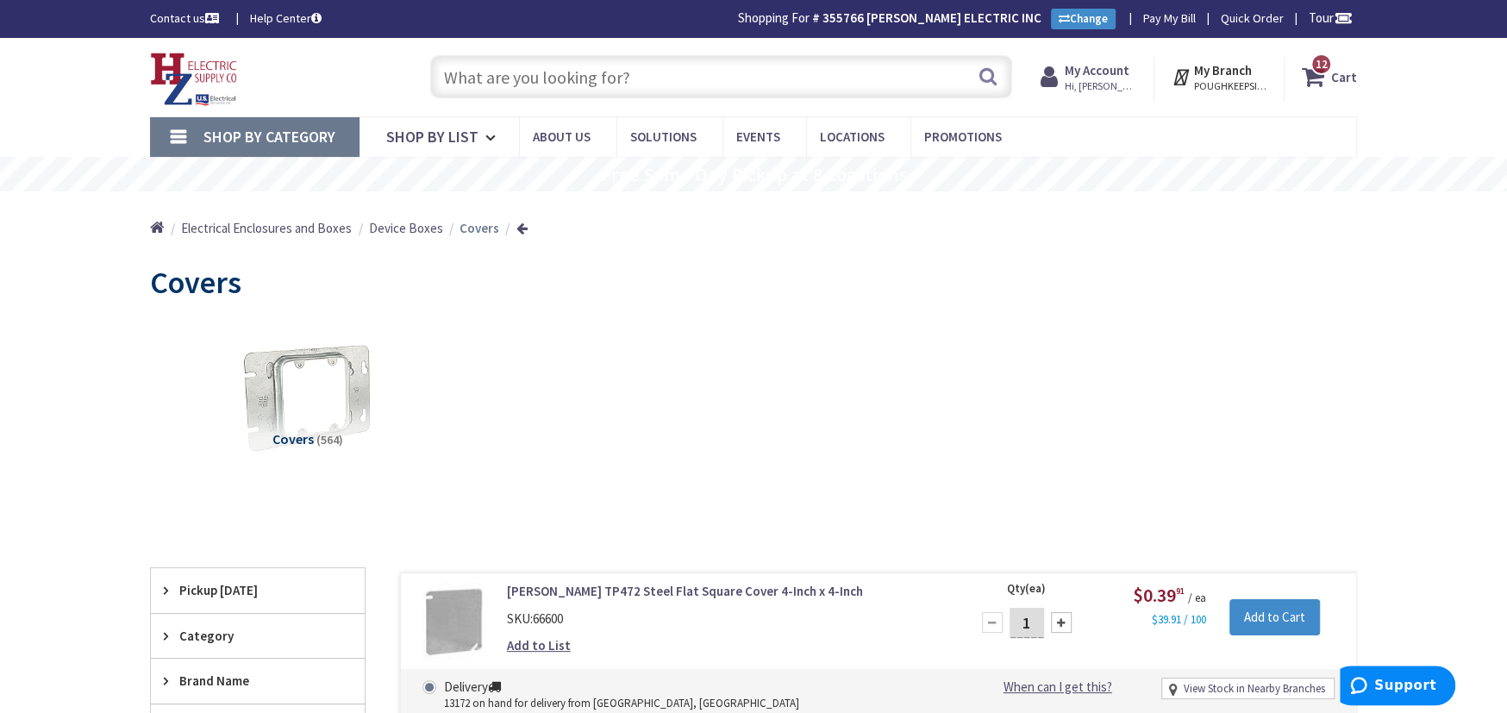
click at [456, 78] on input "text" at bounding box center [721, 76] width 582 height 43
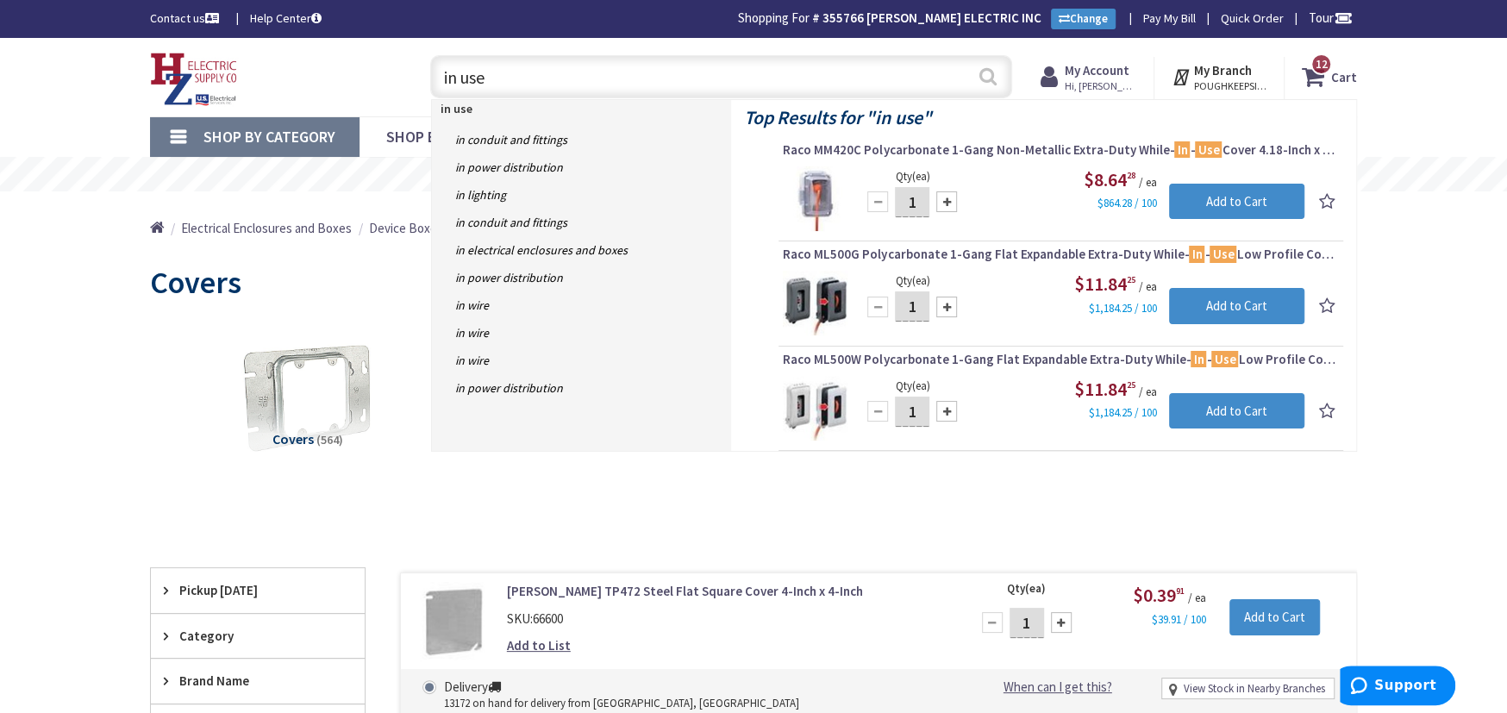
type input "in use"
click at [986, 71] on button "Search" at bounding box center [988, 76] width 22 height 39
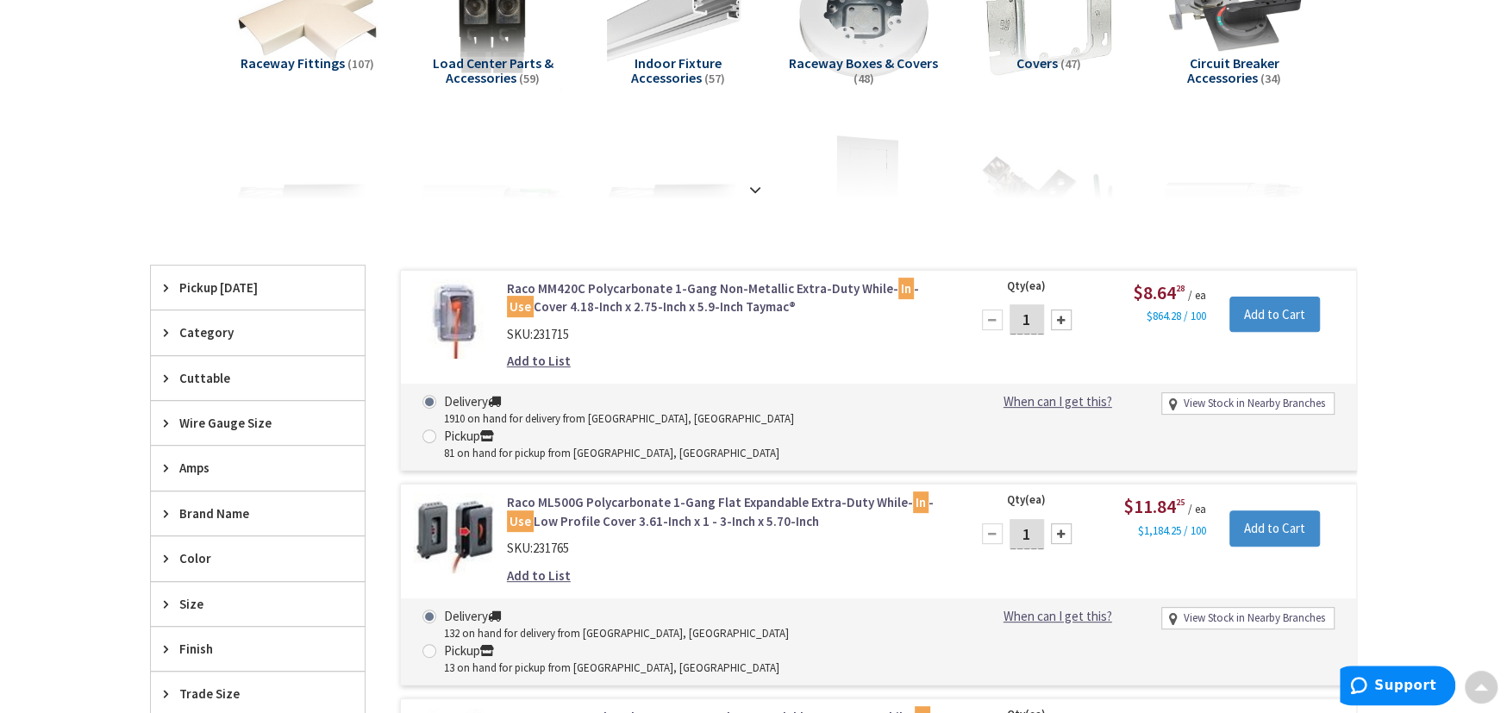
scroll to position [948, 0]
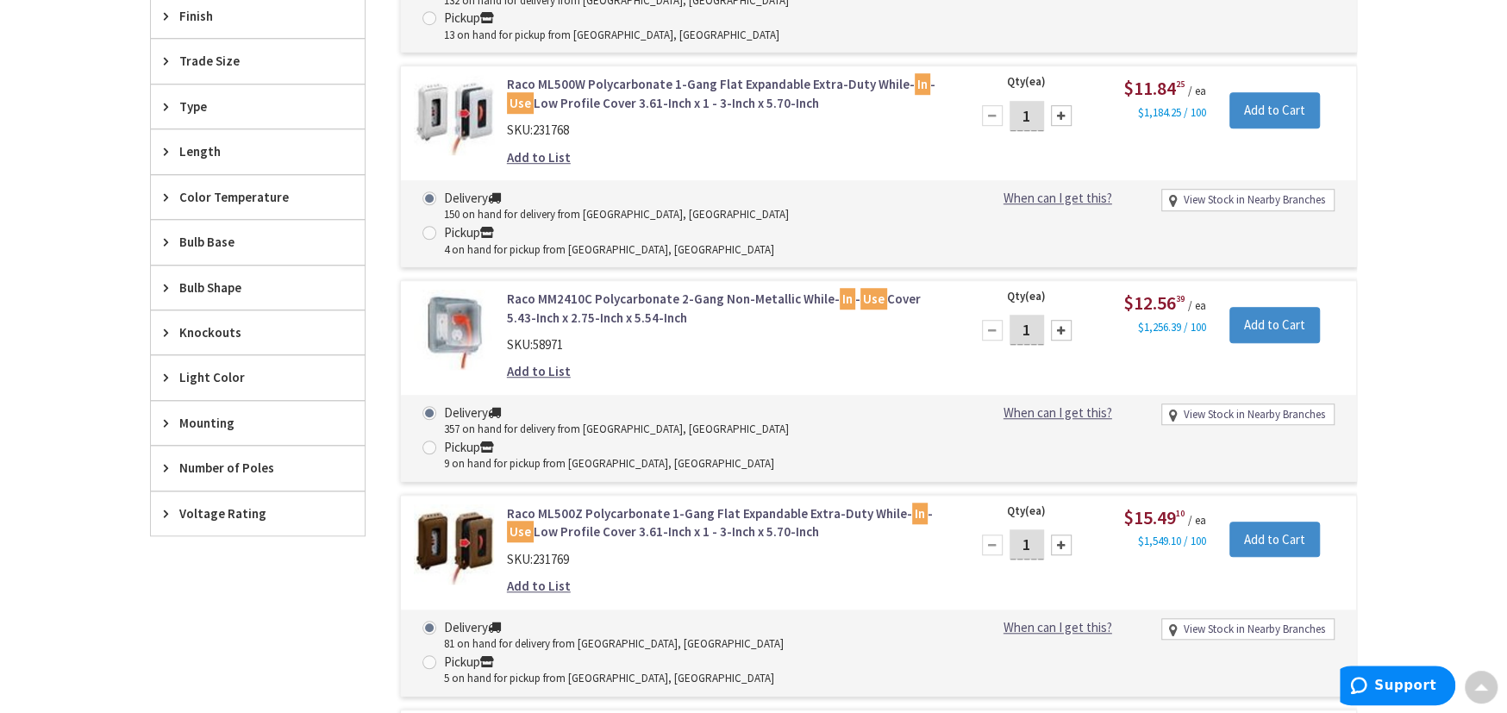
click at [1035, 529] on input "1" at bounding box center [1027, 544] width 34 height 30
click at [1057, 535] on div at bounding box center [1061, 545] width 21 height 21
type input "2"
click at [1273, 522] on input "Add to Cart" at bounding box center [1274, 540] width 91 height 36
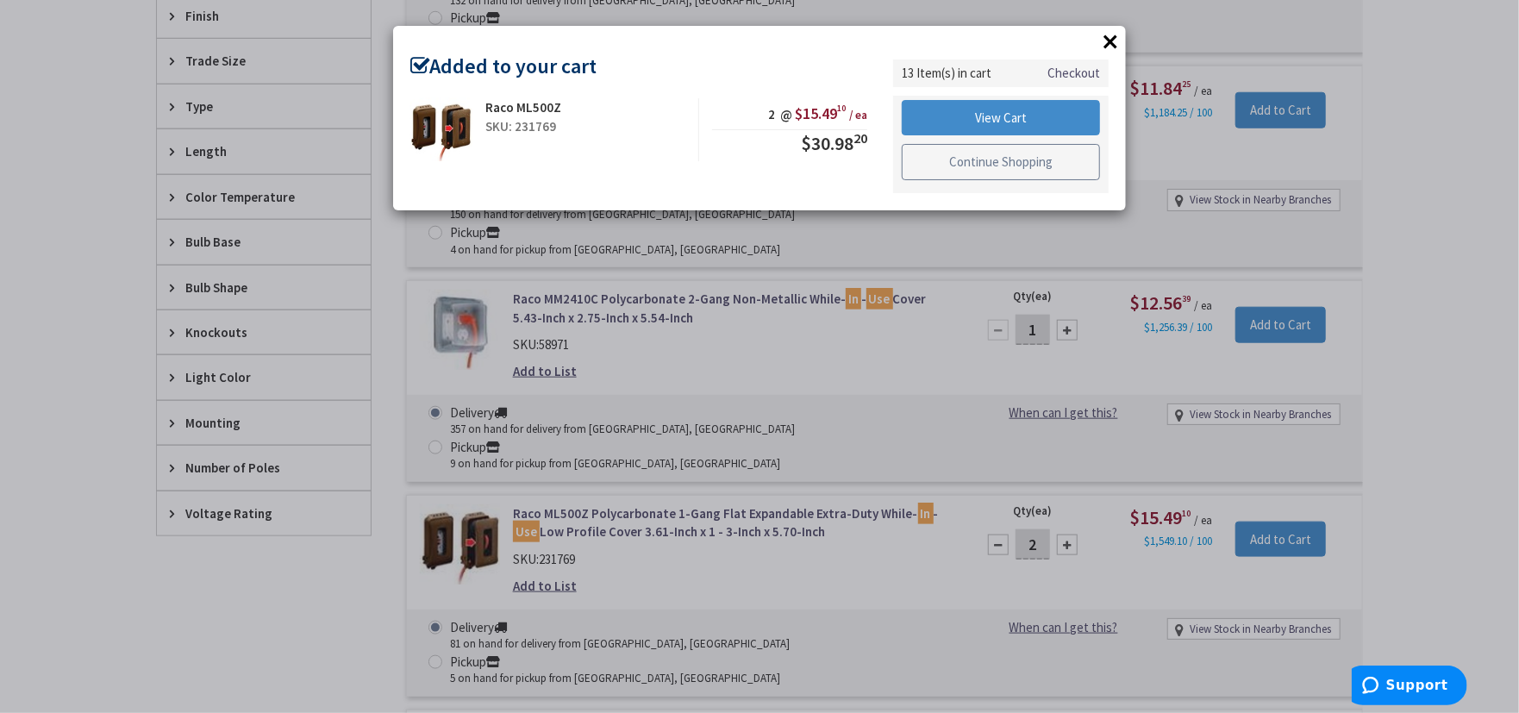
click at [925, 165] on link "Continue Shopping" at bounding box center [1001, 162] width 198 height 36
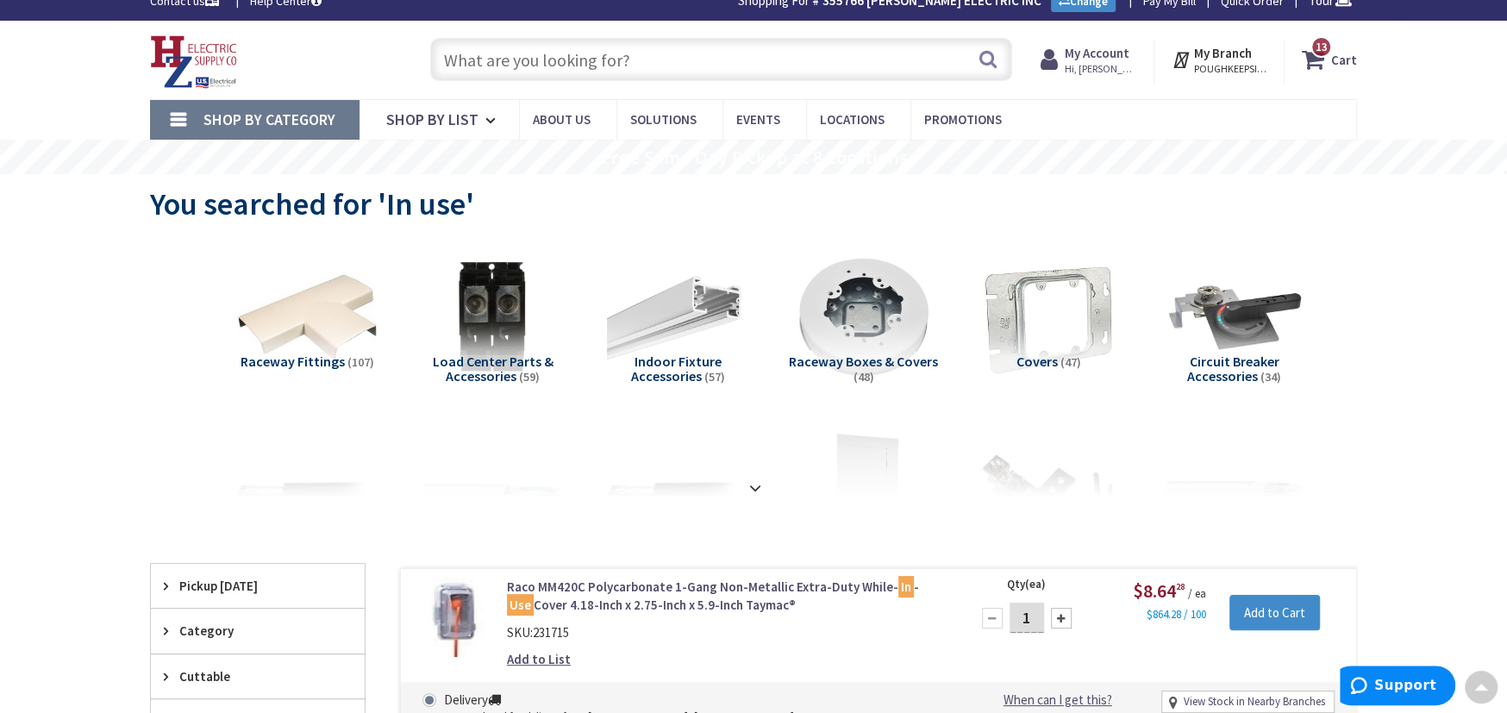
scroll to position [0, 0]
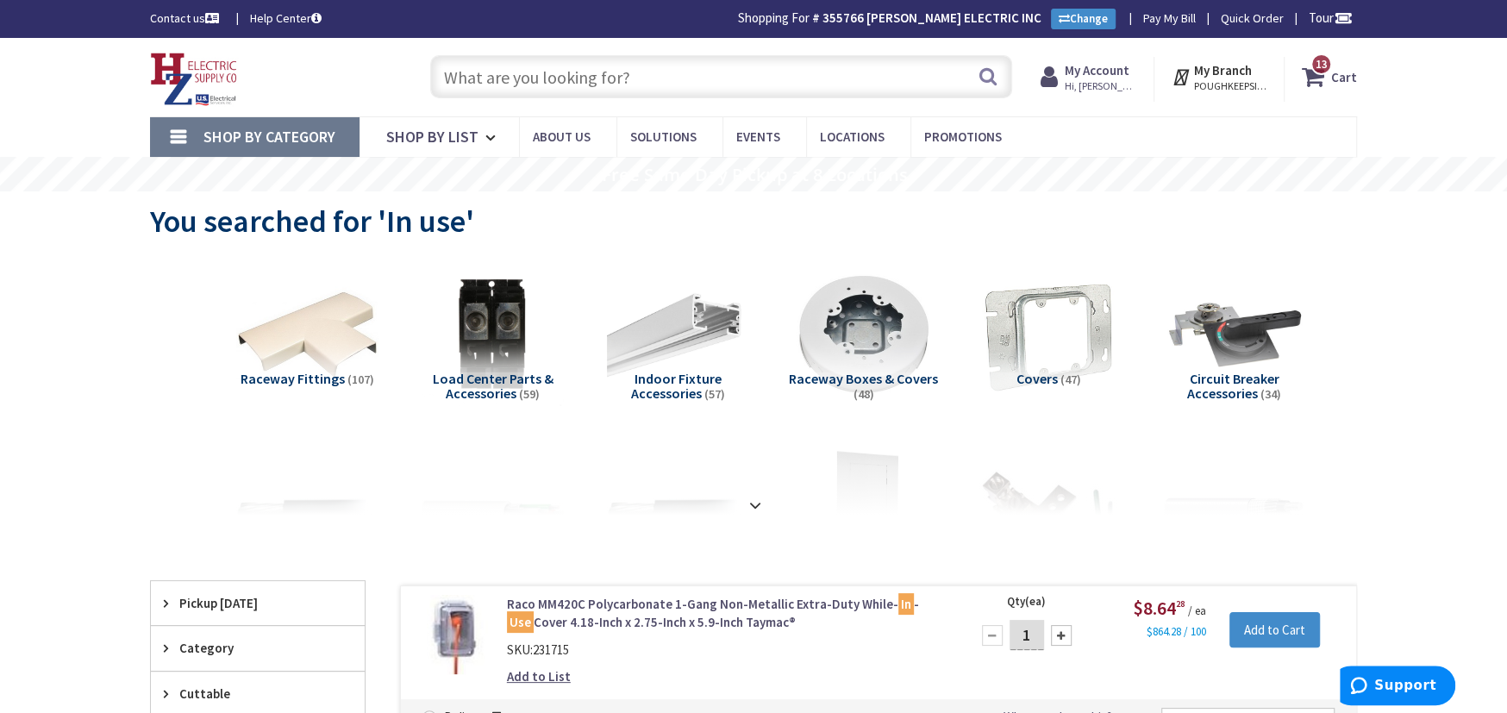
click at [454, 80] on input "text" at bounding box center [721, 76] width 582 height 43
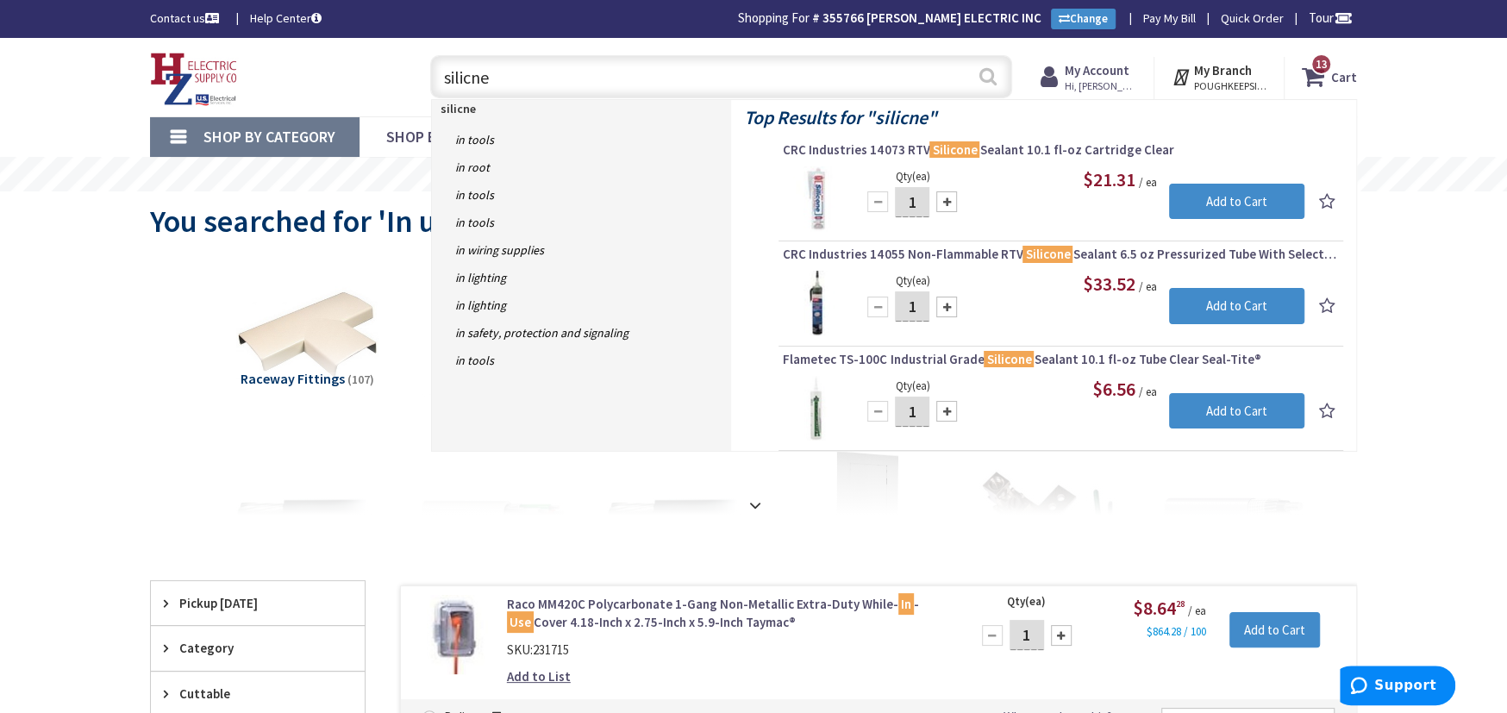
type input "silicne"
click at [986, 74] on button "Search" at bounding box center [988, 76] width 22 height 39
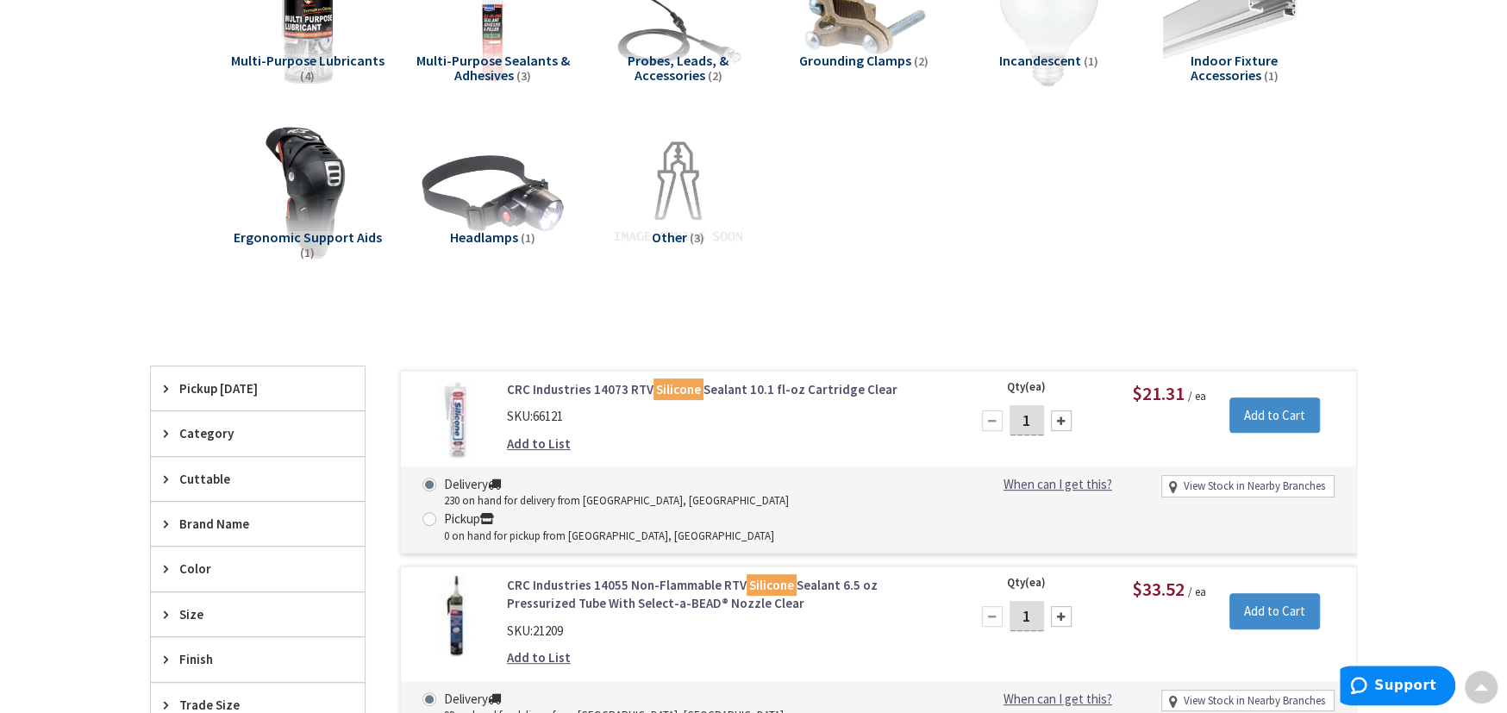
scroll to position [634, 0]
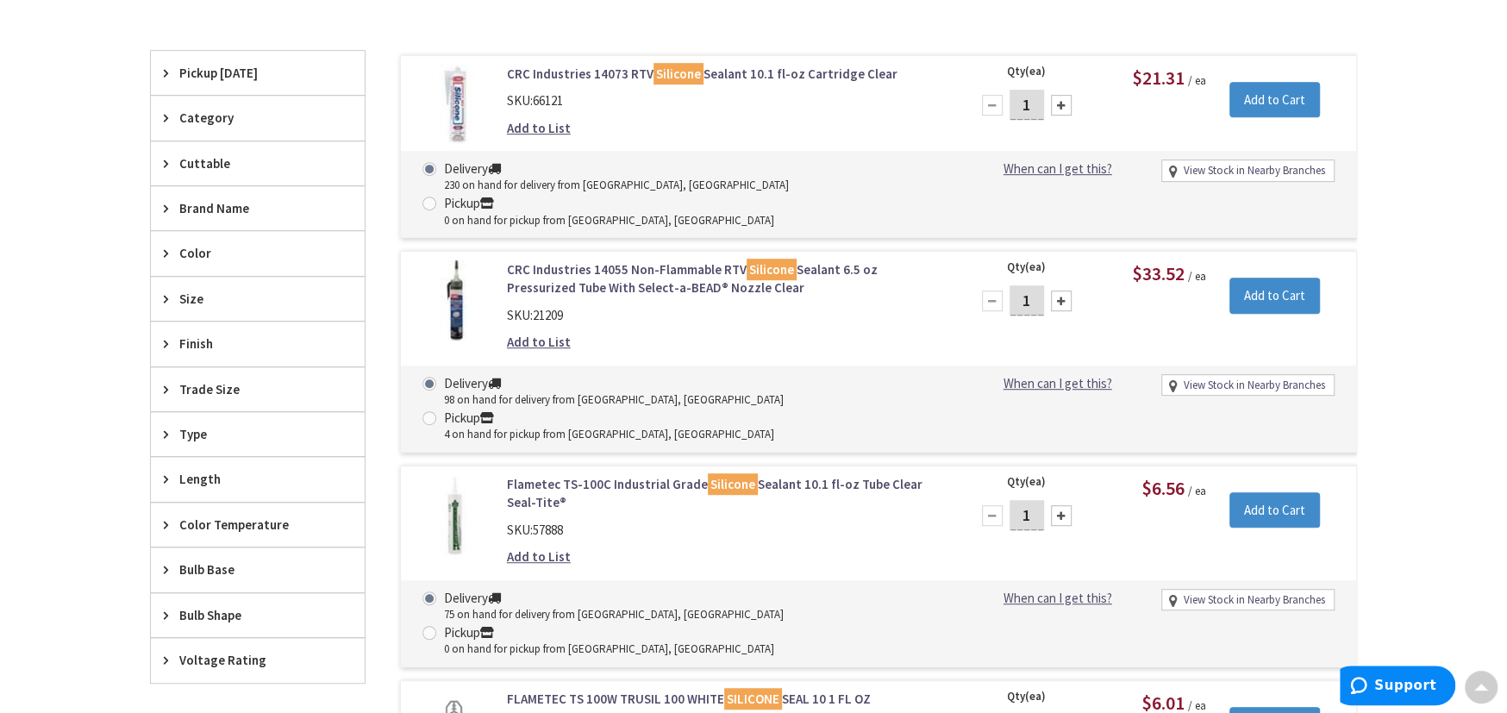
click at [616, 475] on link "Flametec TS-100C Industrial Grade Silicone Sealant 10.1 fl-oz Tube Clear Seal-T…" at bounding box center [726, 493] width 439 height 37
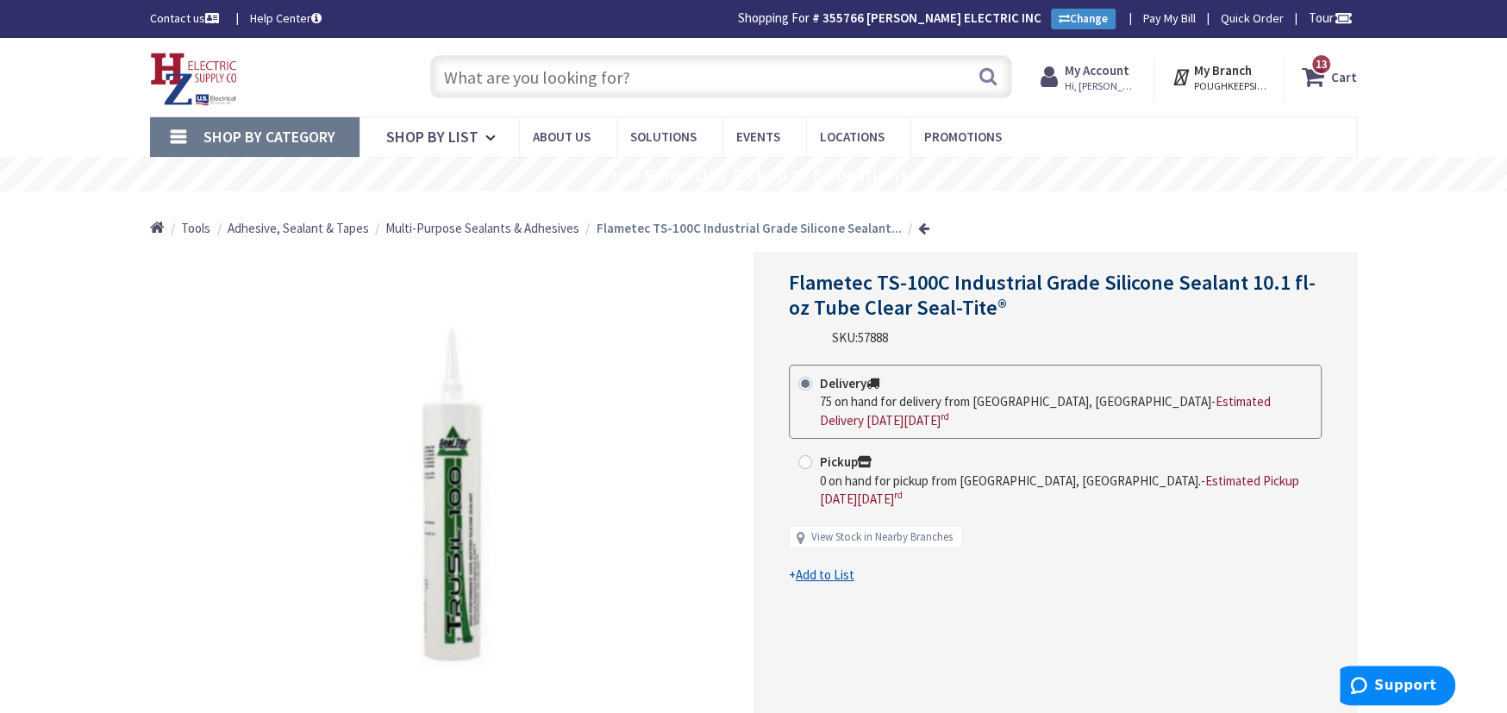
scroll to position [316, 0]
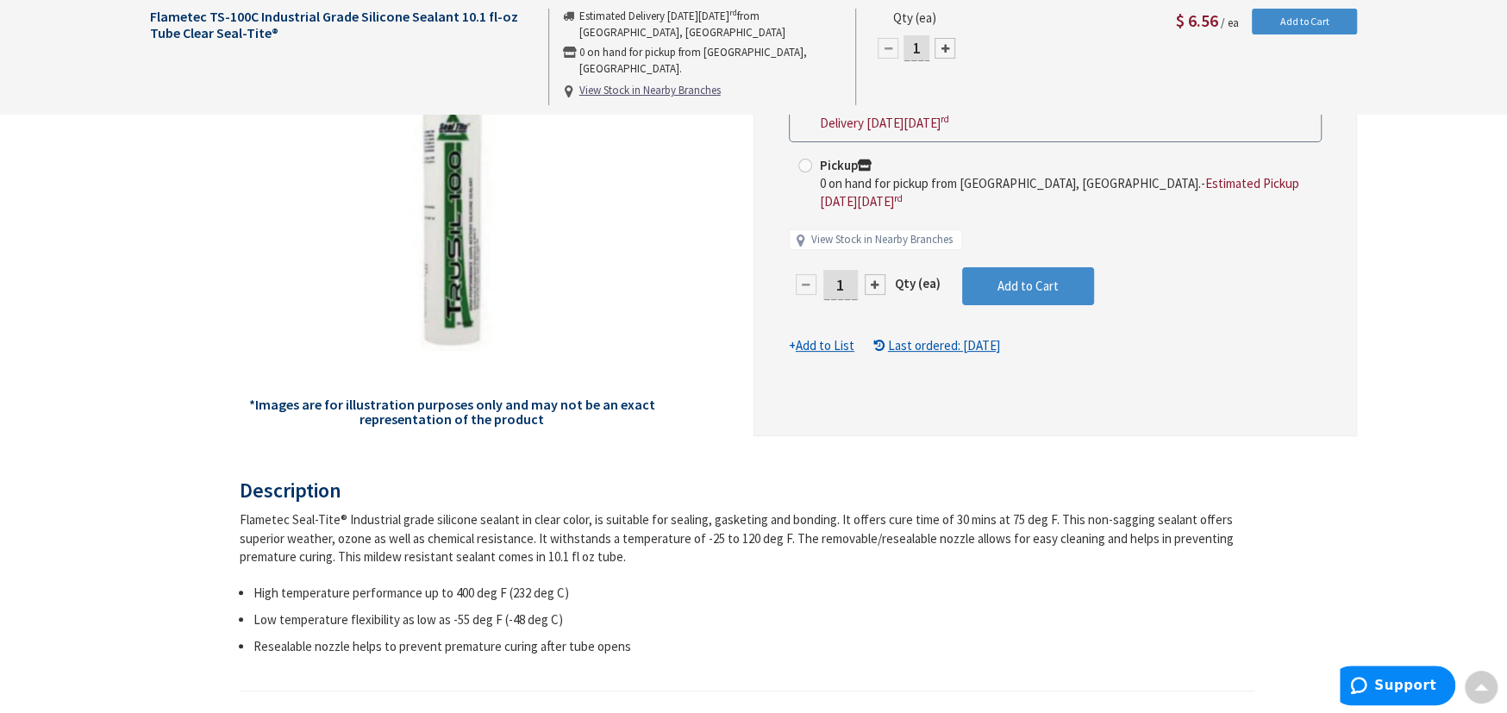
click at [871, 283] on div at bounding box center [875, 284] width 21 height 21
type input "2"
click at [871, 283] on div at bounding box center [1055, 186] width 602 height 497
click at [871, 283] on div at bounding box center [875, 284] width 21 height 21
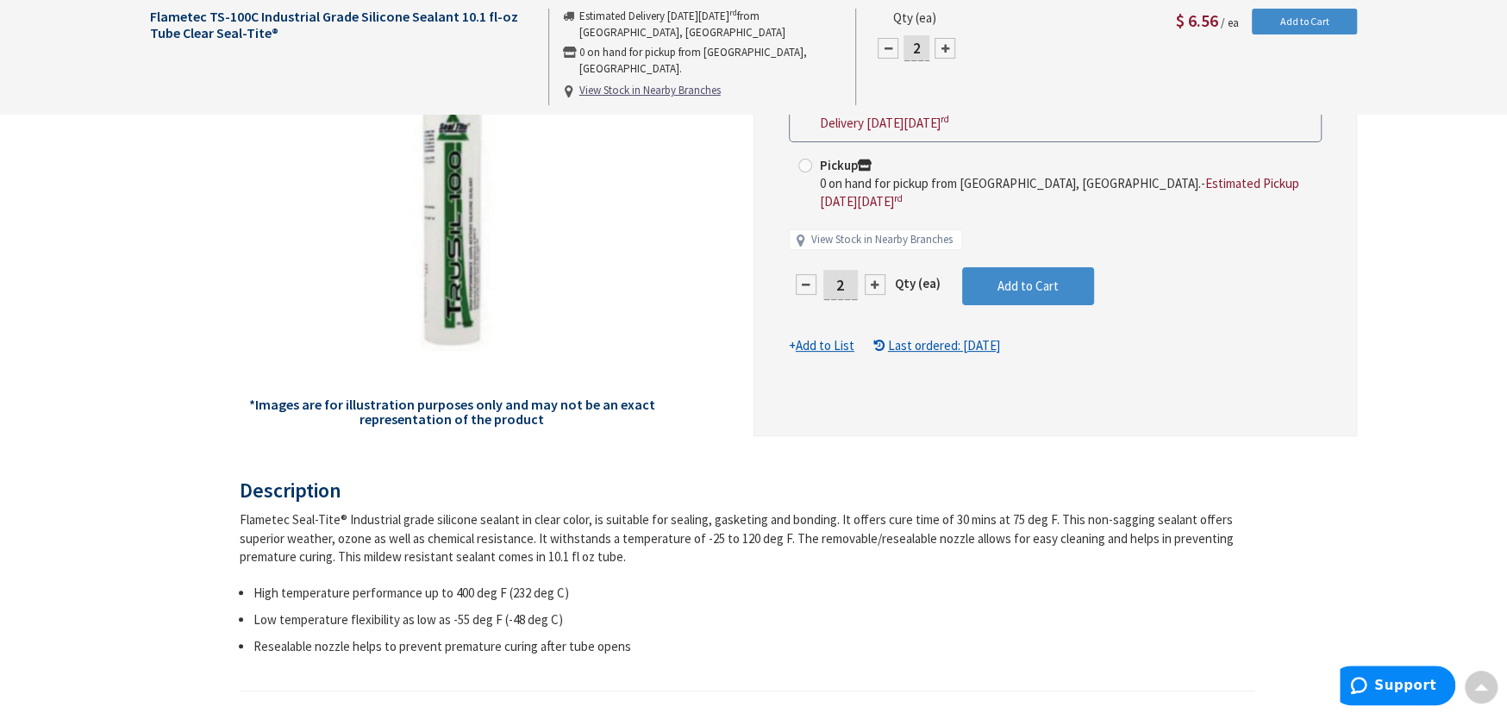
type input "3"
click at [871, 283] on div at bounding box center [875, 284] width 21 height 21
type input "4"
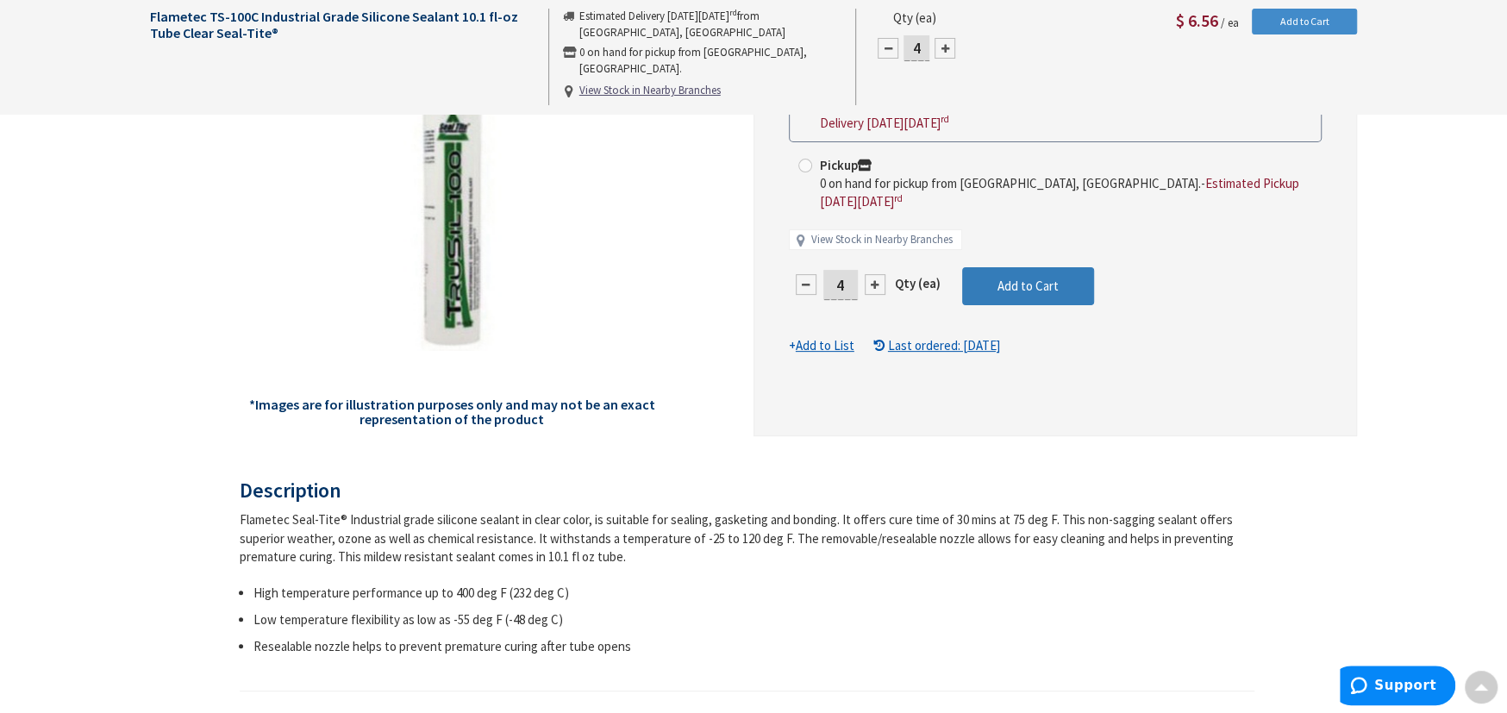
click at [974, 282] on button "Add to Cart" at bounding box center [1028, 286] width 132 height 38
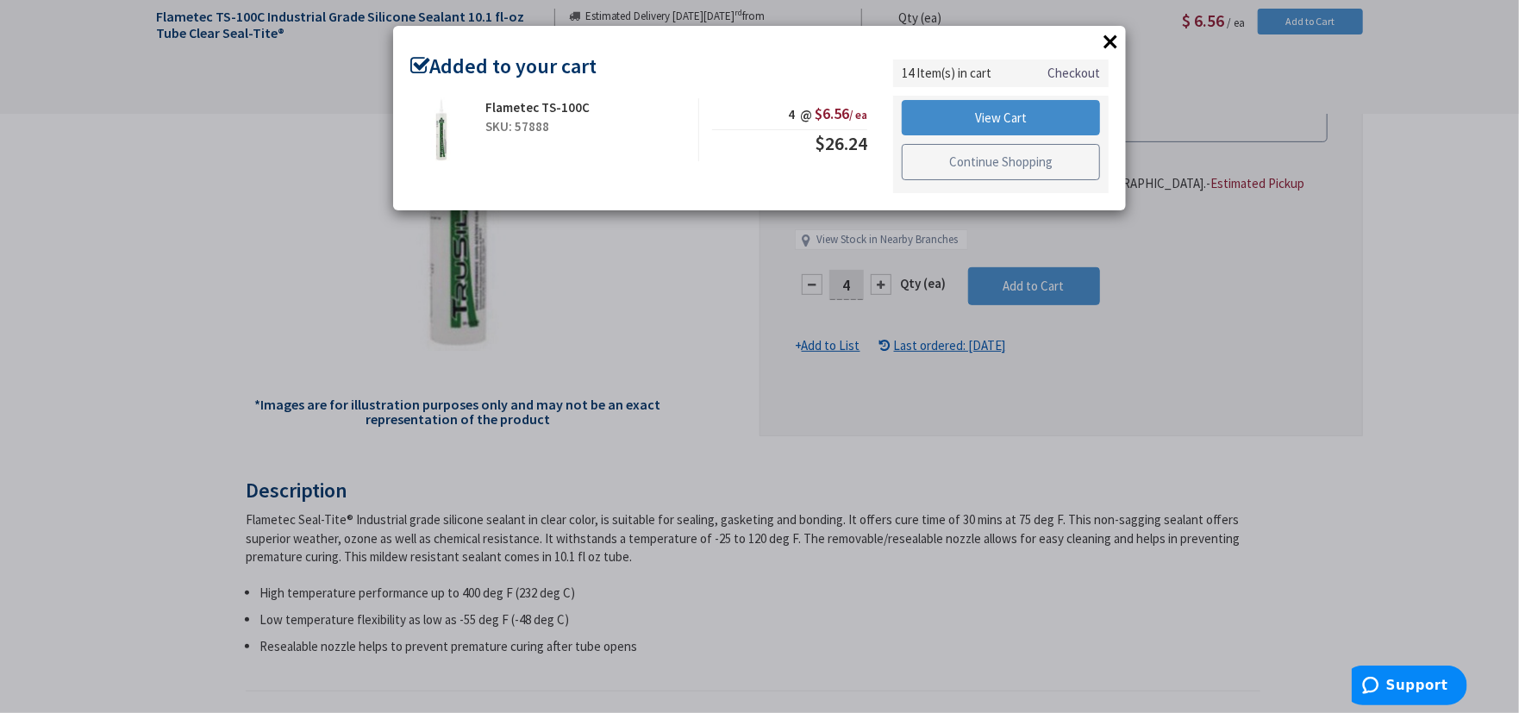
click at [929, 166] on link "Continue Shopping" at bounding box center [1001, 162] width 198 height 36
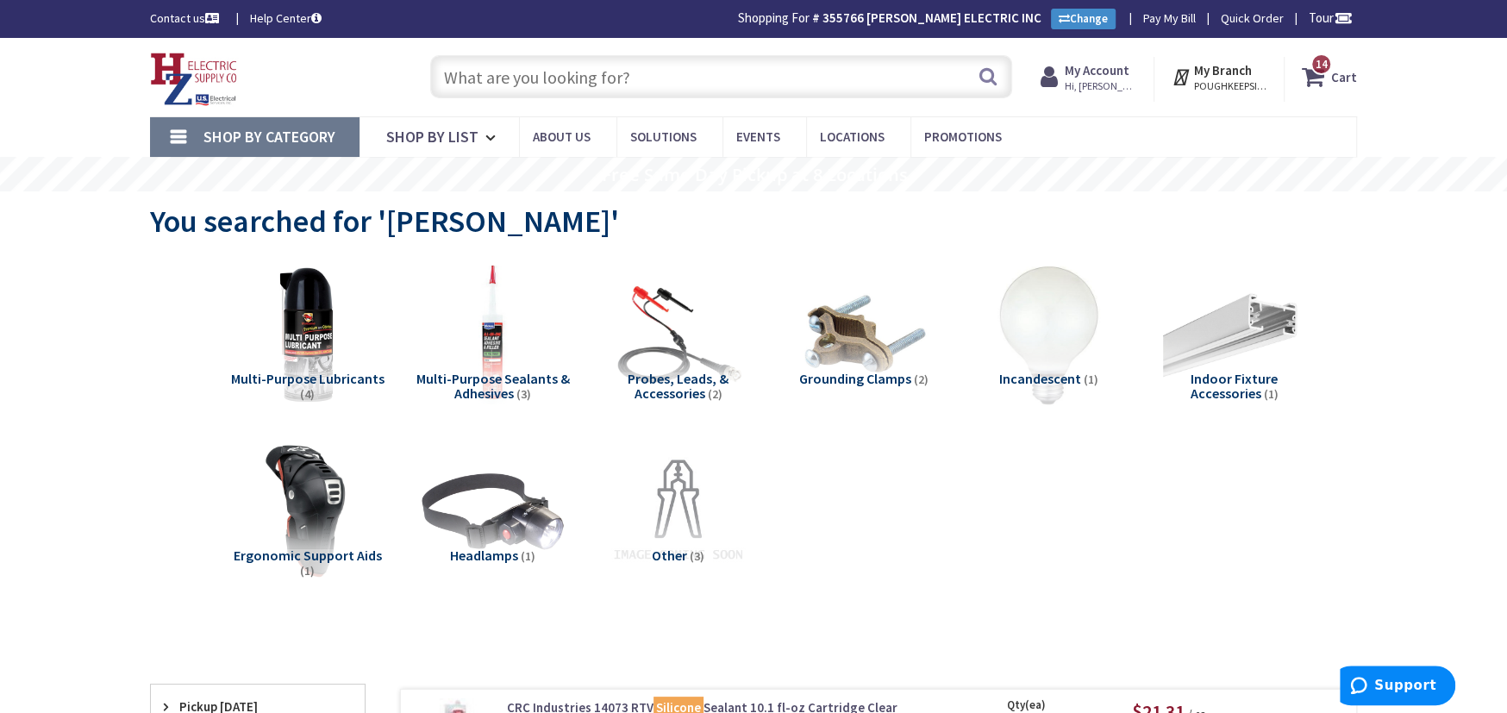
click at [252, 128] on span "Shop By Category" at bounding box center [269, 137] width 132 height 20
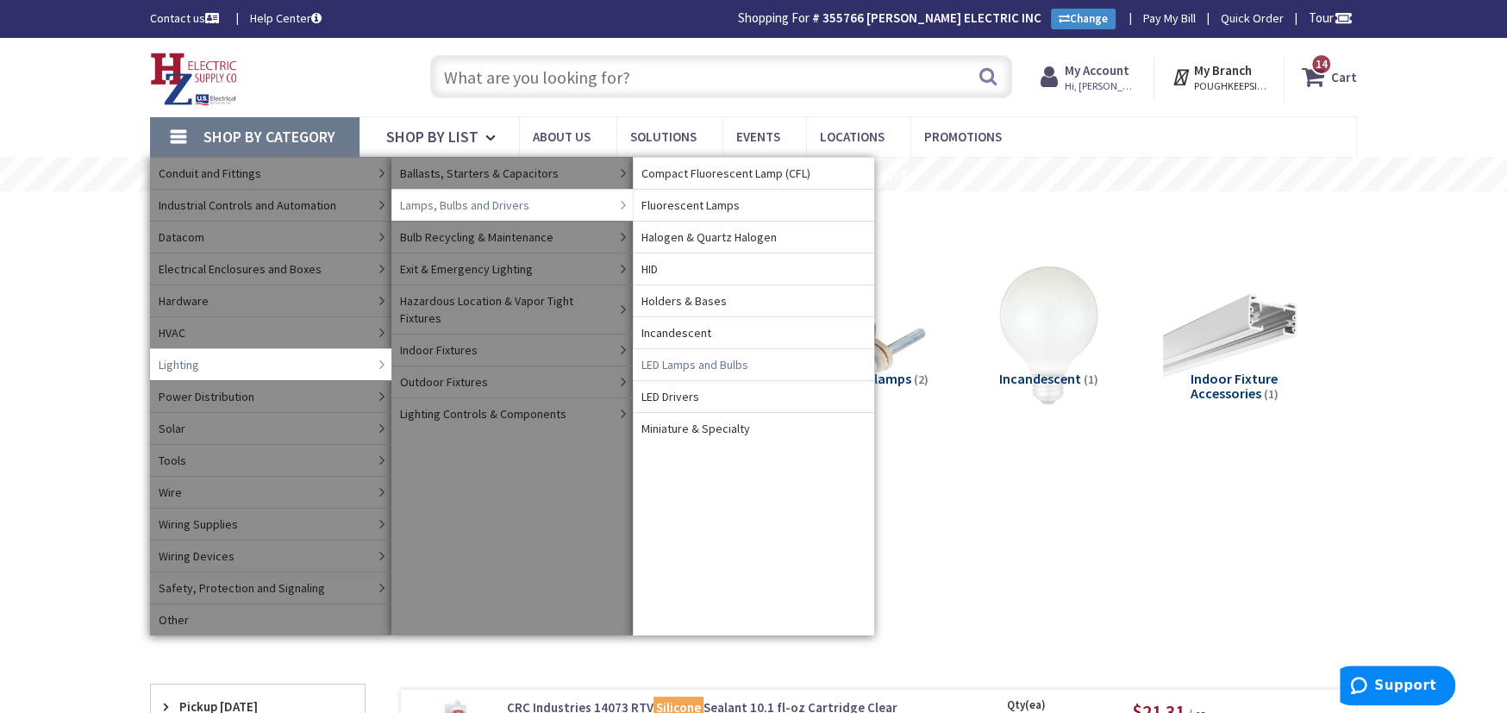
click at [679, 360] on span "LED Lamps and Bulbs" at bounding box center [694, 364] width 107 height 17
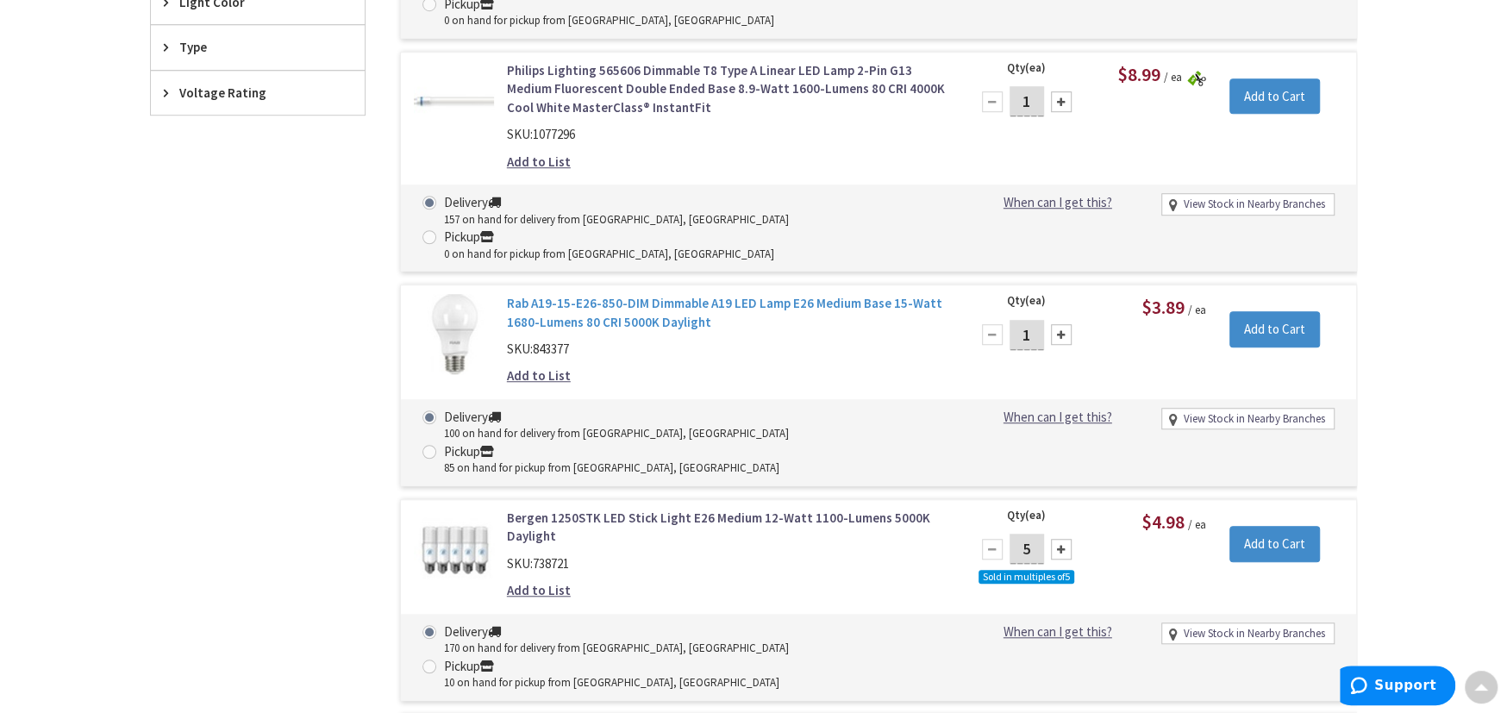
scroll to position [1266, 0]
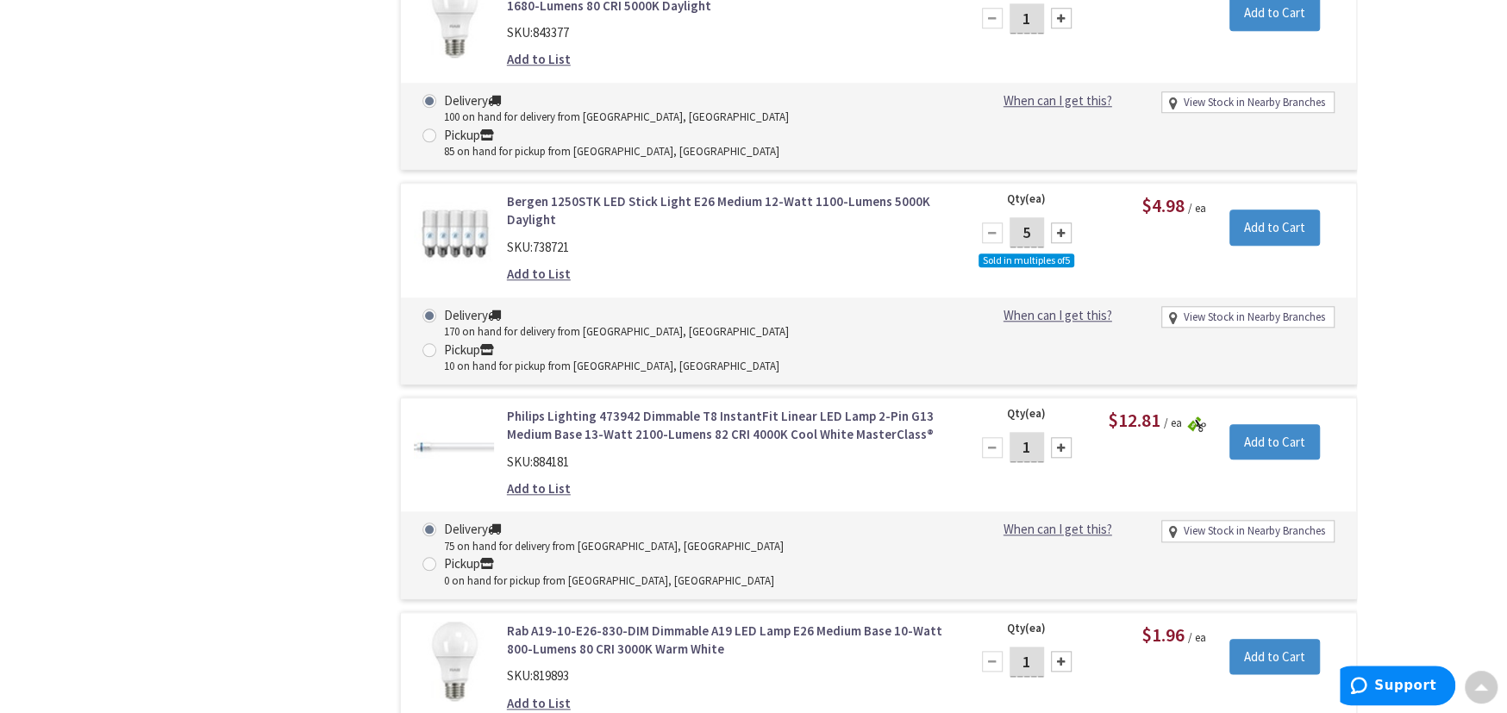
click at [1033, 647] on input "1" at bounding box center [1027, 662] width 34 height 30
type input "10"
click at [1297, 639] on input "Add to Cart" at bounding box center [1274, 657] width 91 height 36
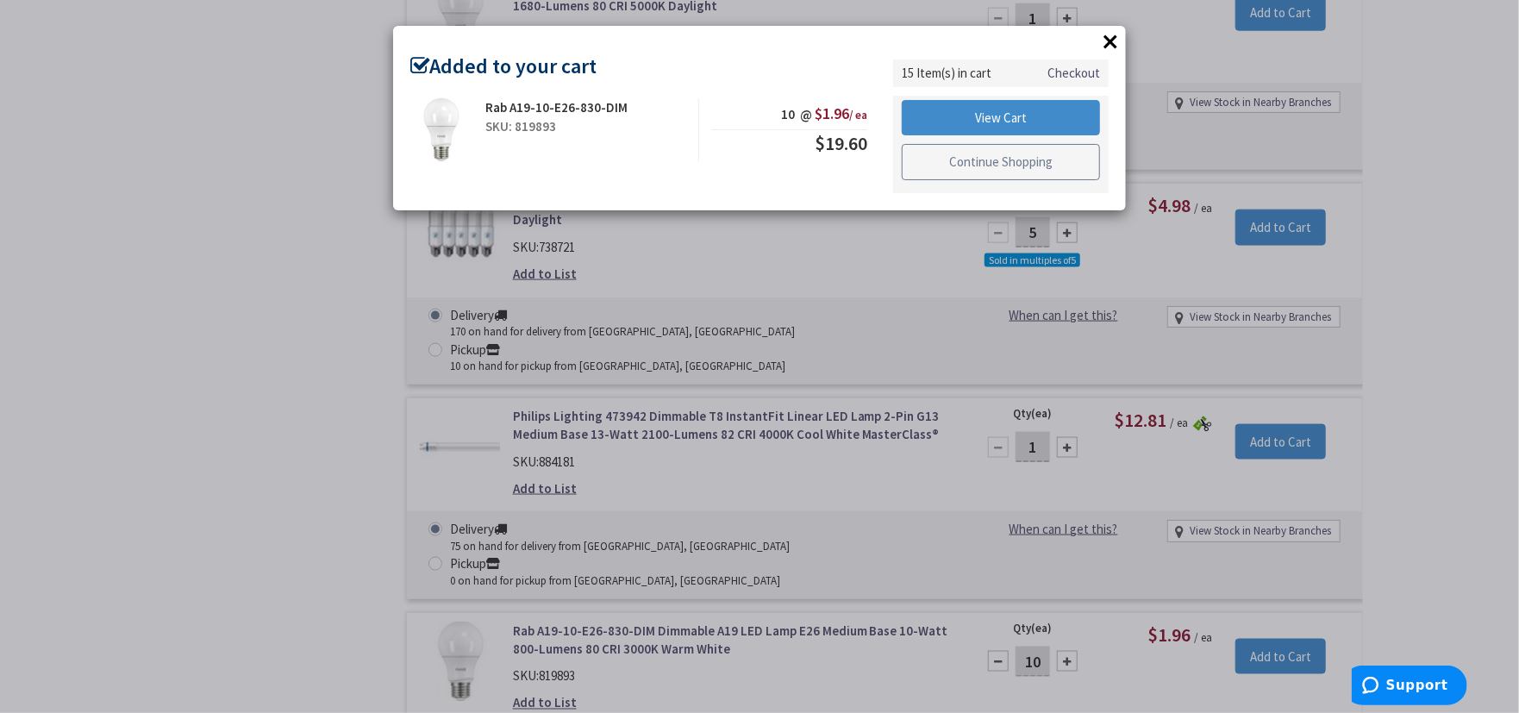
click at [954, 152] on link "Continue Shopping" at bounding box center [1001, 162] width 198 height 36
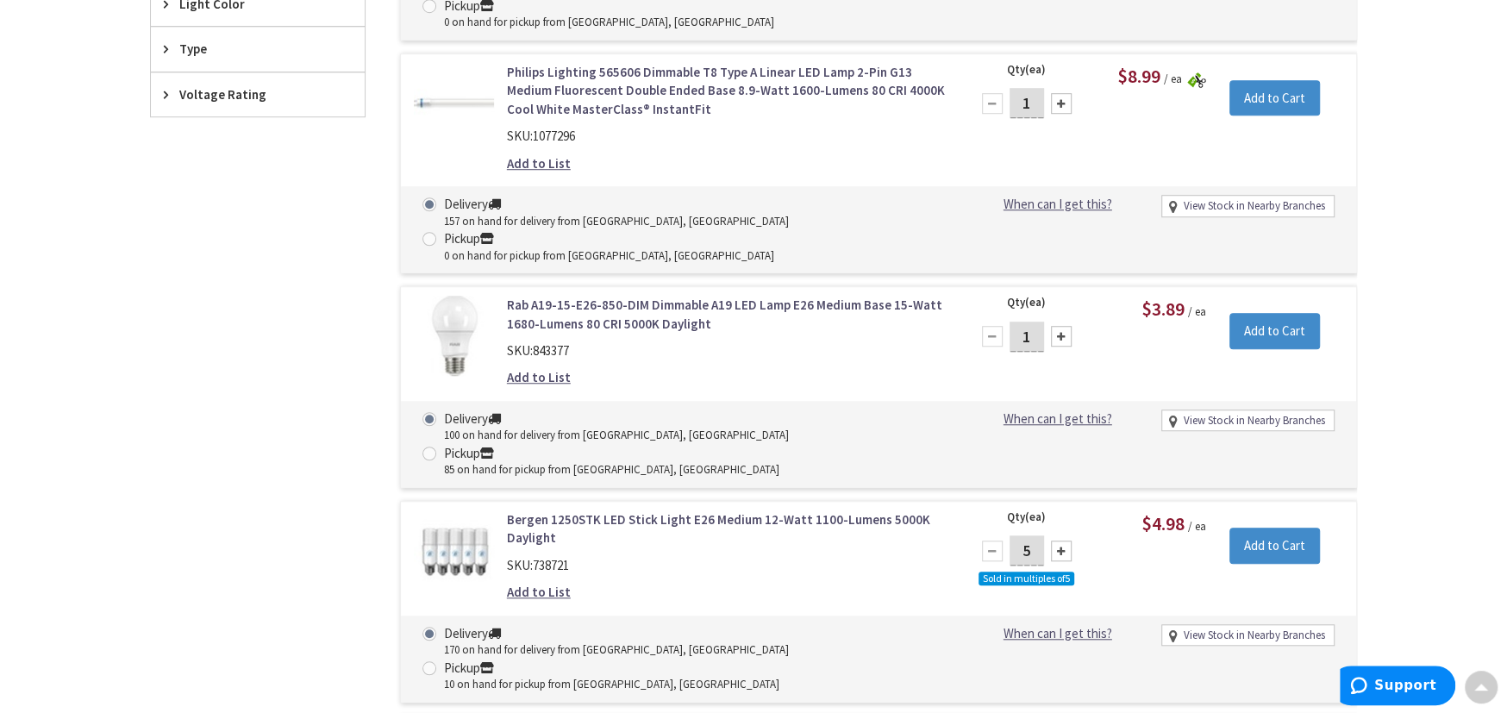
scroll to position [632, 0]
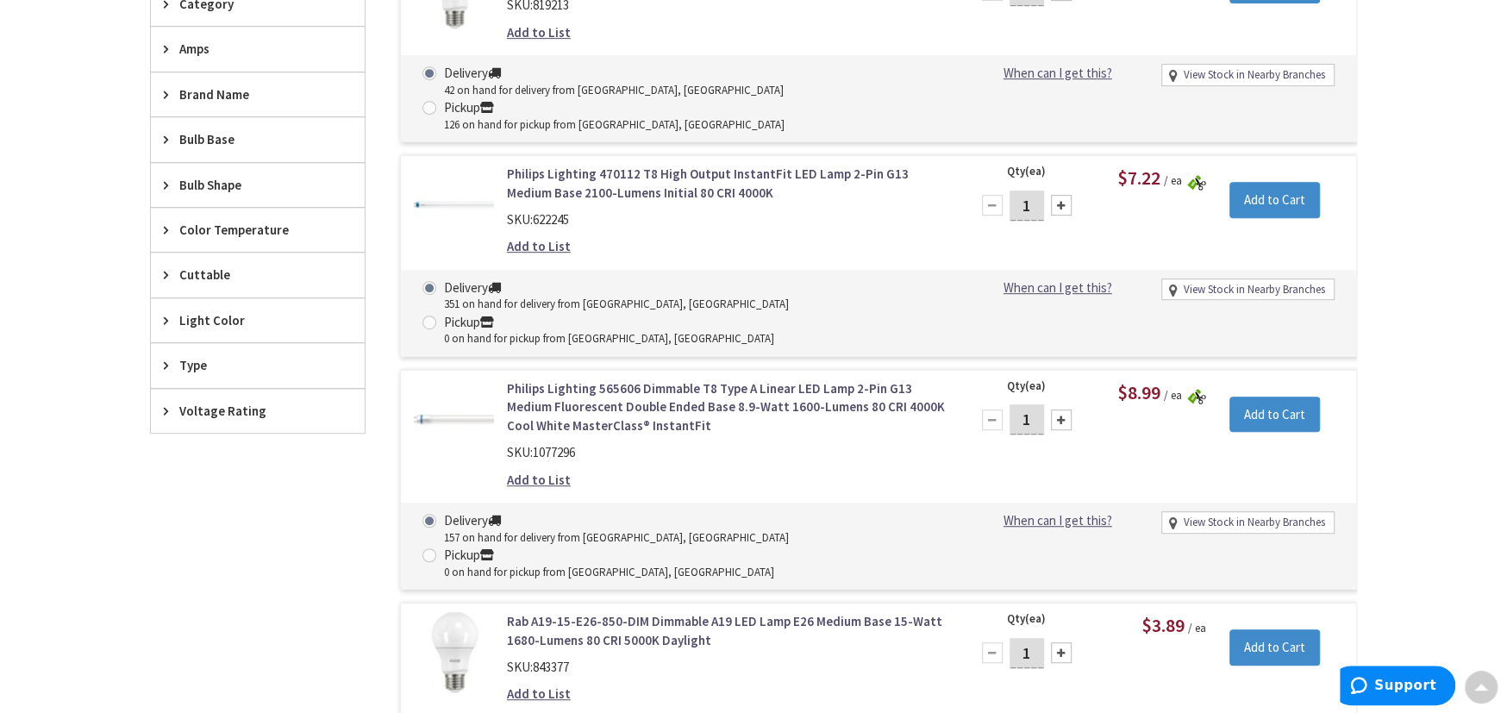
click at [228, 322] on span "Light Color" at bounding box center [249, 320] width 141 height 18
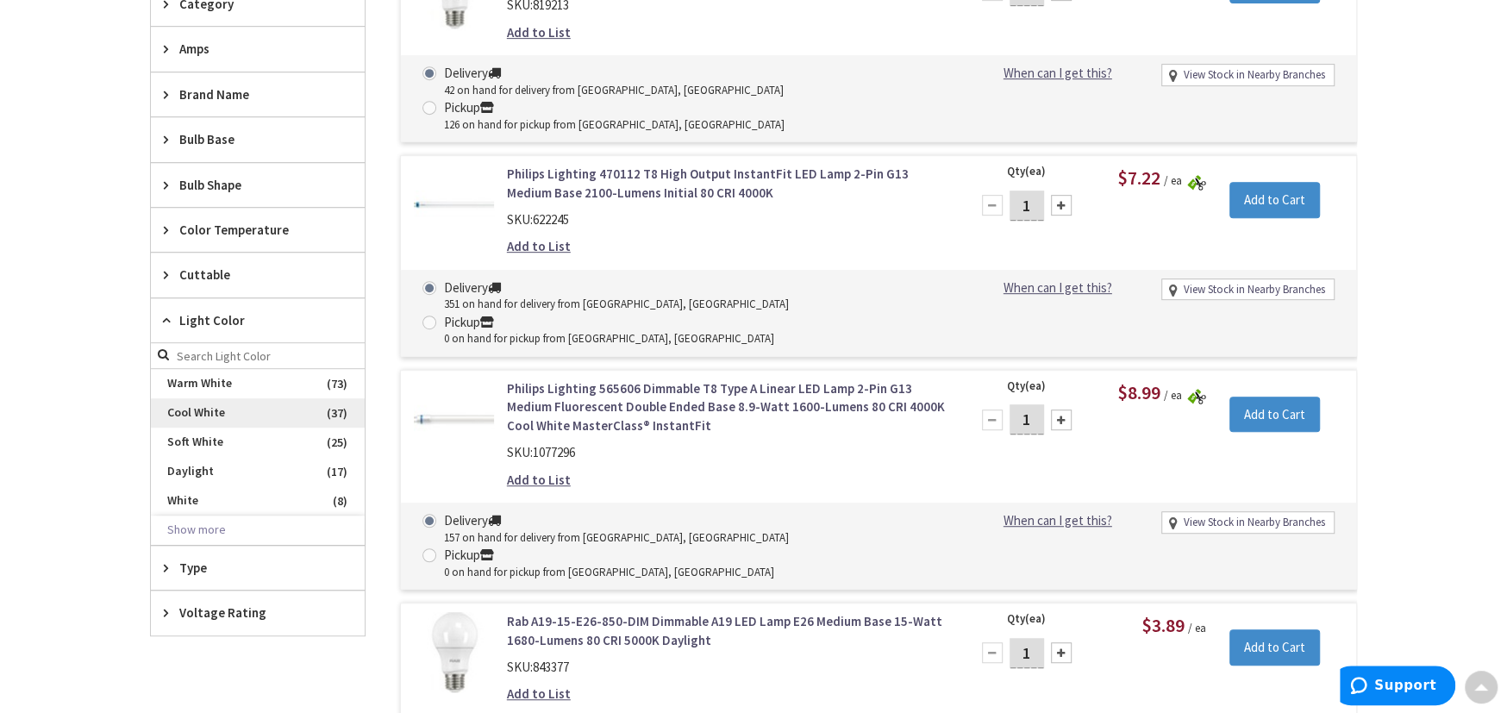
click at [207, 413] on span "Cool White" at bounding box center [258, 412] width 214 height 29
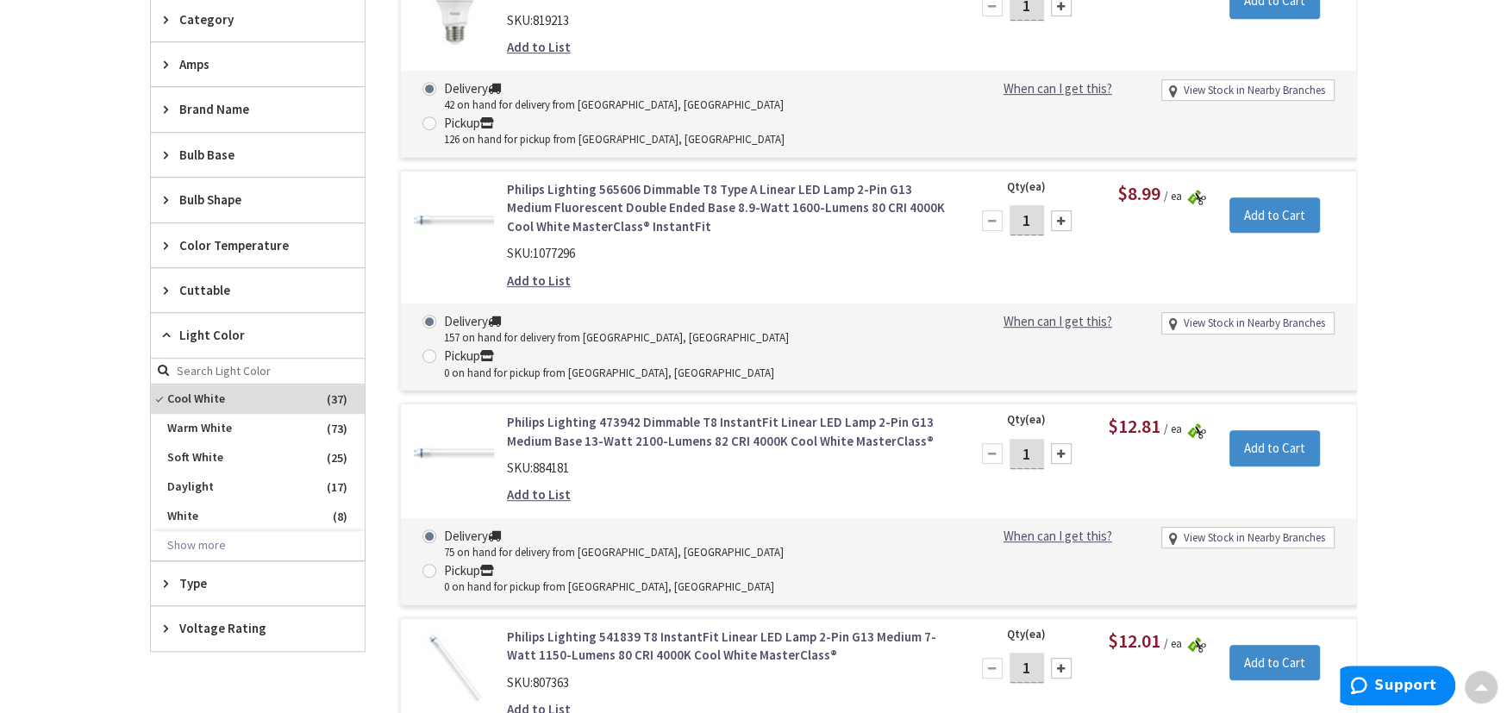
scroll to position [647, 0]
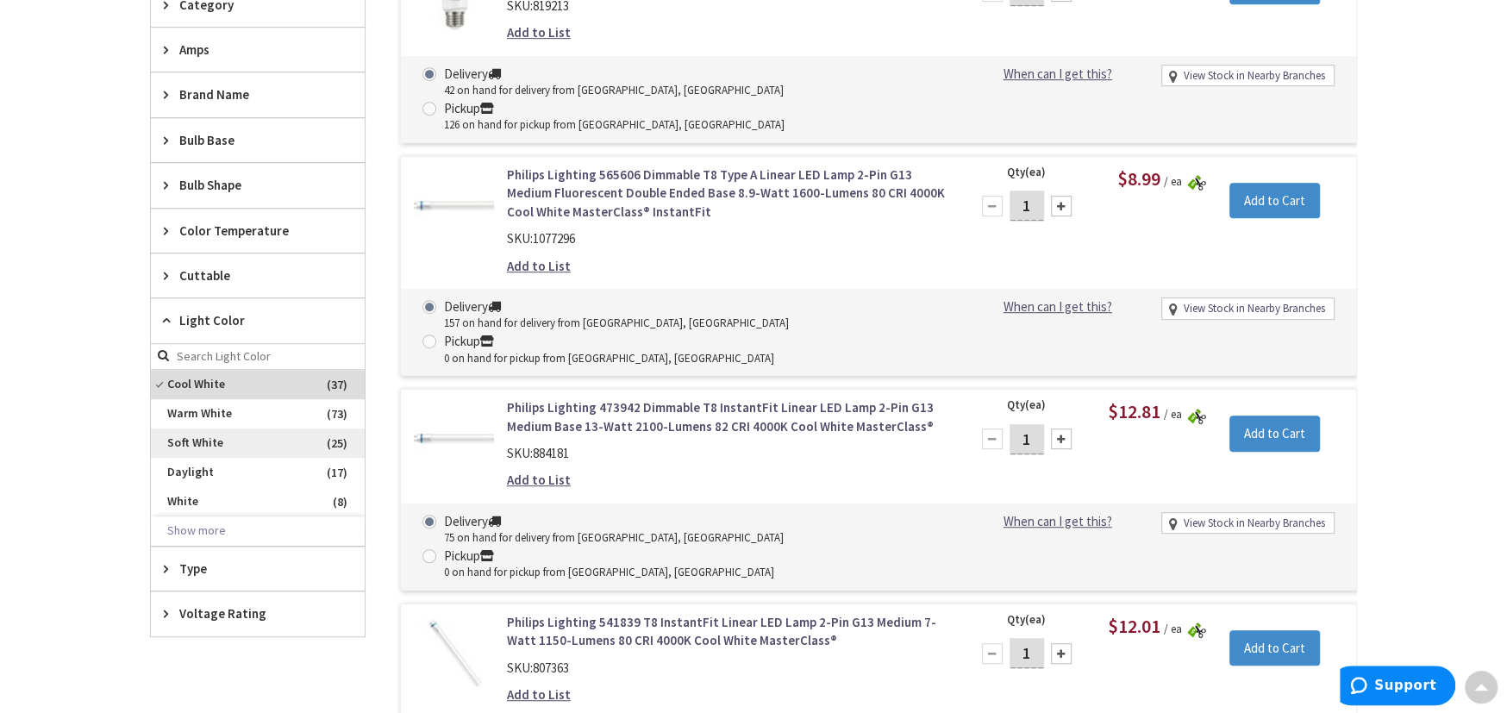
click at [241, 441] on span "Soft White" at bounding box center [258, 442] width 214 height 29
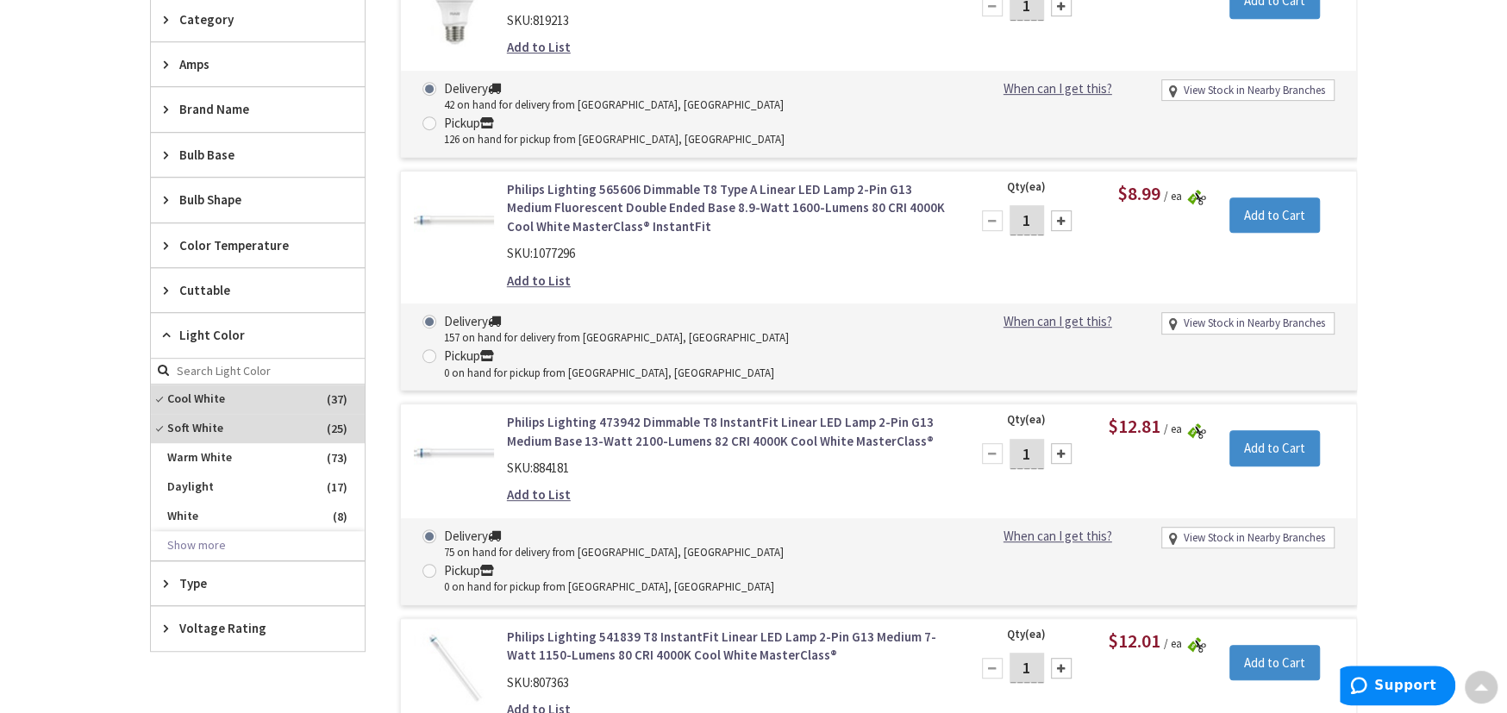
scroll to position [948, 0]
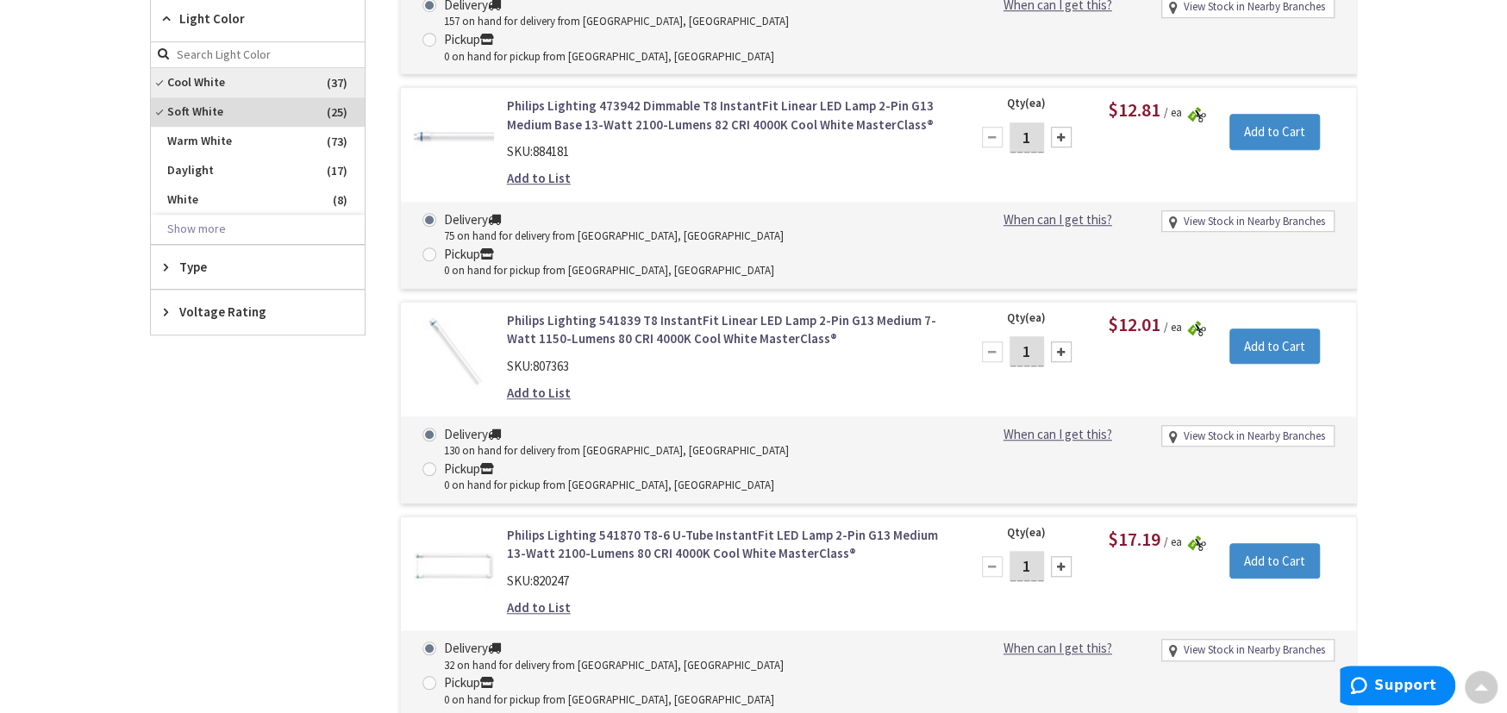
click at [320, 72] on span "Cool White" at bounding box center [258, 82] width 214 height 29
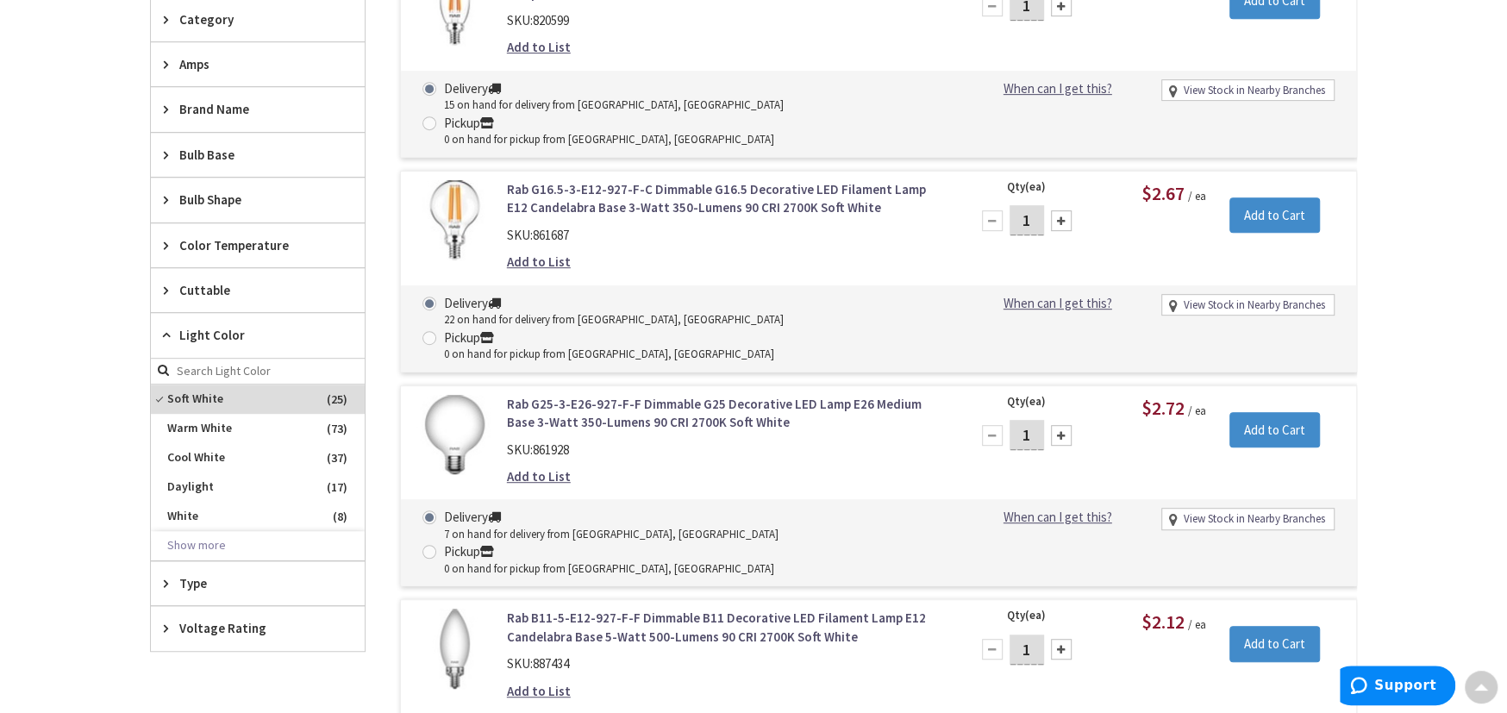
scroll to position [0, 0]
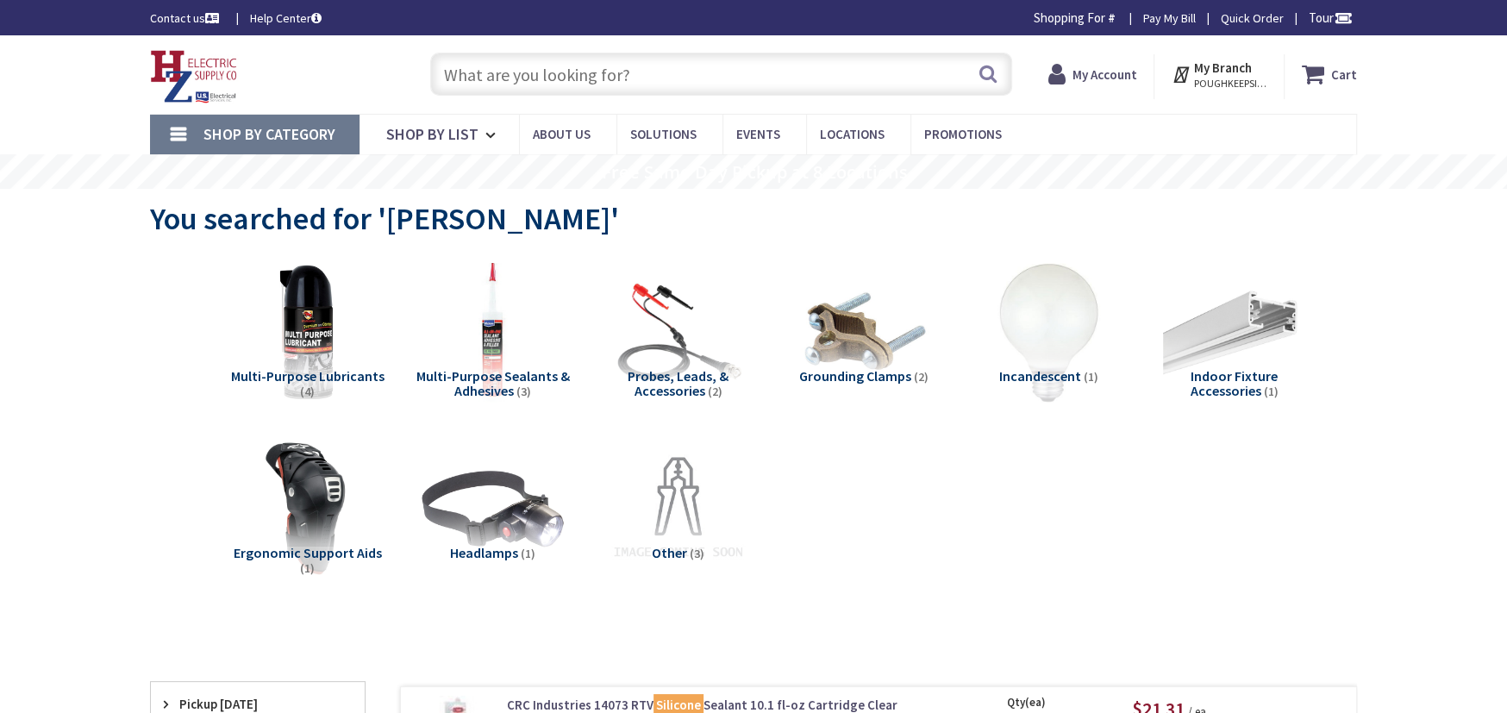
click at [291, 136] on span "Shop By Category" at bounding box center [269, 134] width 132 height 20
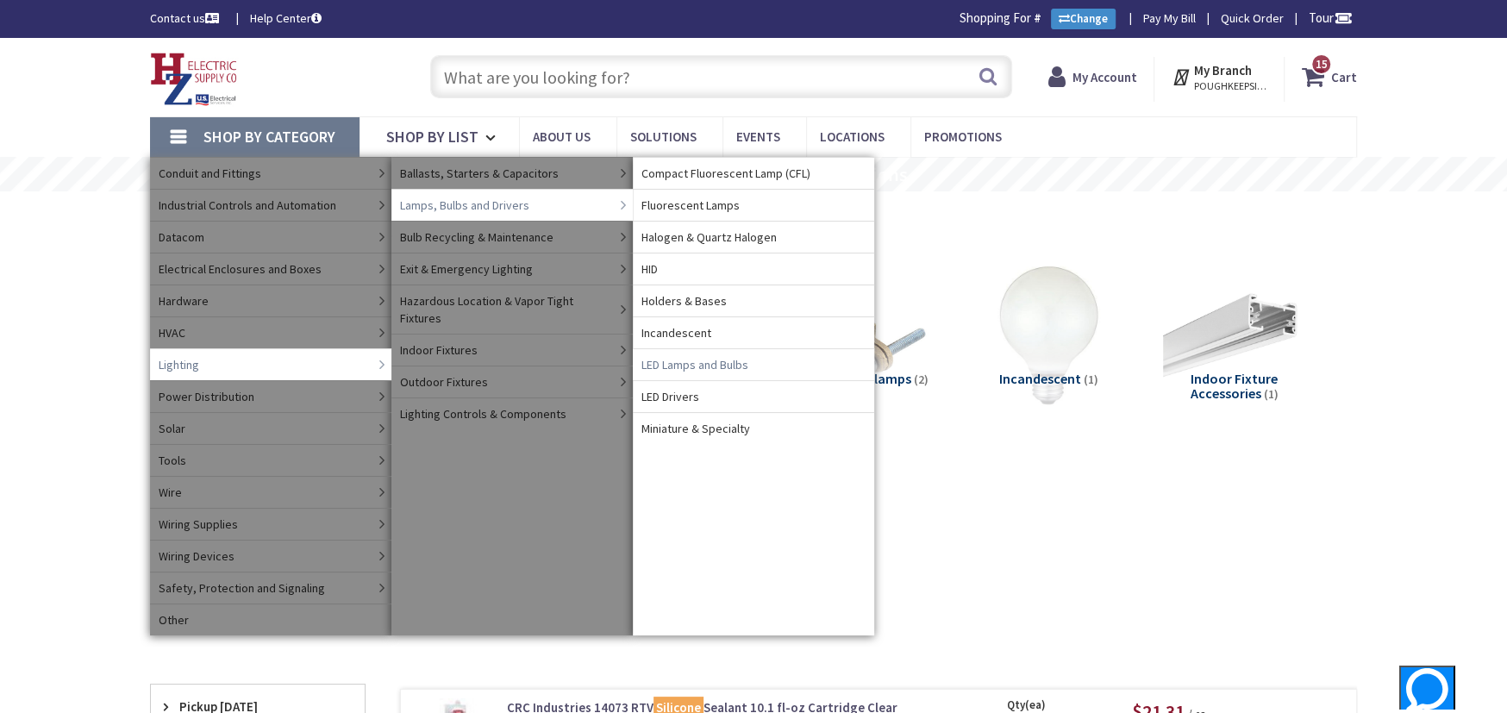
click at [708, 365] on span "LED Lamps and Bulbs" at bounding box center [694, 364] width 107 height 17
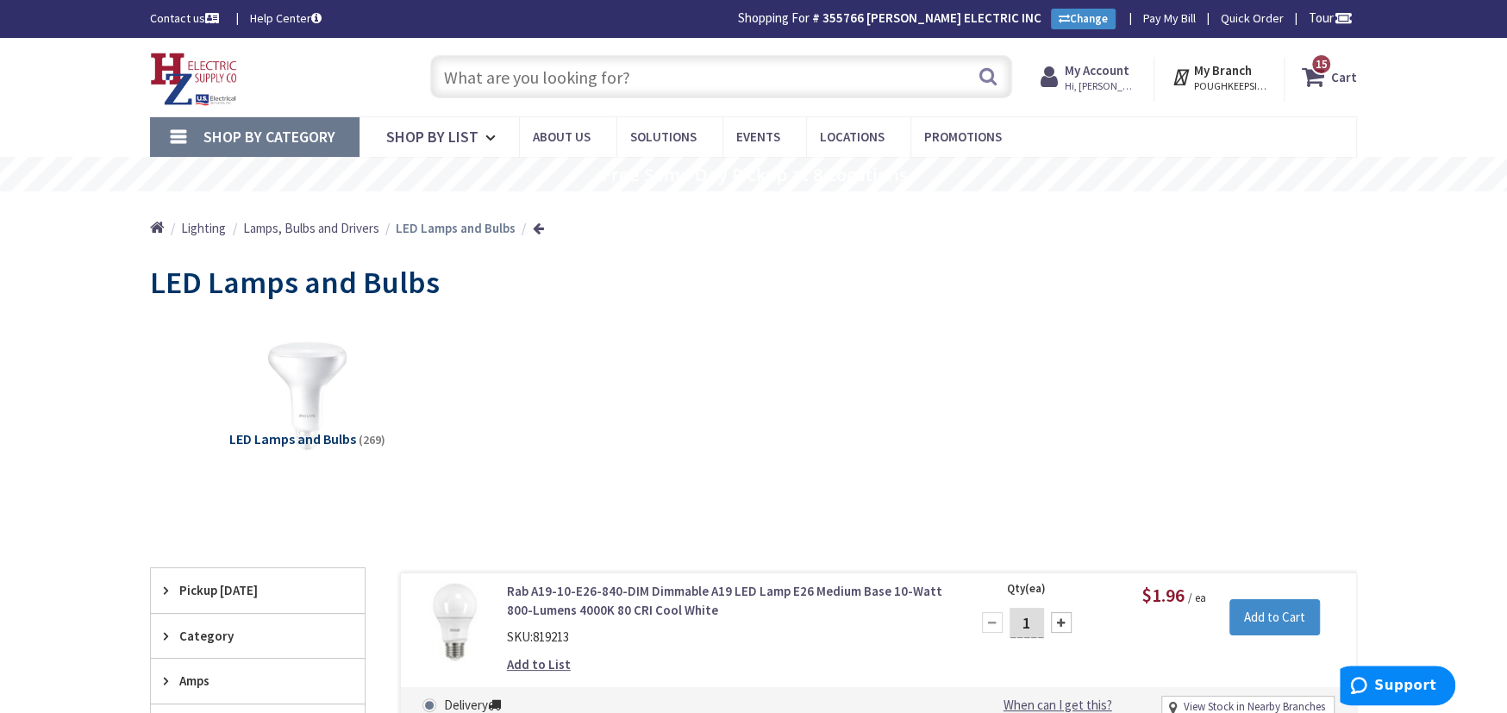
click at [256, 131] on span "Shop By Category" at bounding box center [269, 137] width 132 height 20
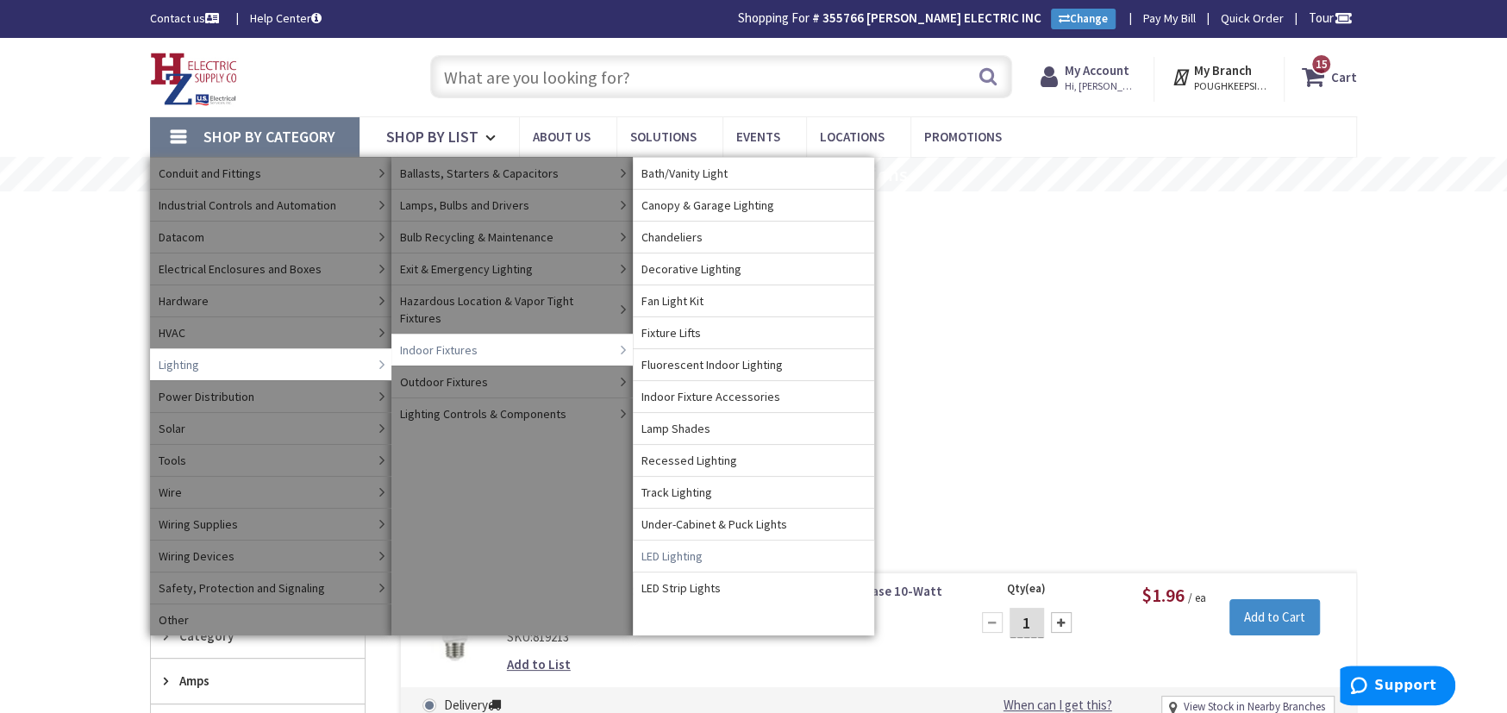
click at [690, 556] on span "LED Lighting" at bounding box center [671, 555] width 61 height 17
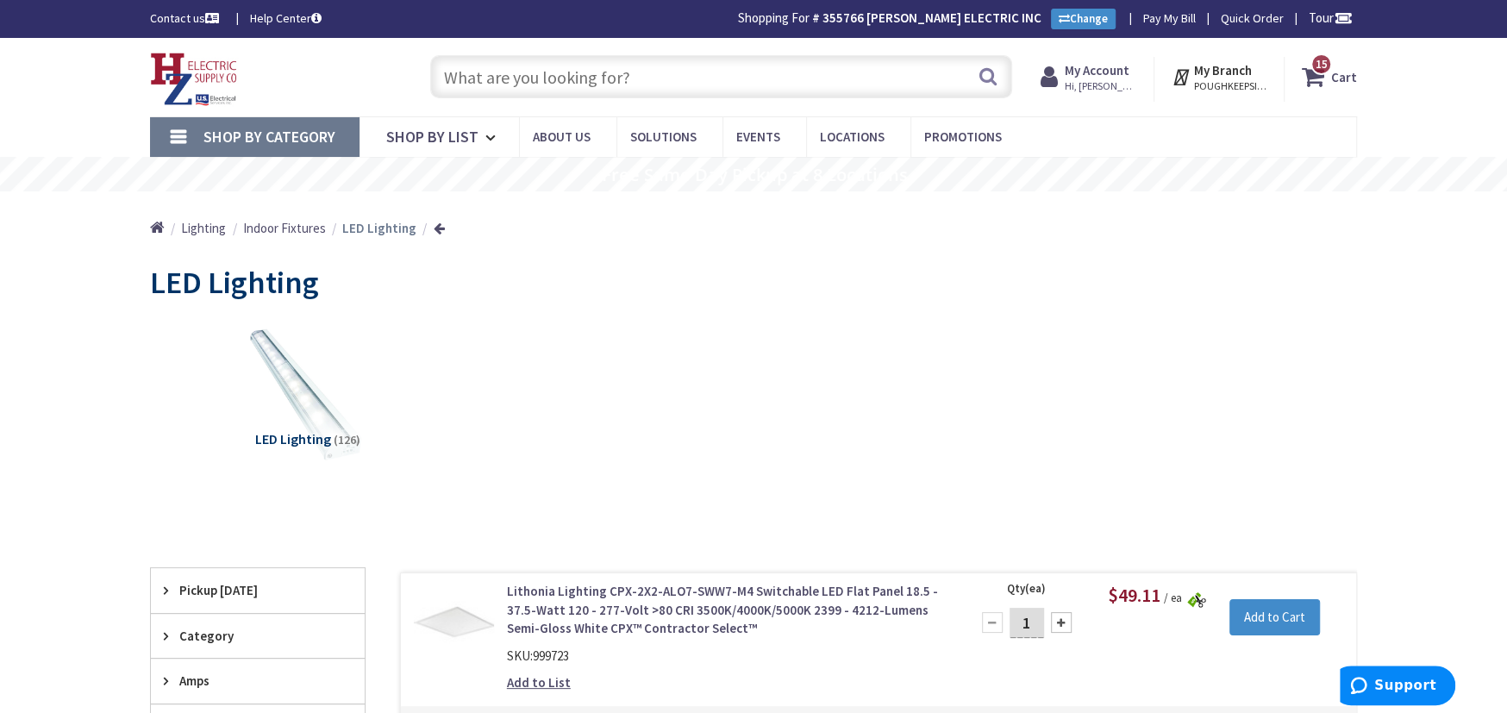
click at [1322, 63] on span "15" at bounding box center [1322, 64] width 12 height 15
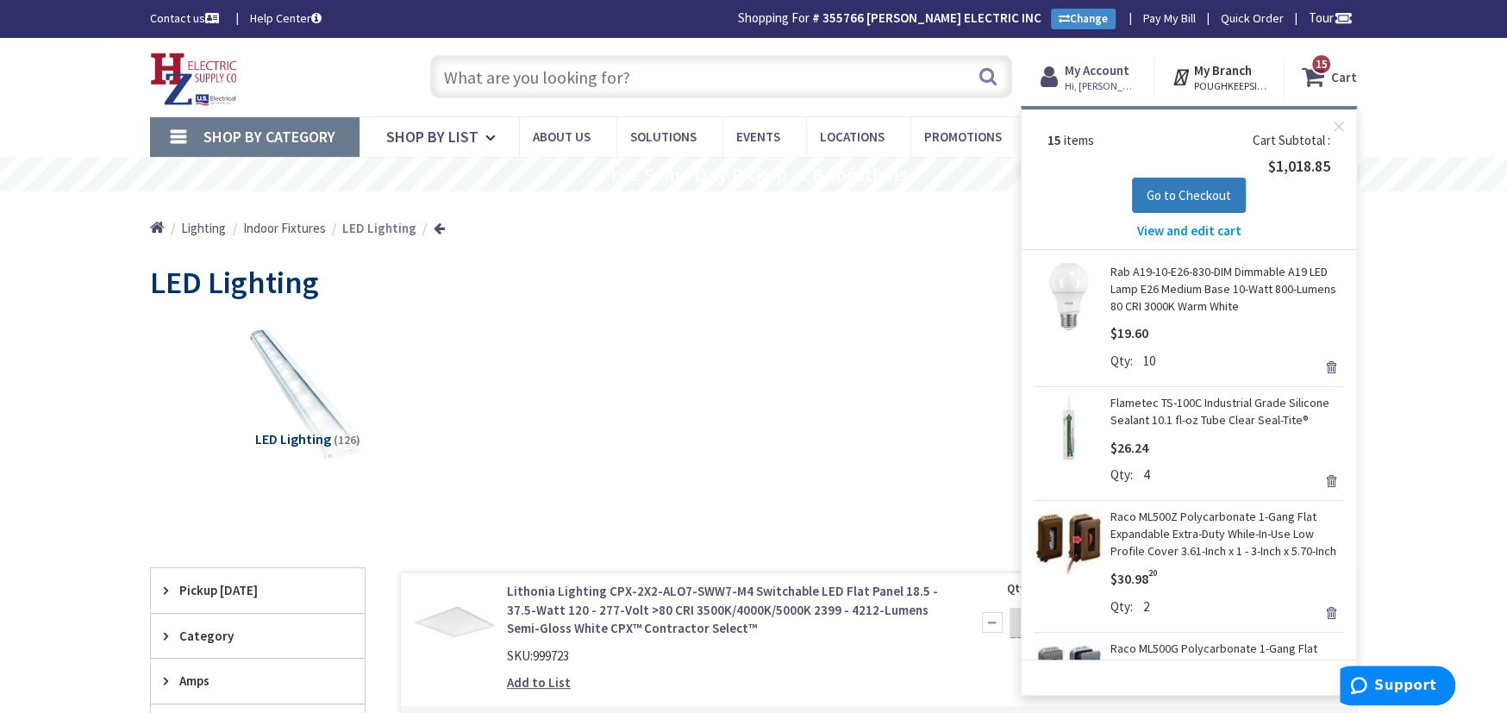
click at [1154, 193] on span "Go to Checkout" at bounding box center [1189, 195] width 84 height 16
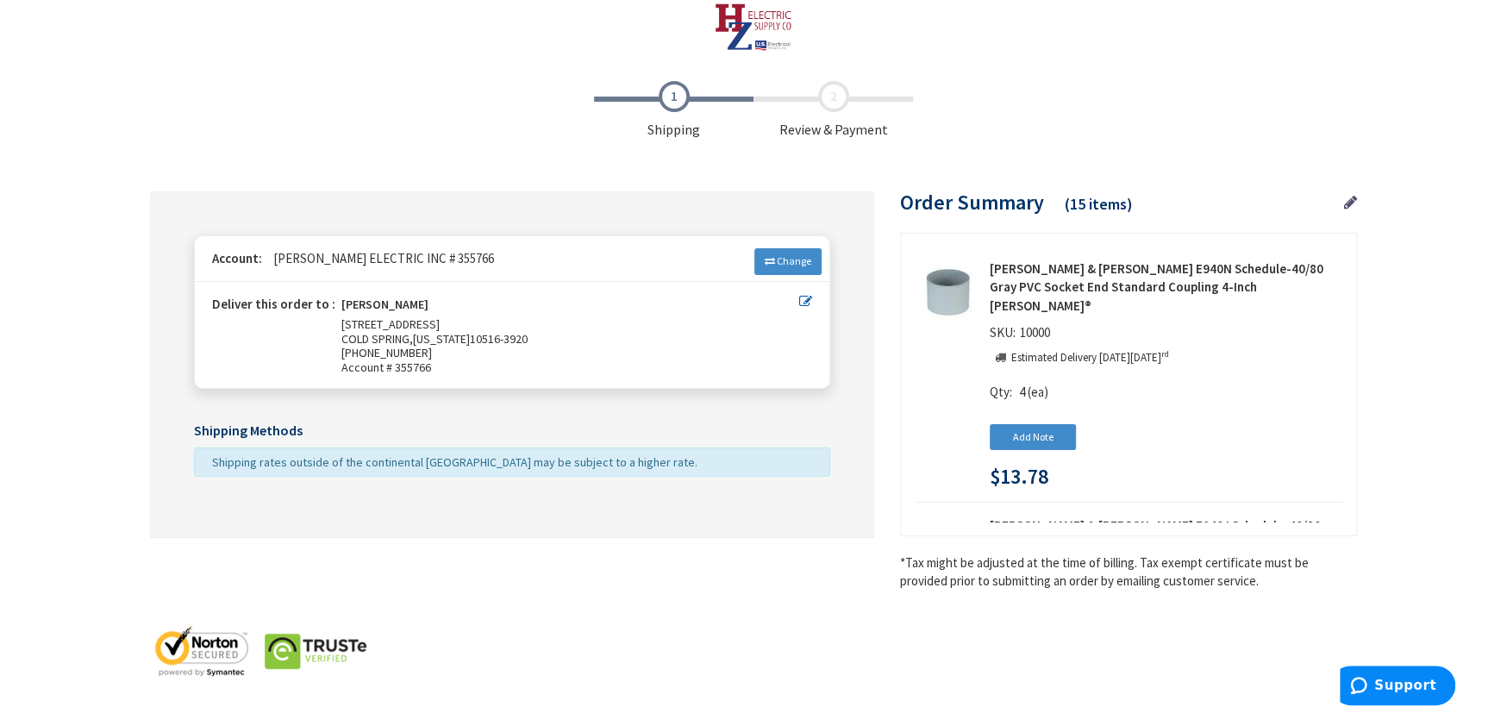
scroll to position [20, 0]
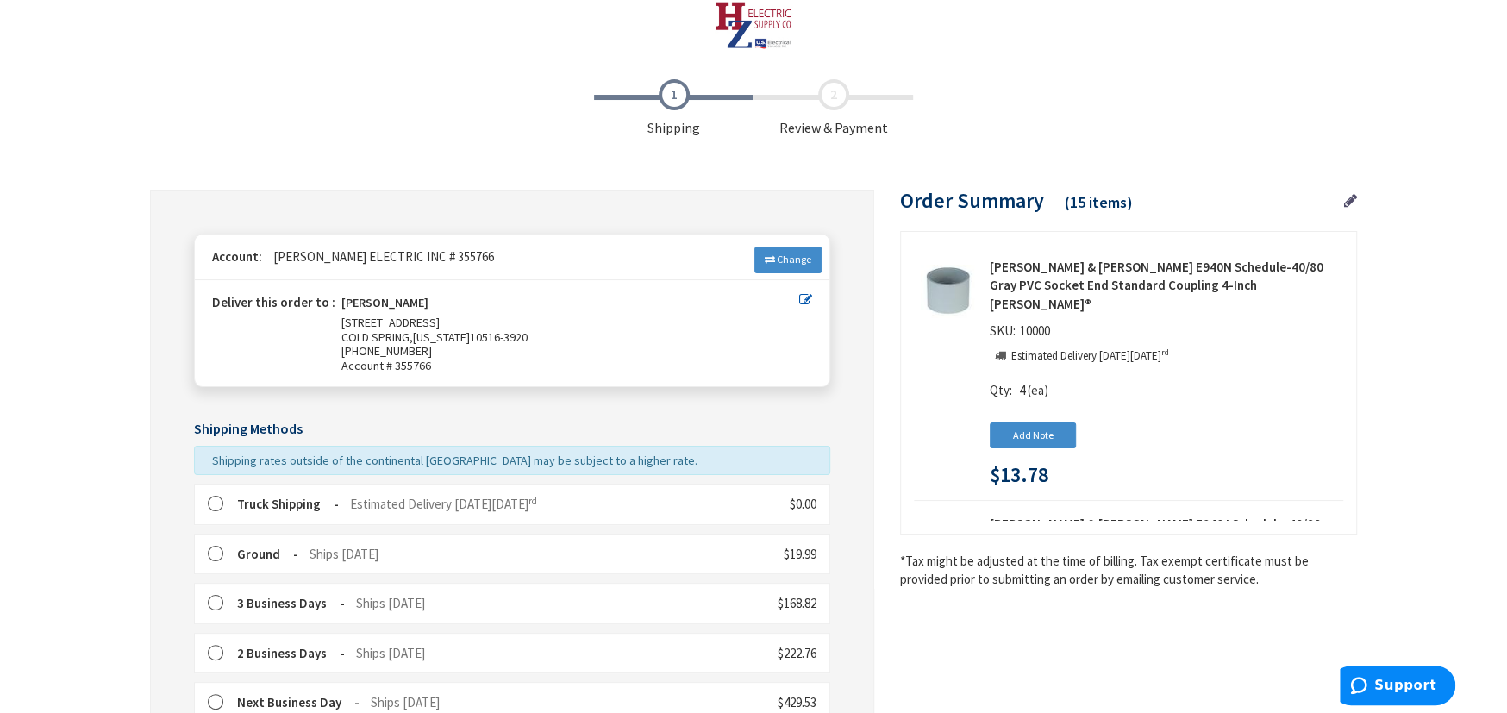
click at [220, 497] on label at bounding box center [221, 504] width 27 height 17
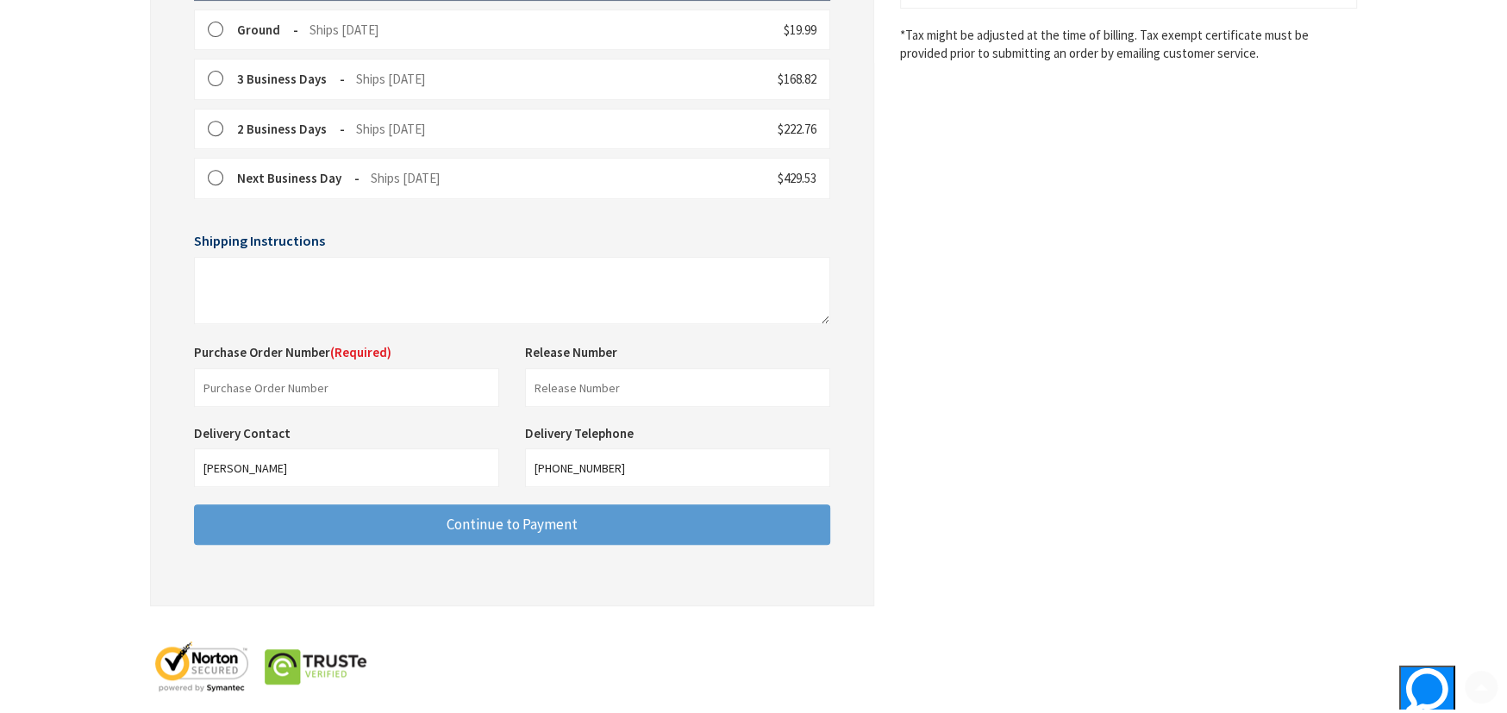
scroll to position [562, 0]
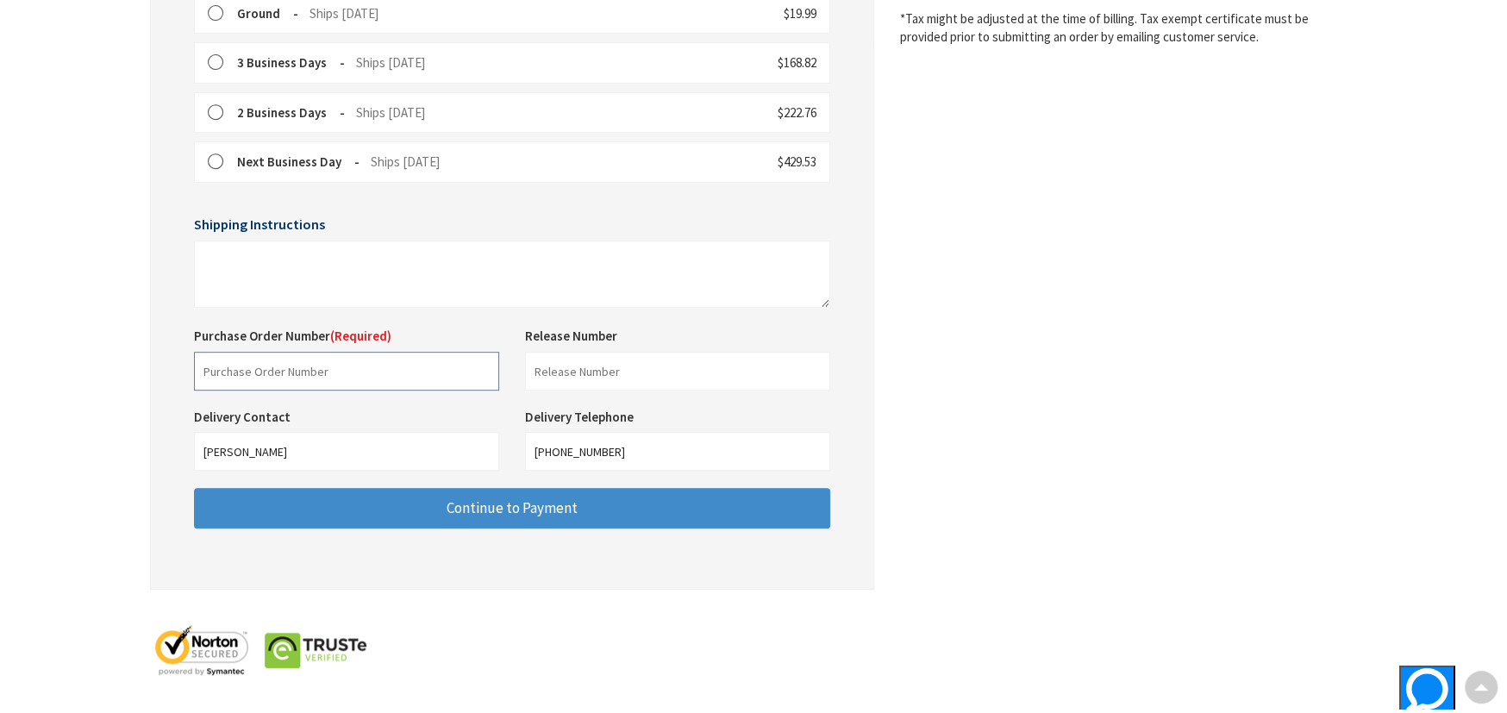
click at [328, 360] on input "text" at bounding box center [346, 371] width 305 height 39
type input "Shop"
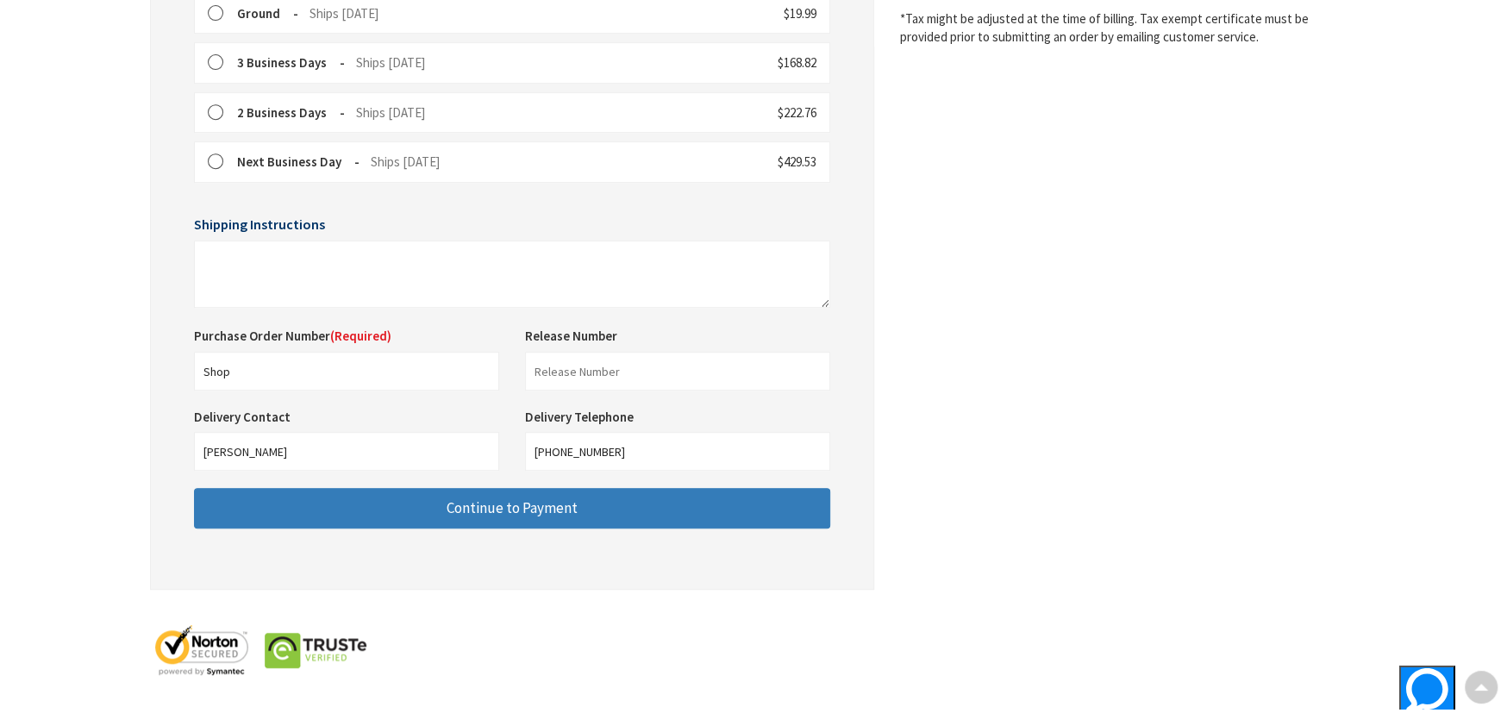
click at [468, 516] on button "Continue to Payment" at bounding box center [512, 508] width 636 height 41
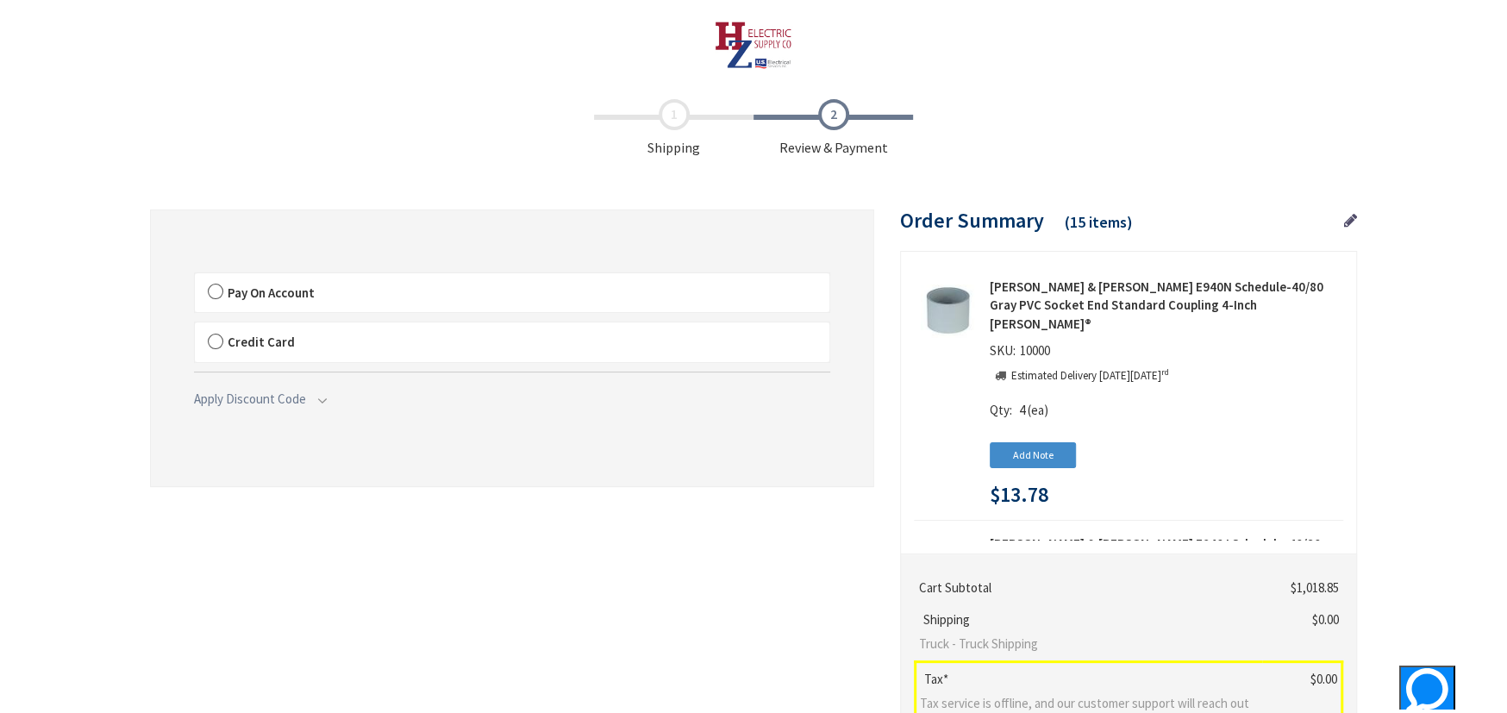
click at [215, 292] on label "Pay On Account" at bounding box center [512, 293] width 635 height 40
click at [195, 277] on input "Pay On Account" at bounding box center [195, 277] width 0 height 0
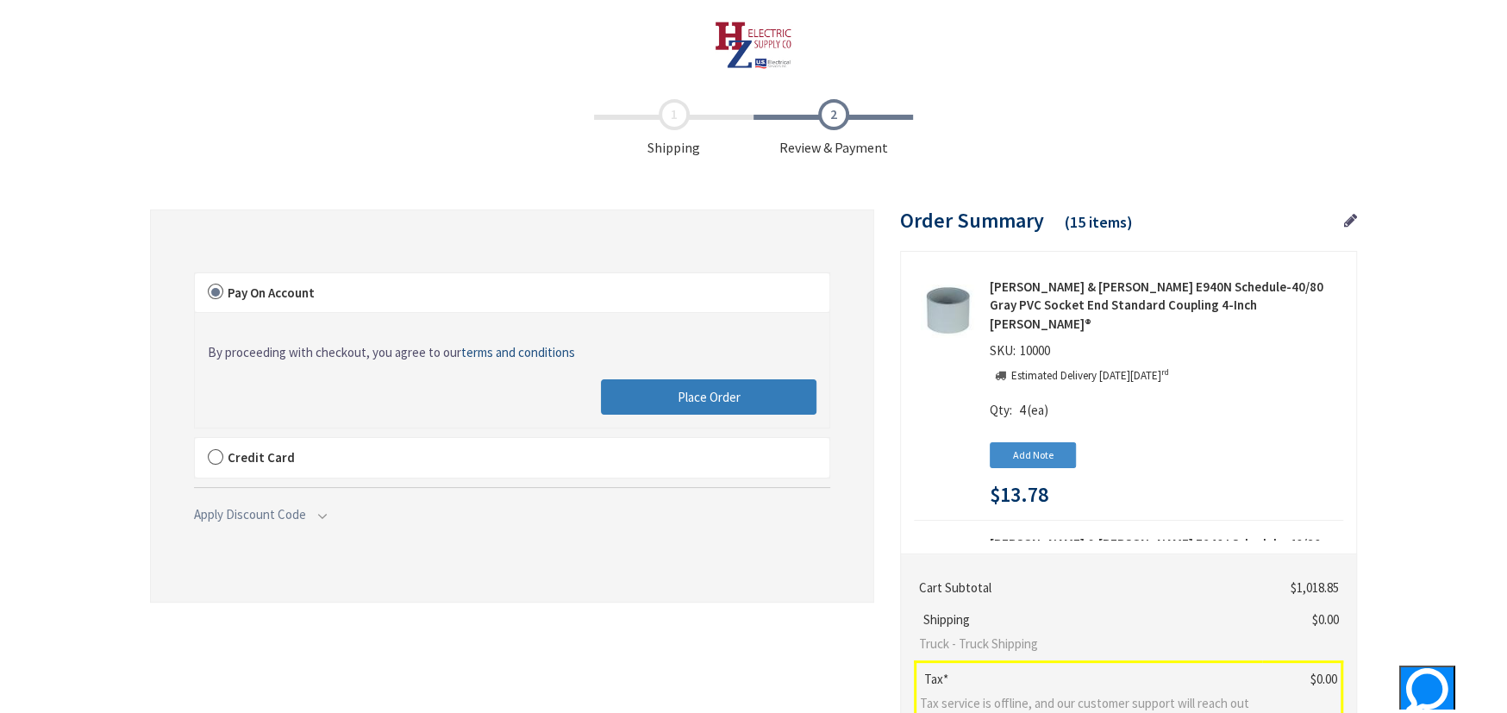
click at [670, 384] on button "Place Order" at bounding box center [709, 397] width 216 height 36
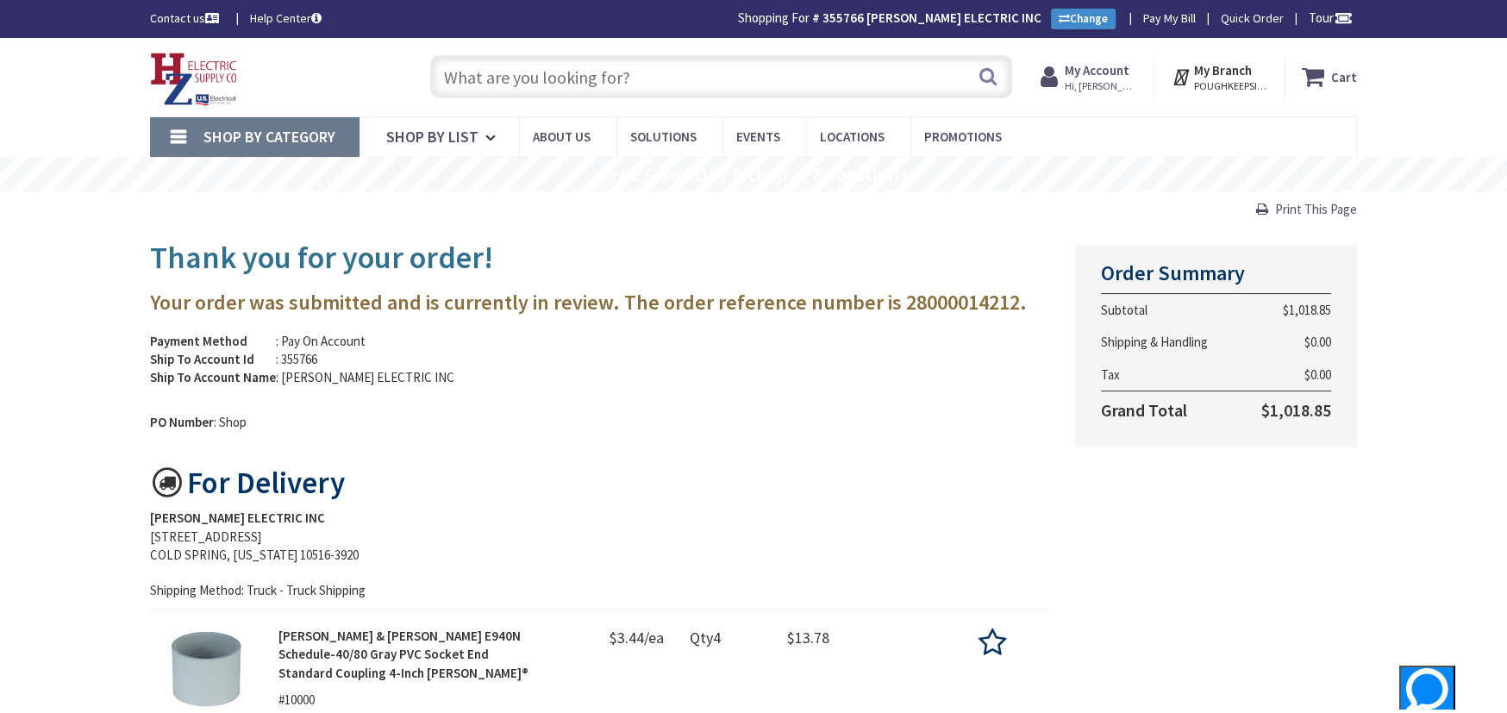
click at [223, 134] on span "Shop By Category" at bounding box center [269, 137] width 132 height 20
